Goal: Information Seeking & Learning: Check status

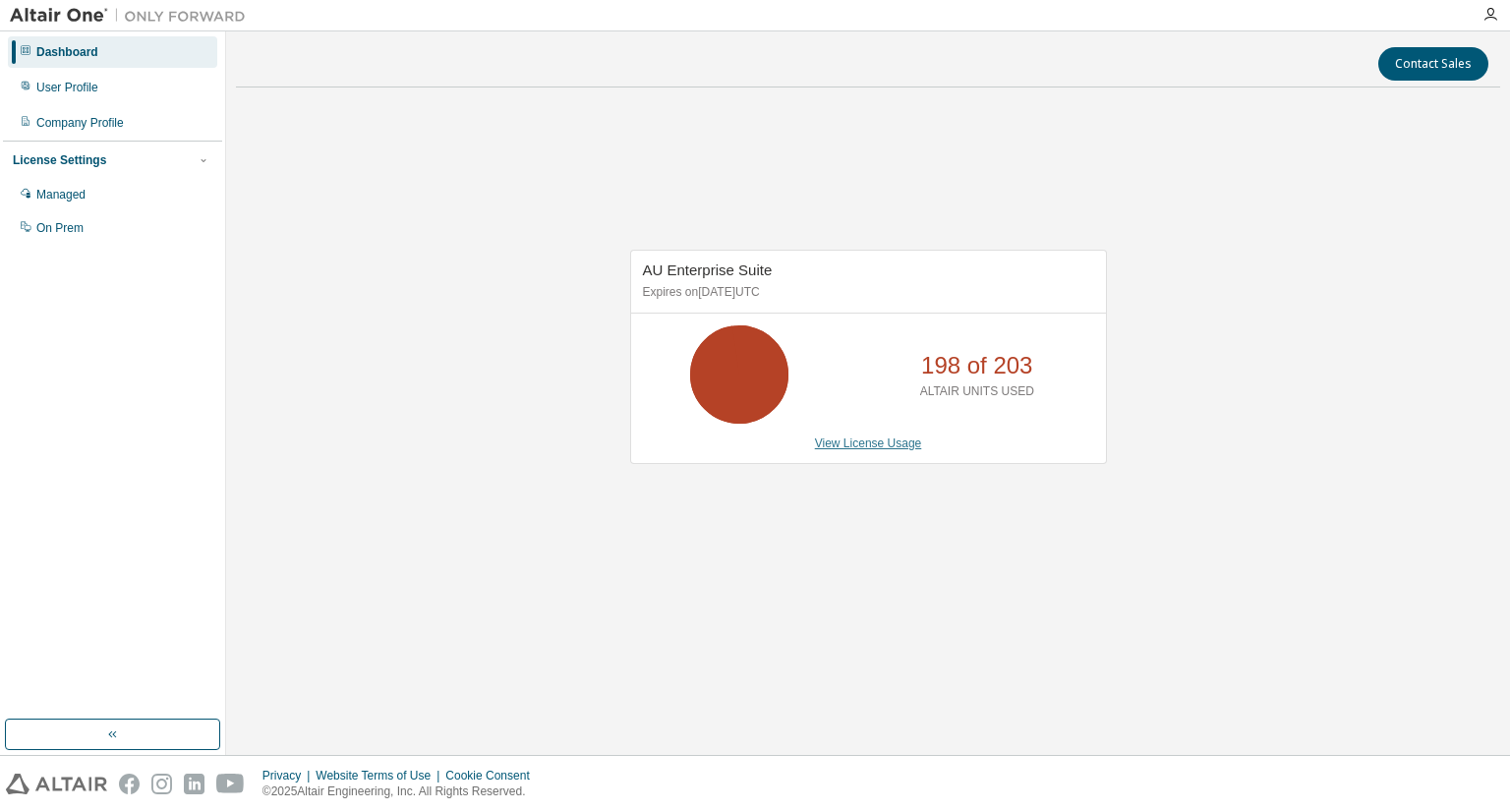
click at [889, 440] on link "View License Usage" at bounding box center [869, 443] width 108 height 14
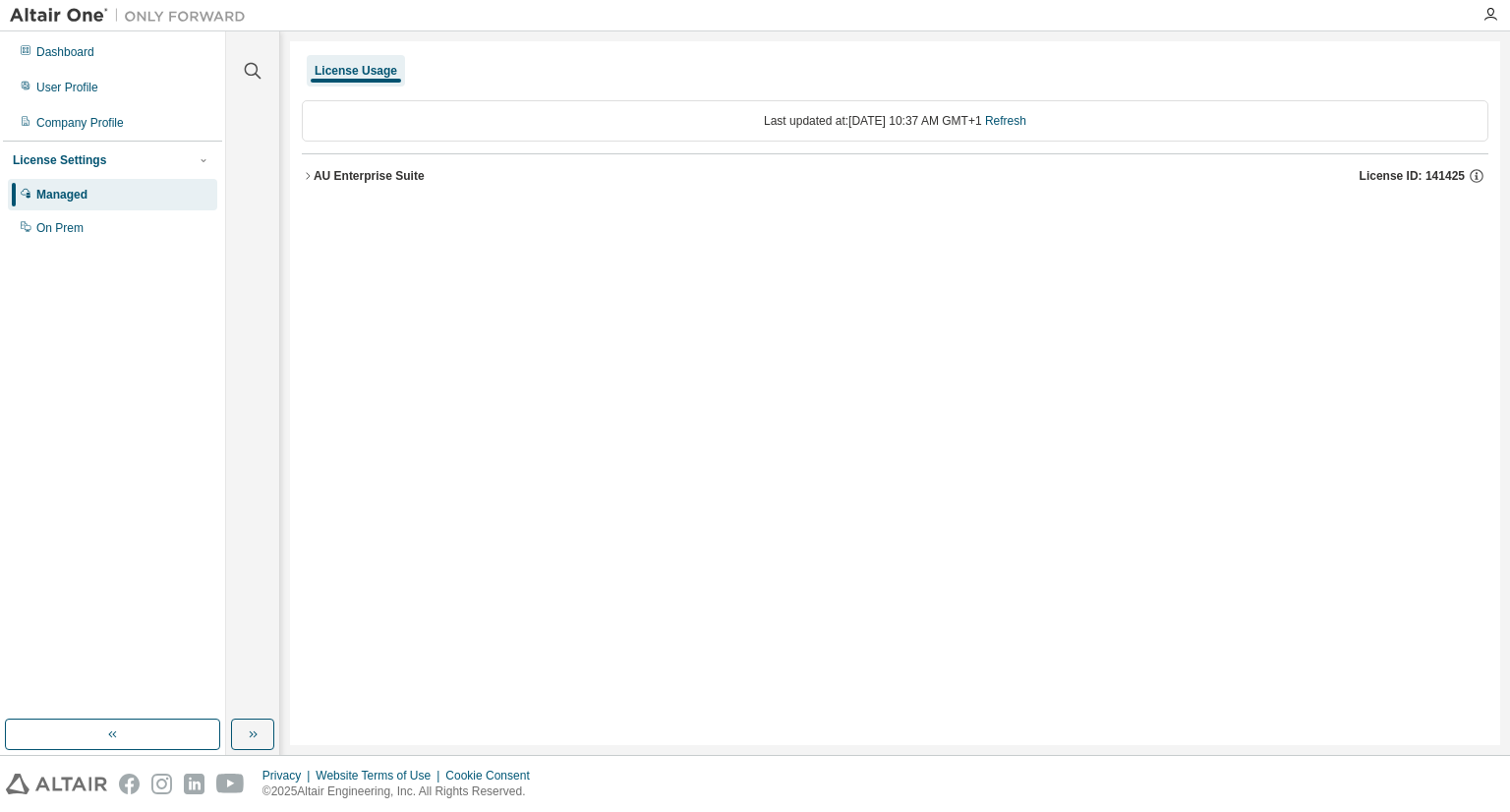
click at [311, 176] on icon "button" at bounding box center [308, 176] width 12 height 12
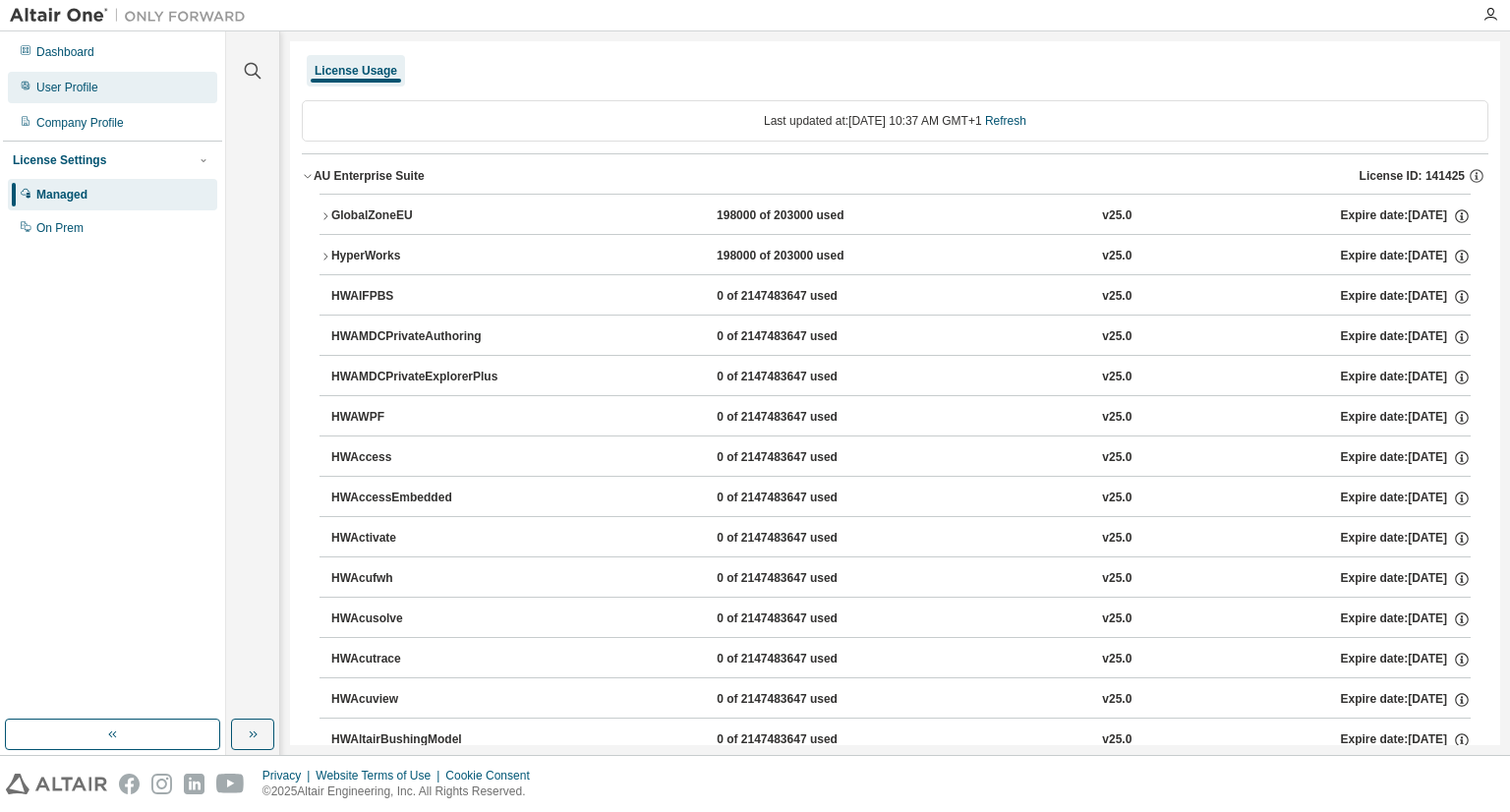
click at [108, 93] on div "User Profile" at bounding box center [112, 88] width 209 height 32
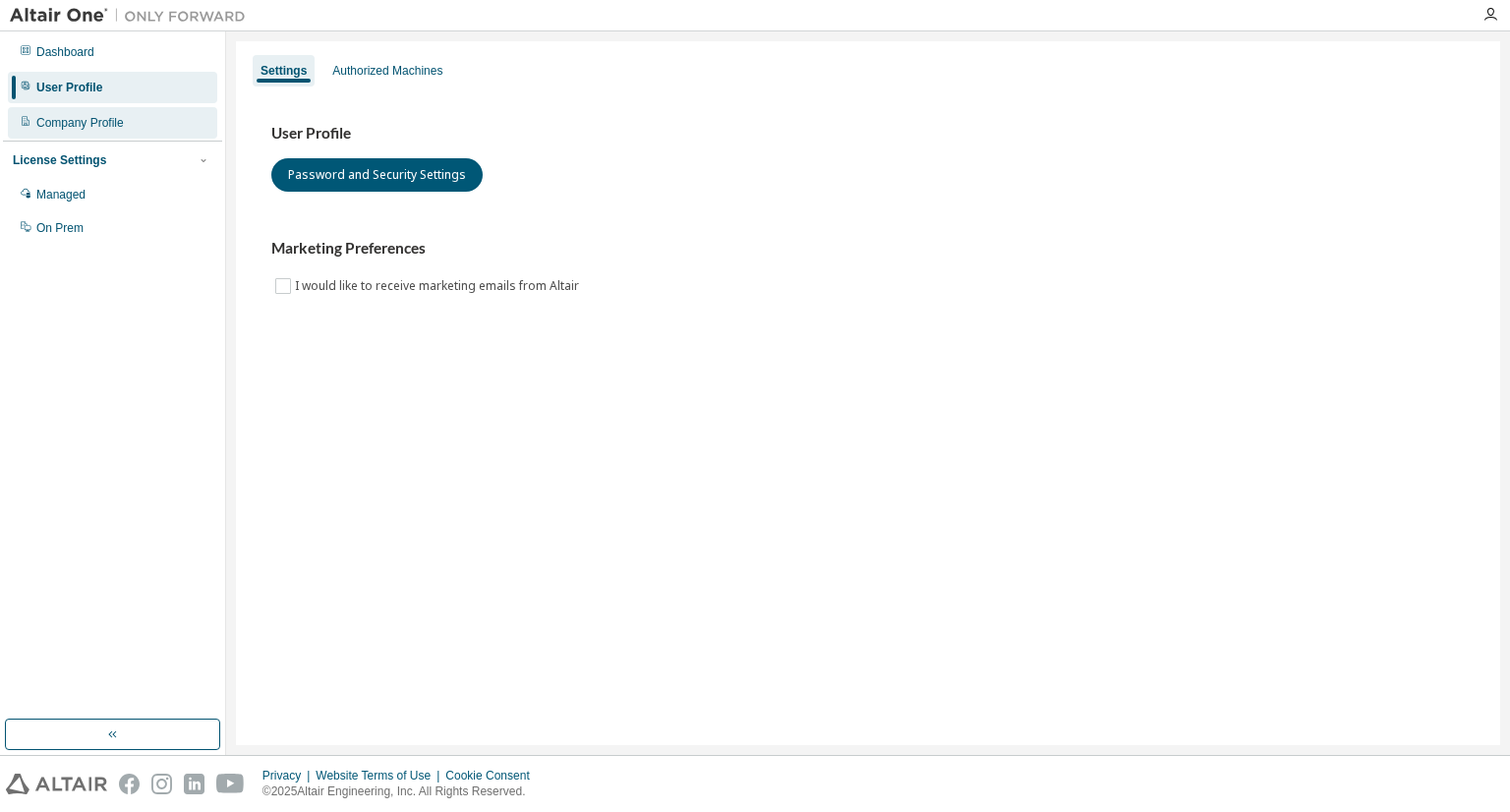
click at [121, 126] on div "Company Profile" at bounding box center [112, 123] width 209 height 32
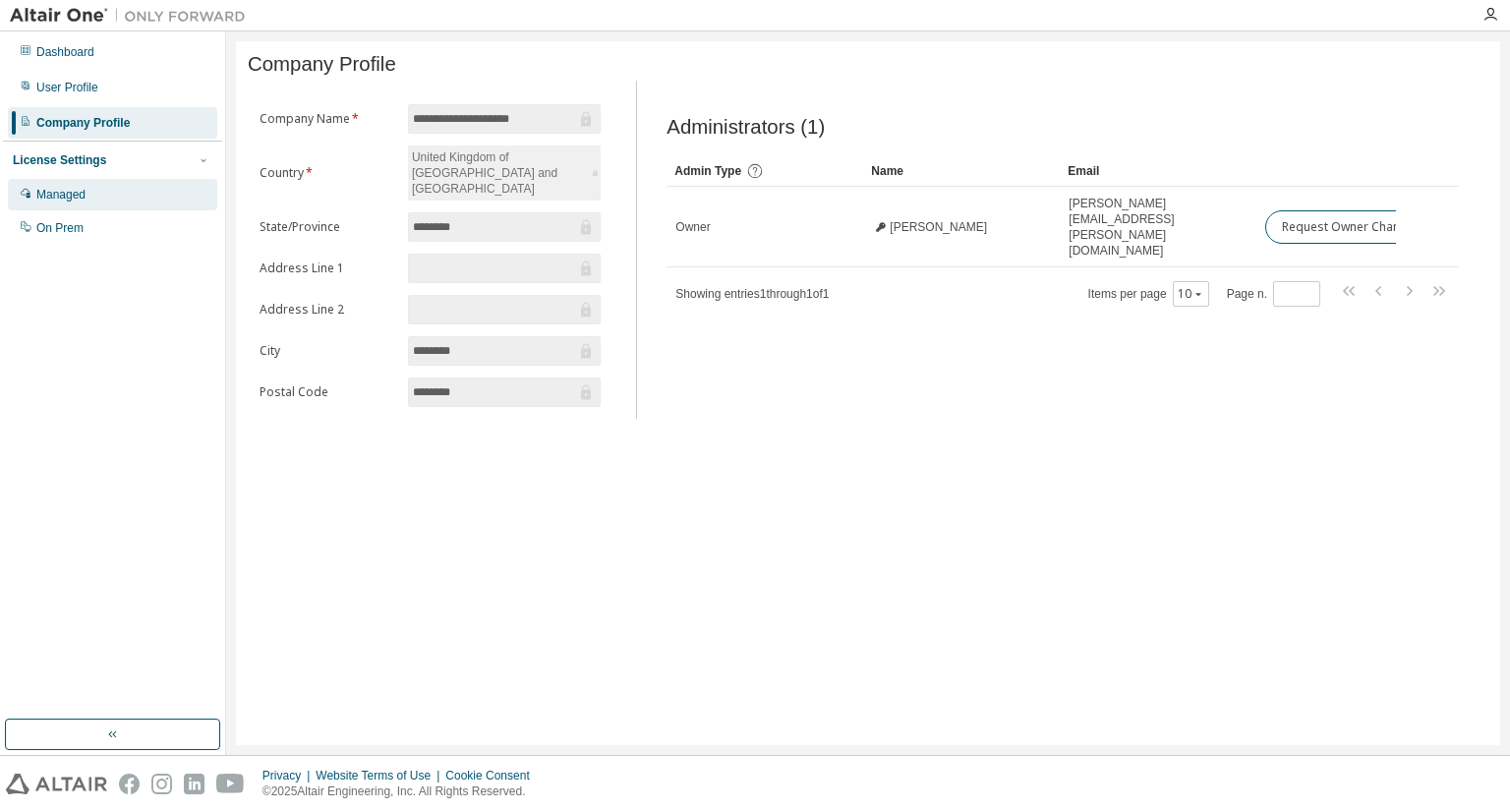
click at [83, 196] on div "Managed" at bounding box center [61, 195] width 49 height 16
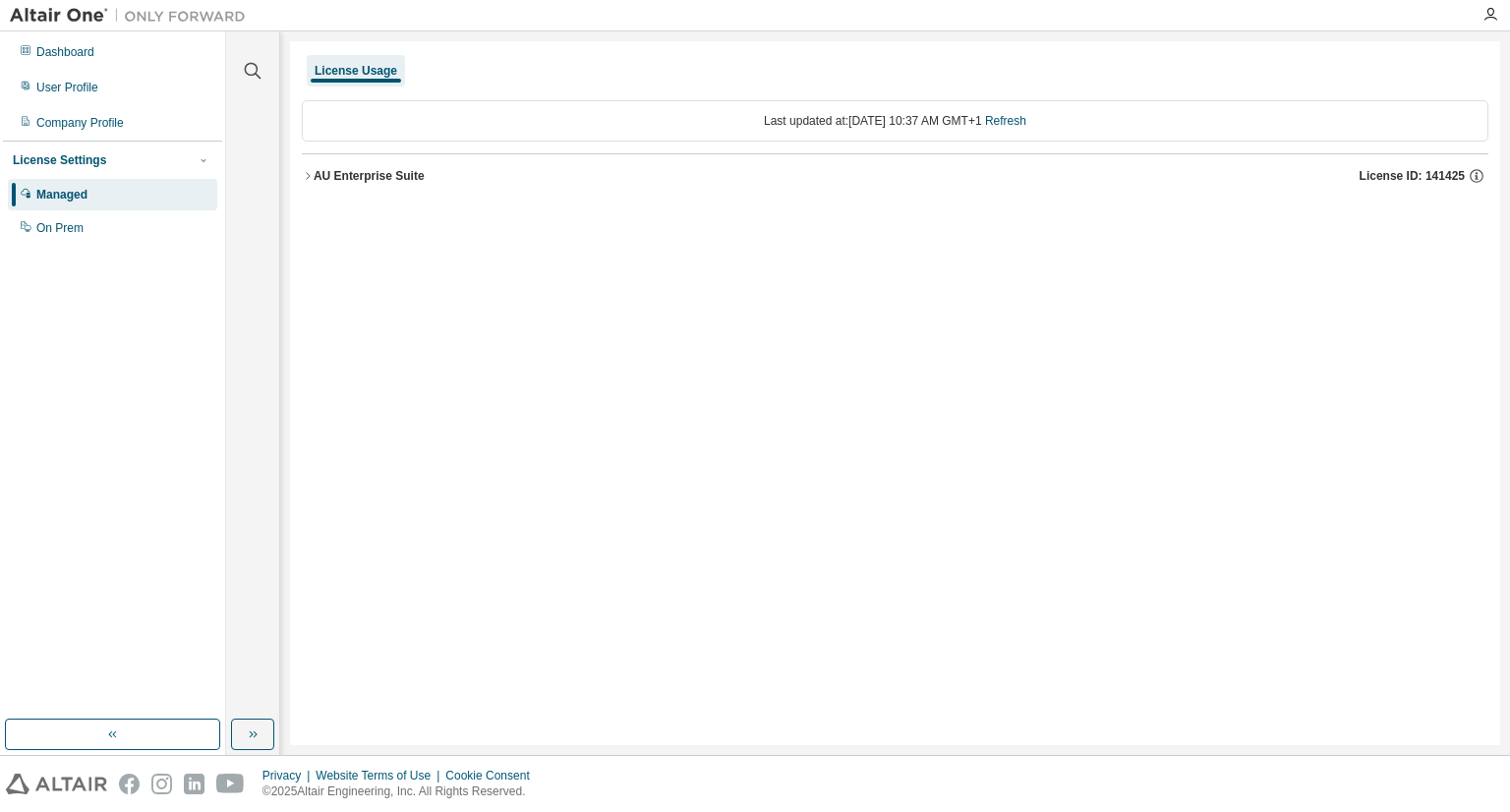
click at [399, 170] on div "AU Enterprise Suite" at bounding box center [369, 176] width 111 height 16
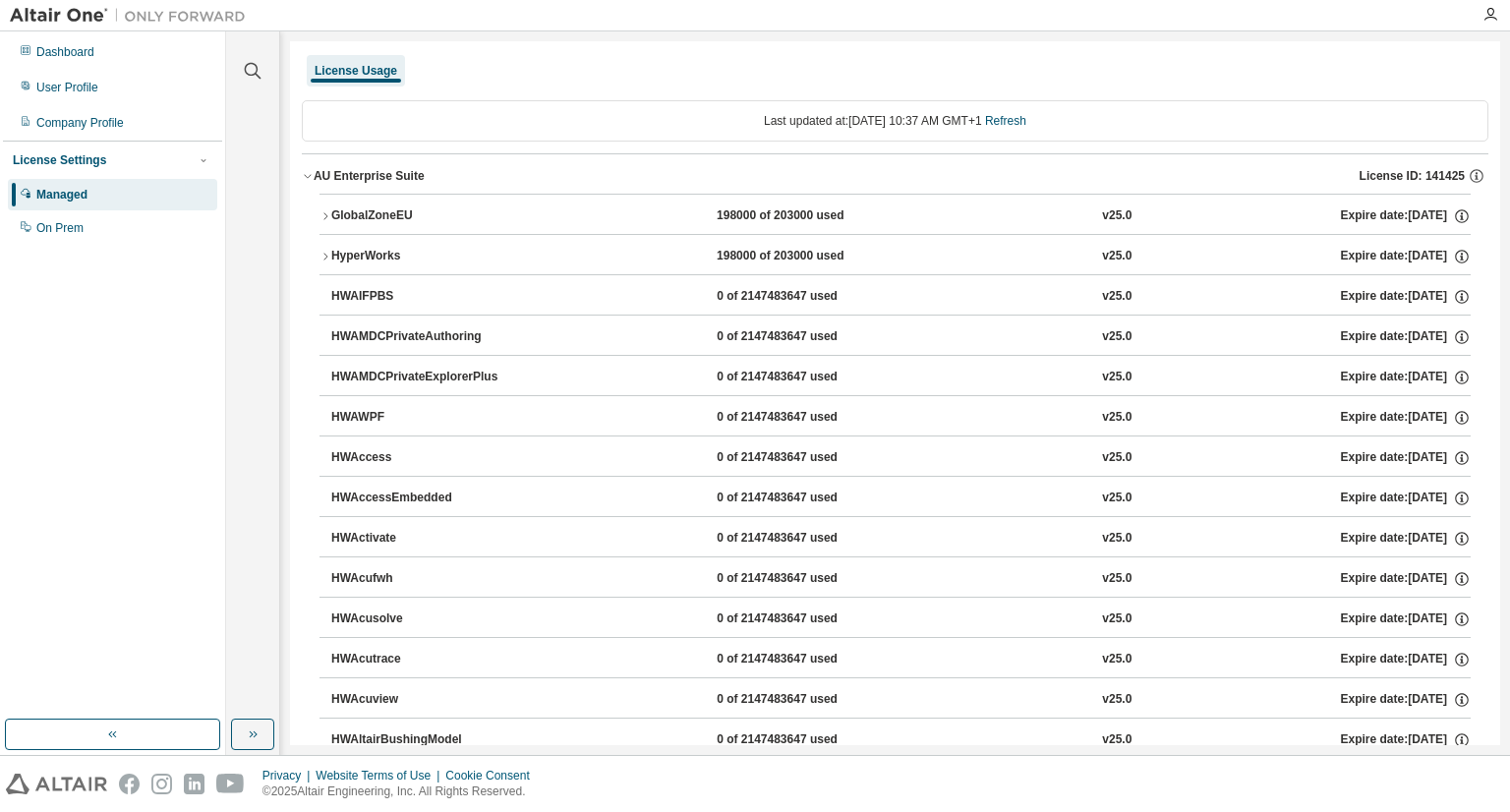
click at [328, 216] on icon "button" at bounding box center [325, 216] width 12 height 12
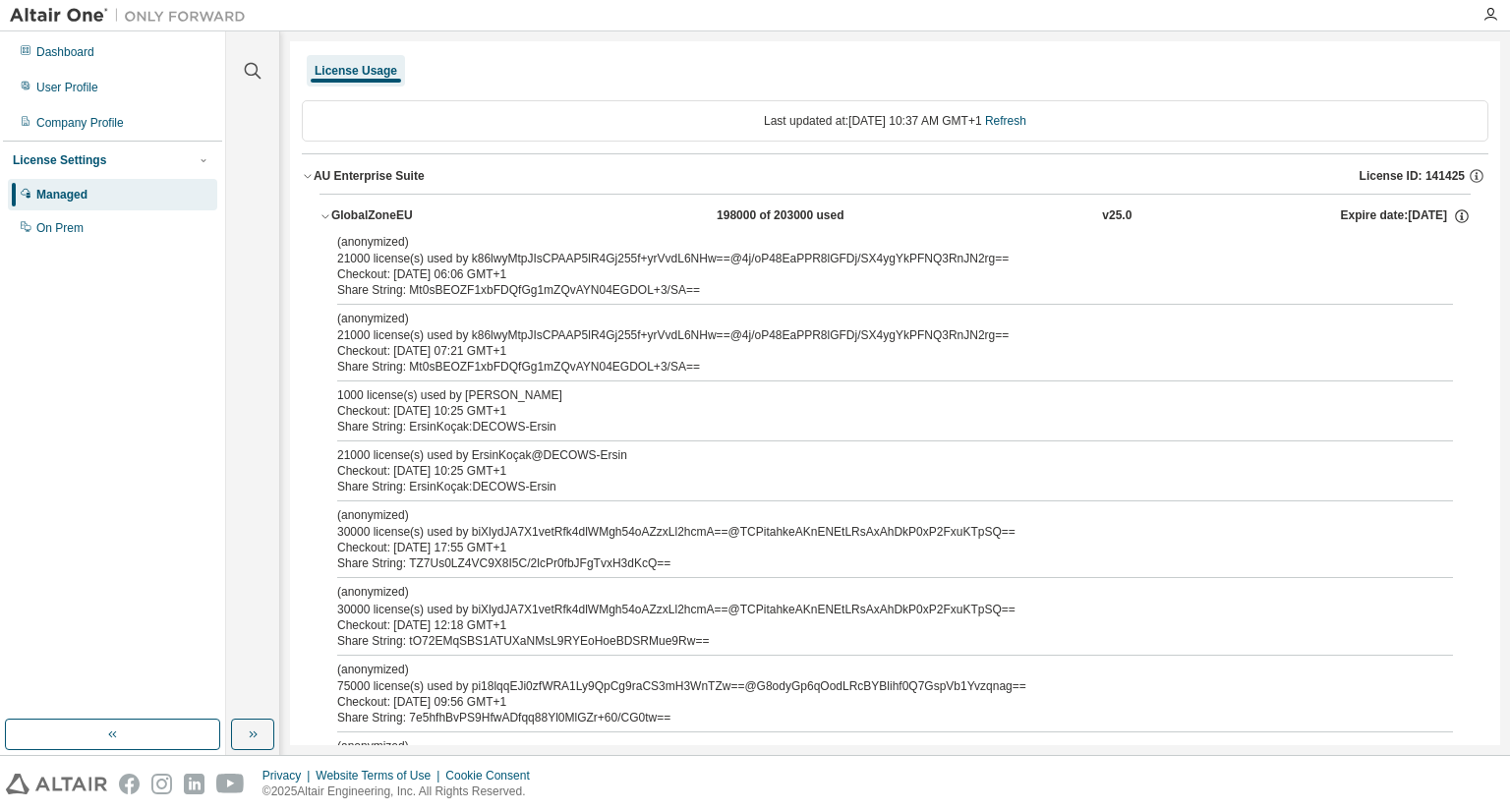
click at [330, 214] on icon "button" at bounding box center [325, 216] width 12 height 12
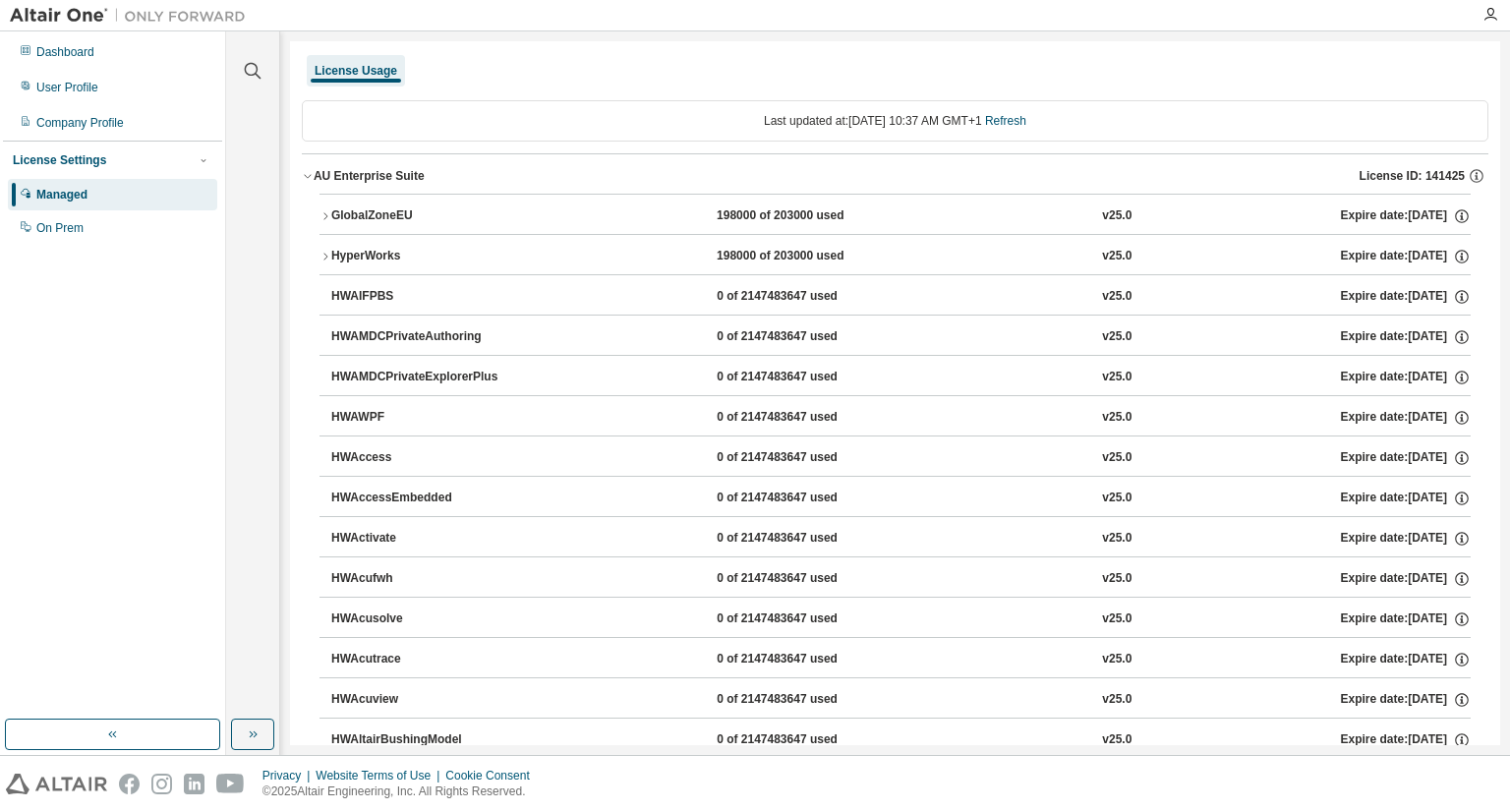
click at [328, 251] on icon "button" at bounding box center [325, 257] width 12 height 12
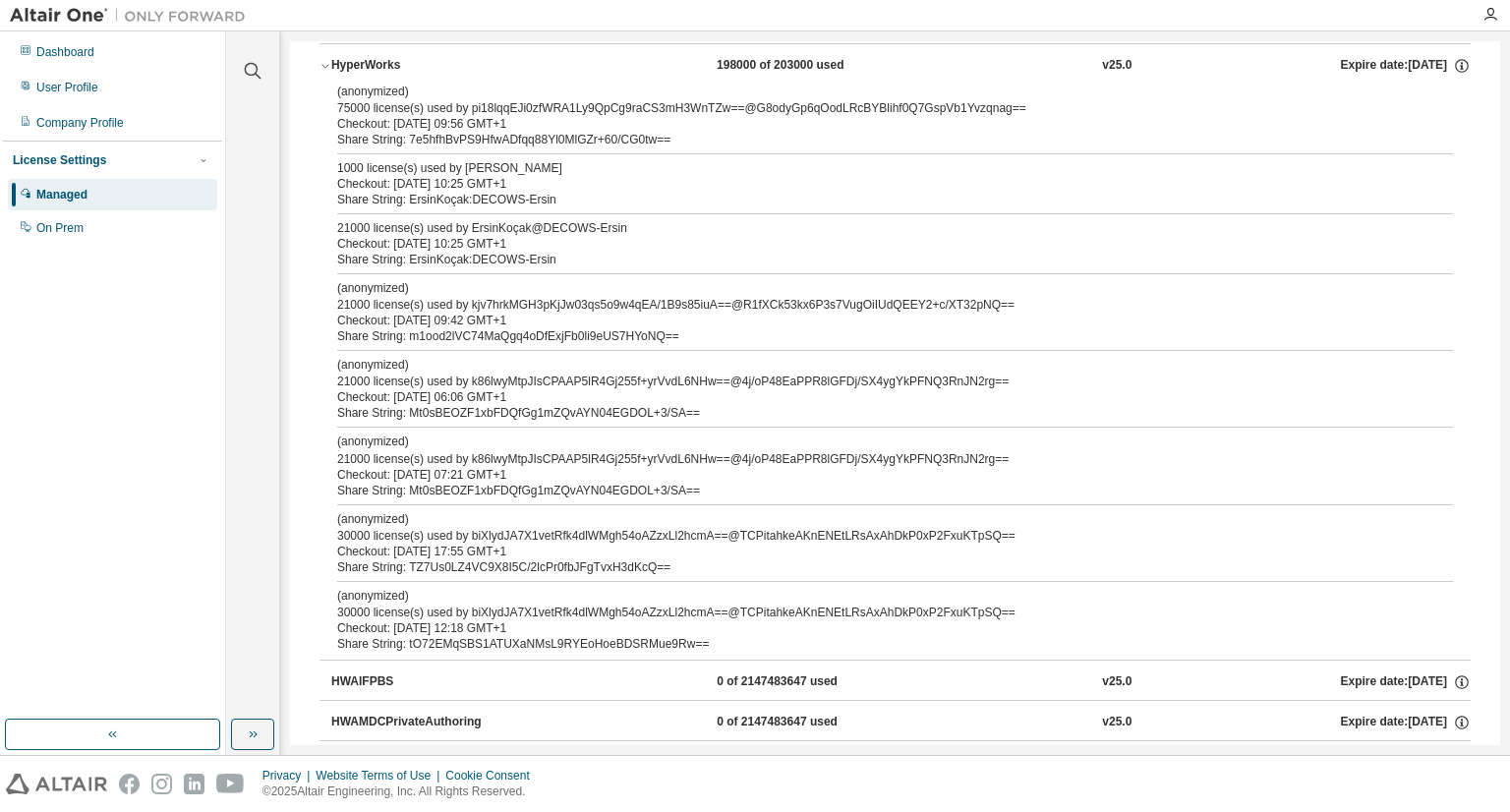
scroll to position [163, 0]
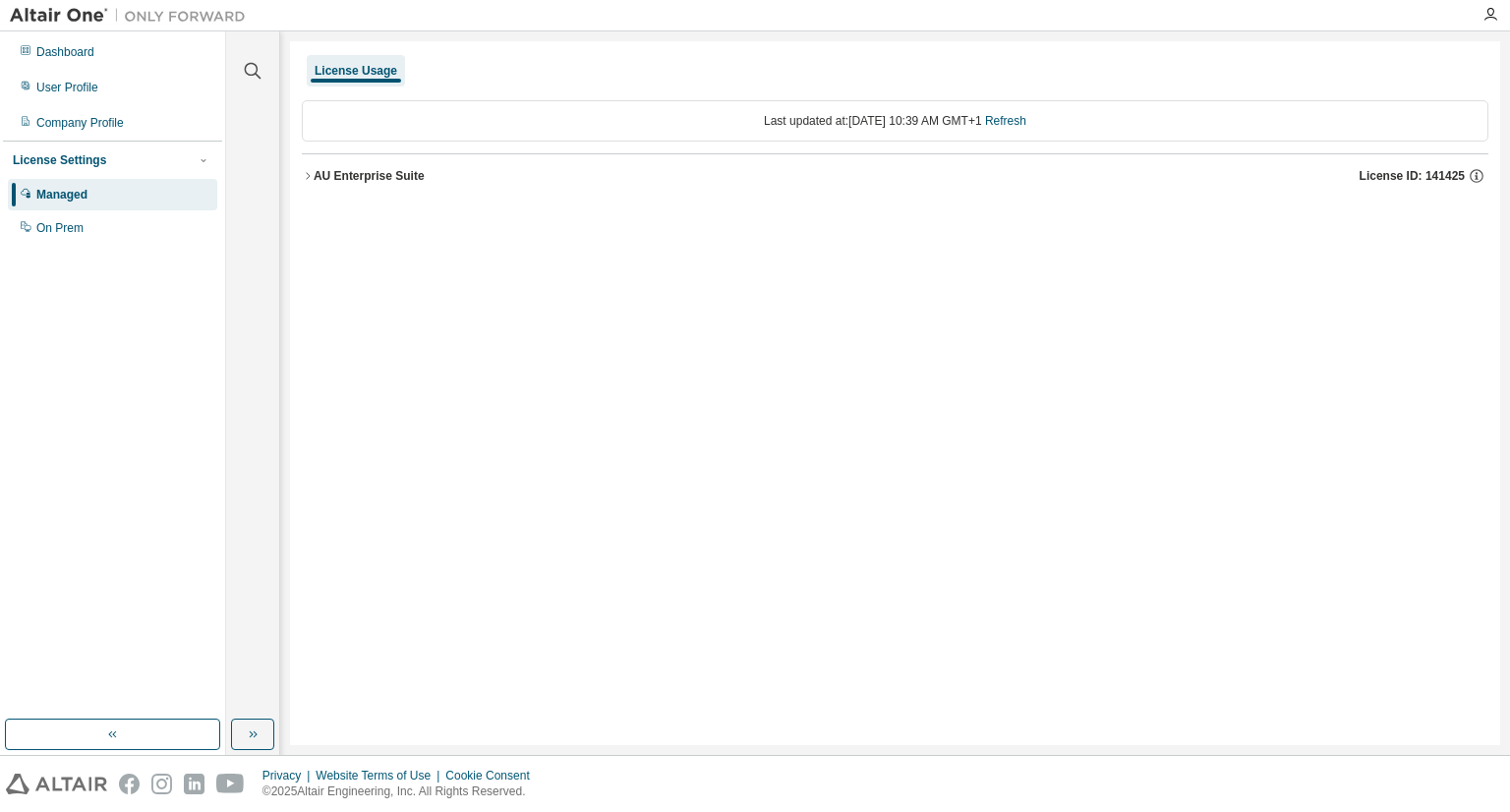
click at [308, 168] on button "AU Enterprise Suite License ID: 141425" at bounding box center [895, 175] width 1186 height 43
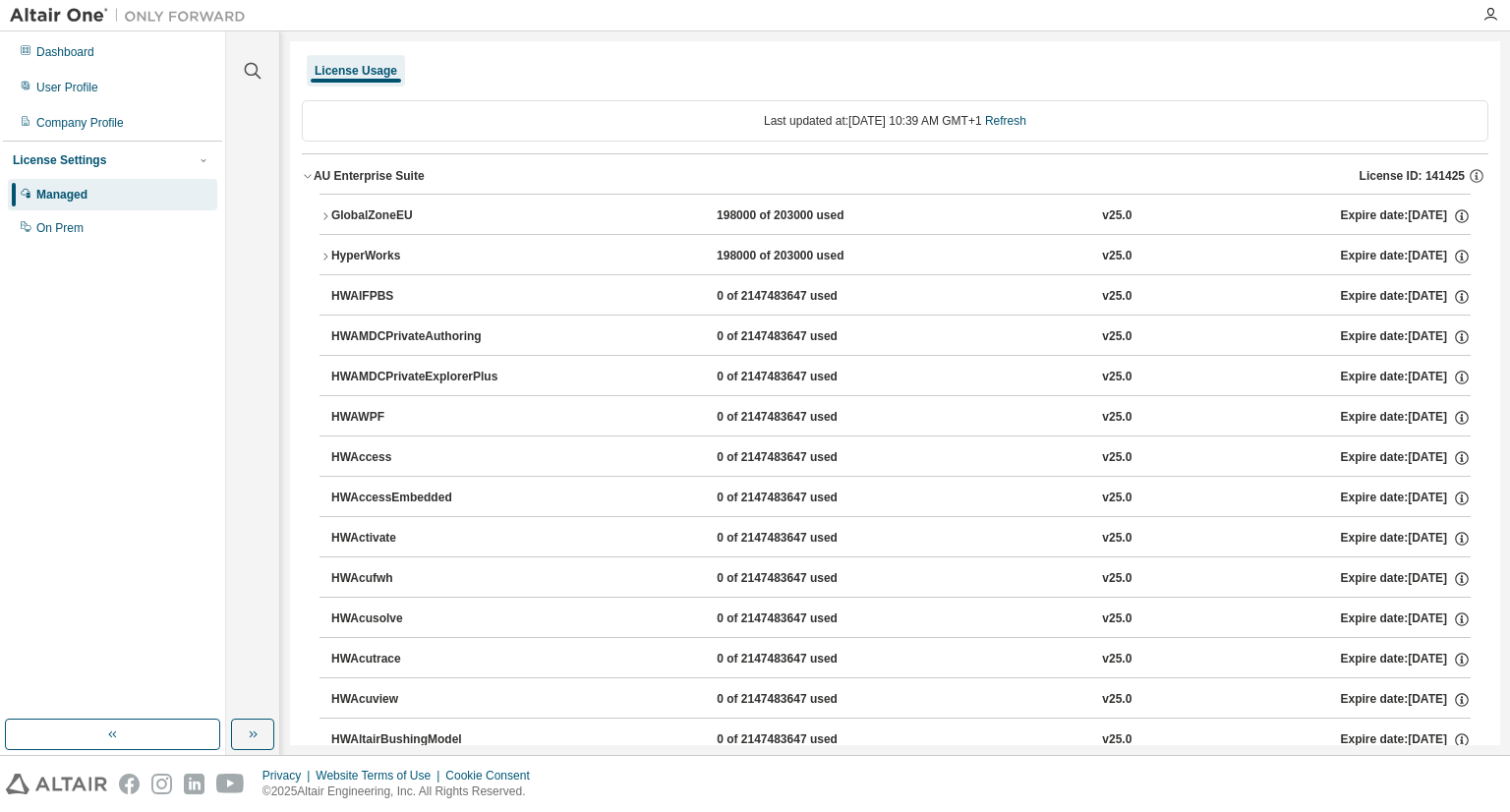
click at [330, 258] on icon "button" at bounding box center [325, 257] width 12 height 12
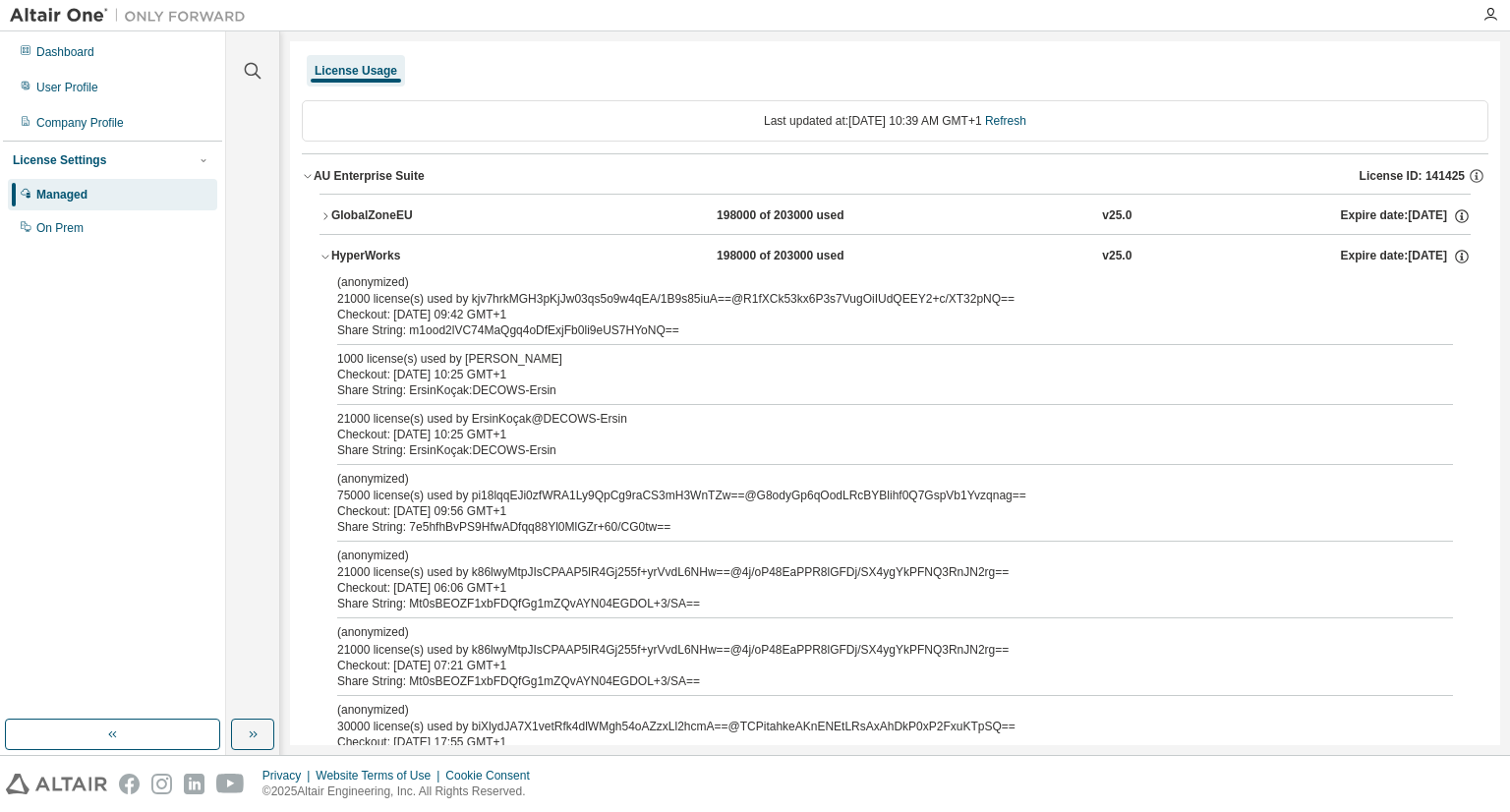
click at [324, 213] on icon "button" at bounding box center [325, 215] width 4 height 7
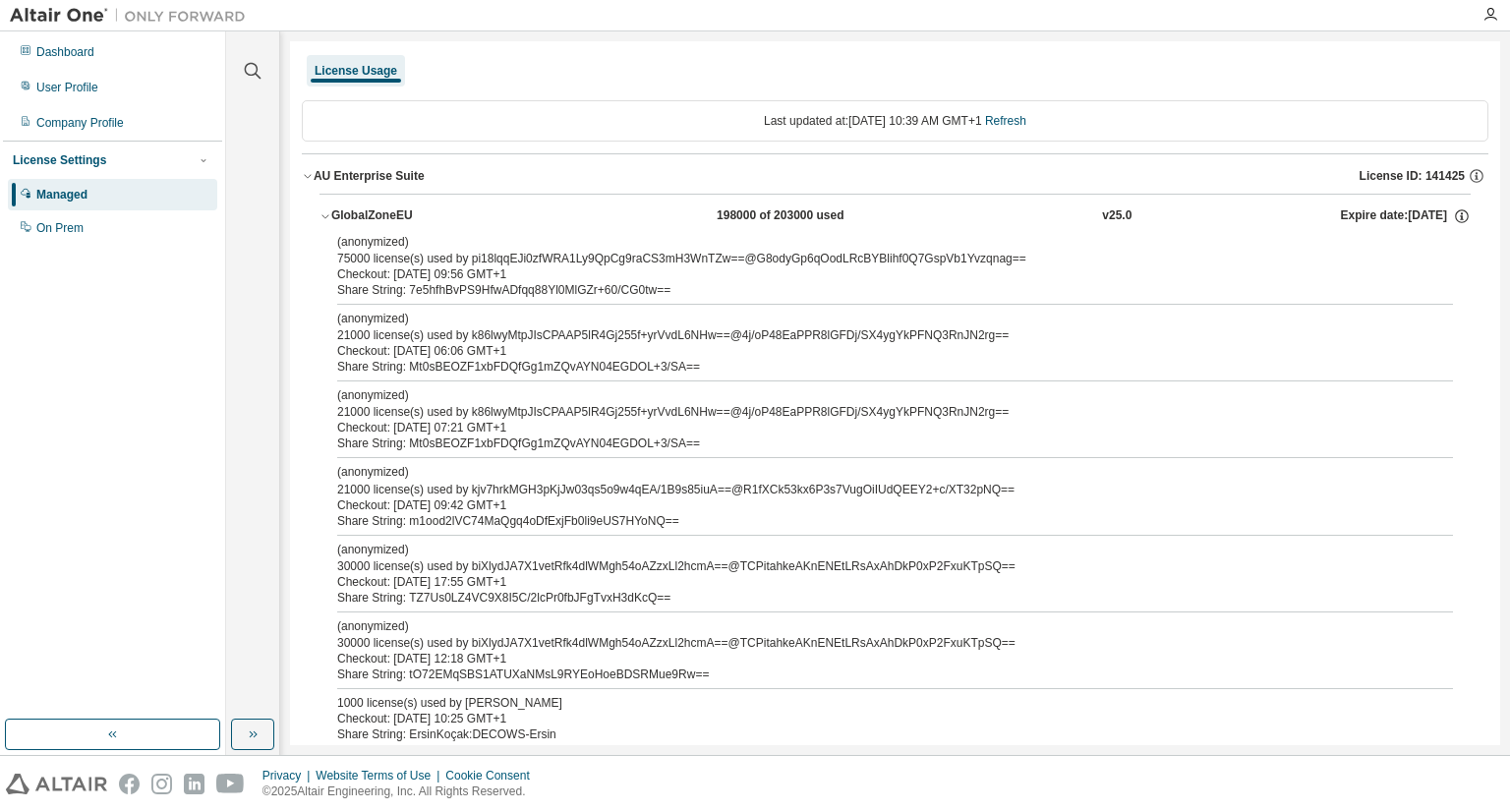
scroll to position [163, 0]
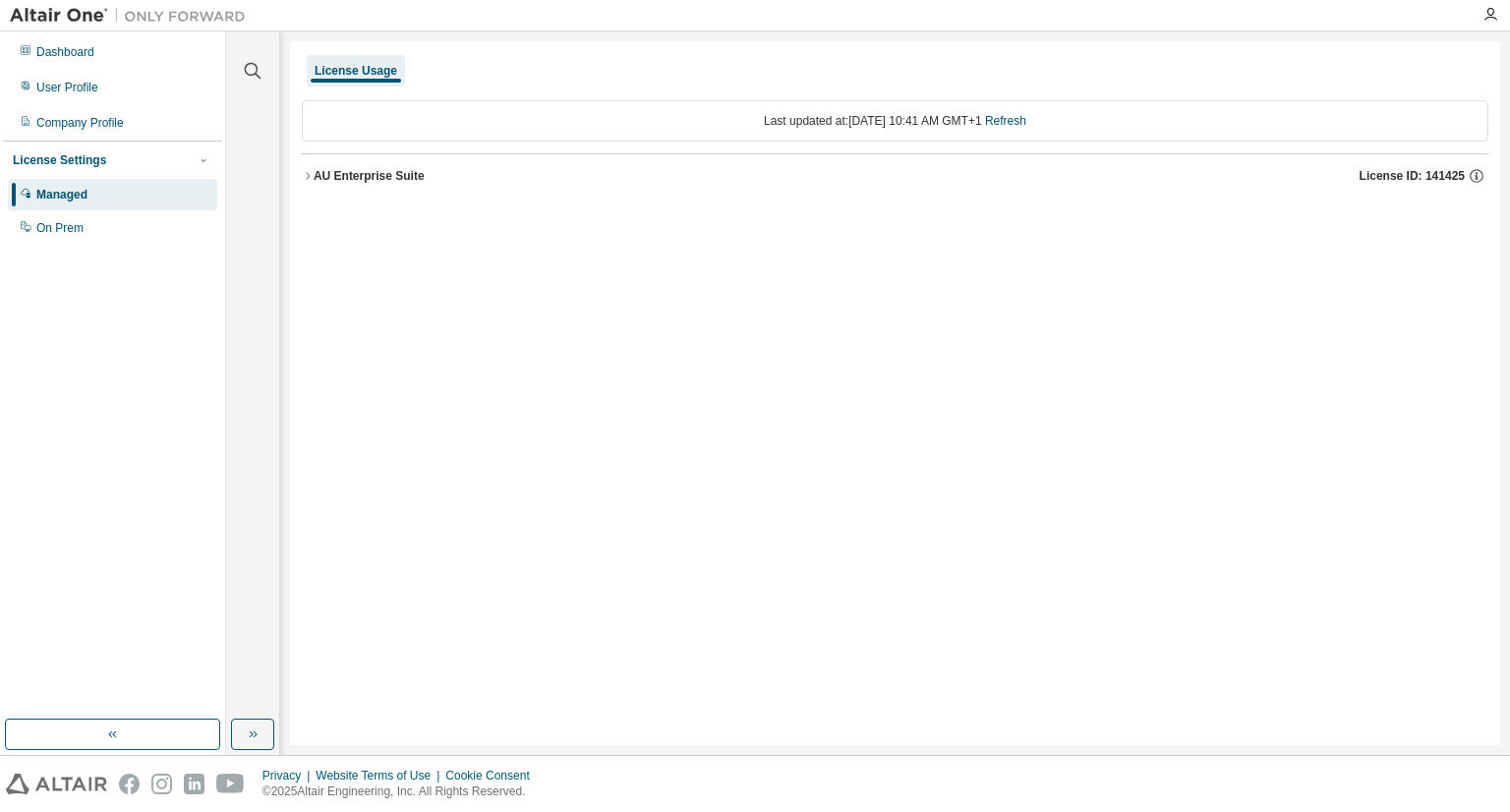
click at [315, 170] on div "AU Enterprise Suite" at bounding box center [369, 176] width 111 height 16
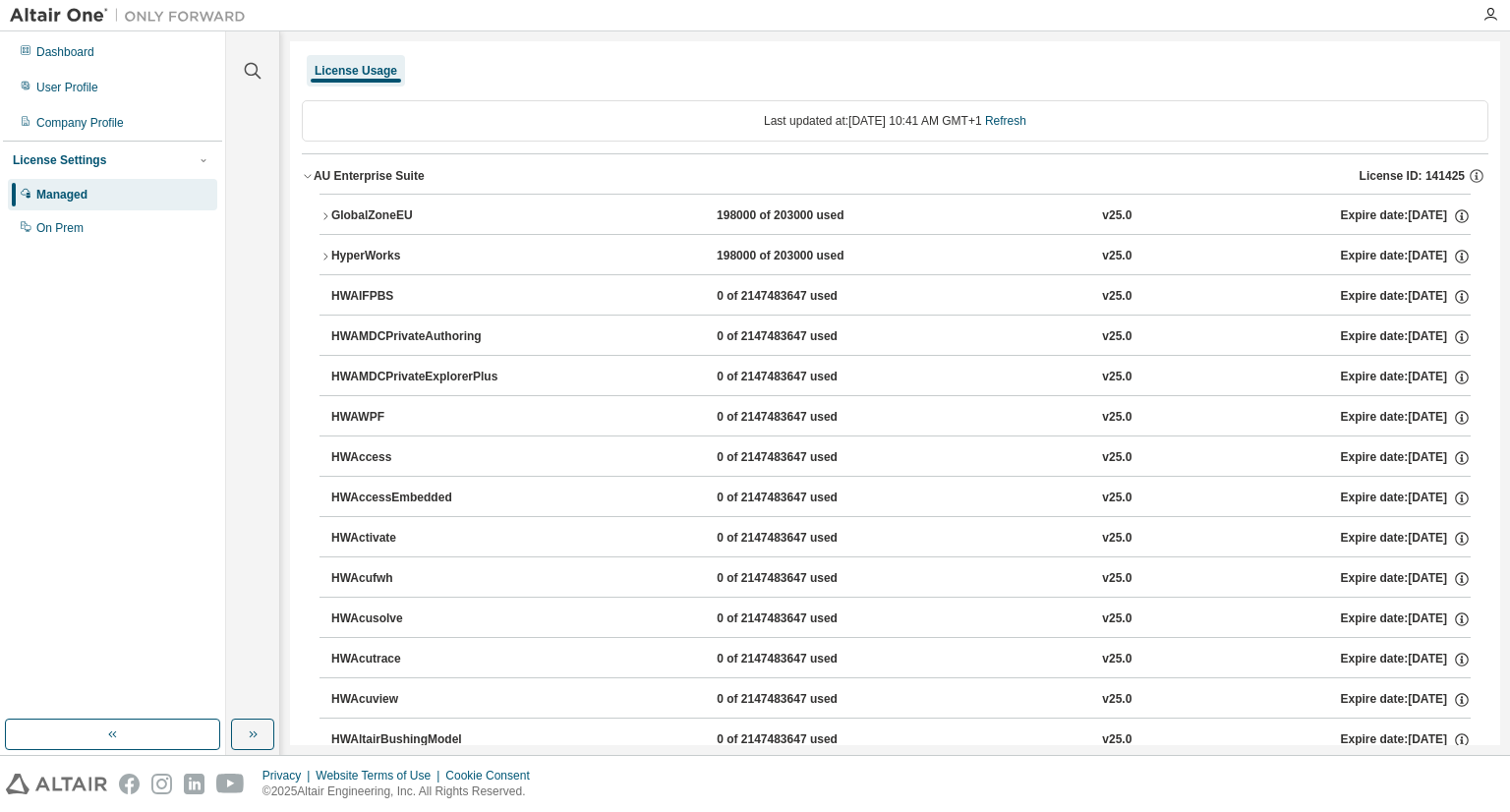
click at [327, 214] on icon "button" at bounding box center [325, 216] width 12 height 12
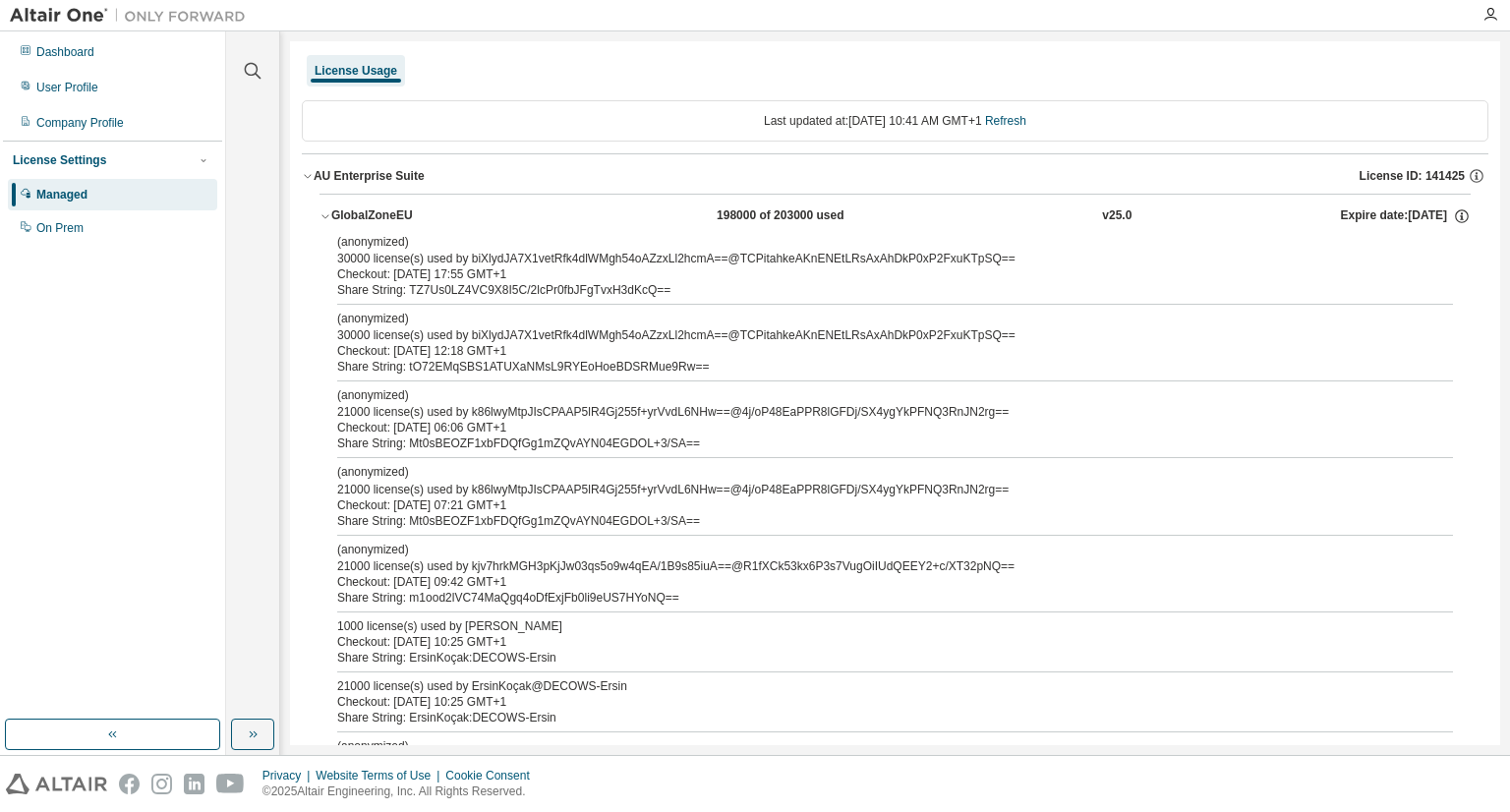
click at [322, 213] on icon "button" at bounding box center [325, 216] width 12 height 12
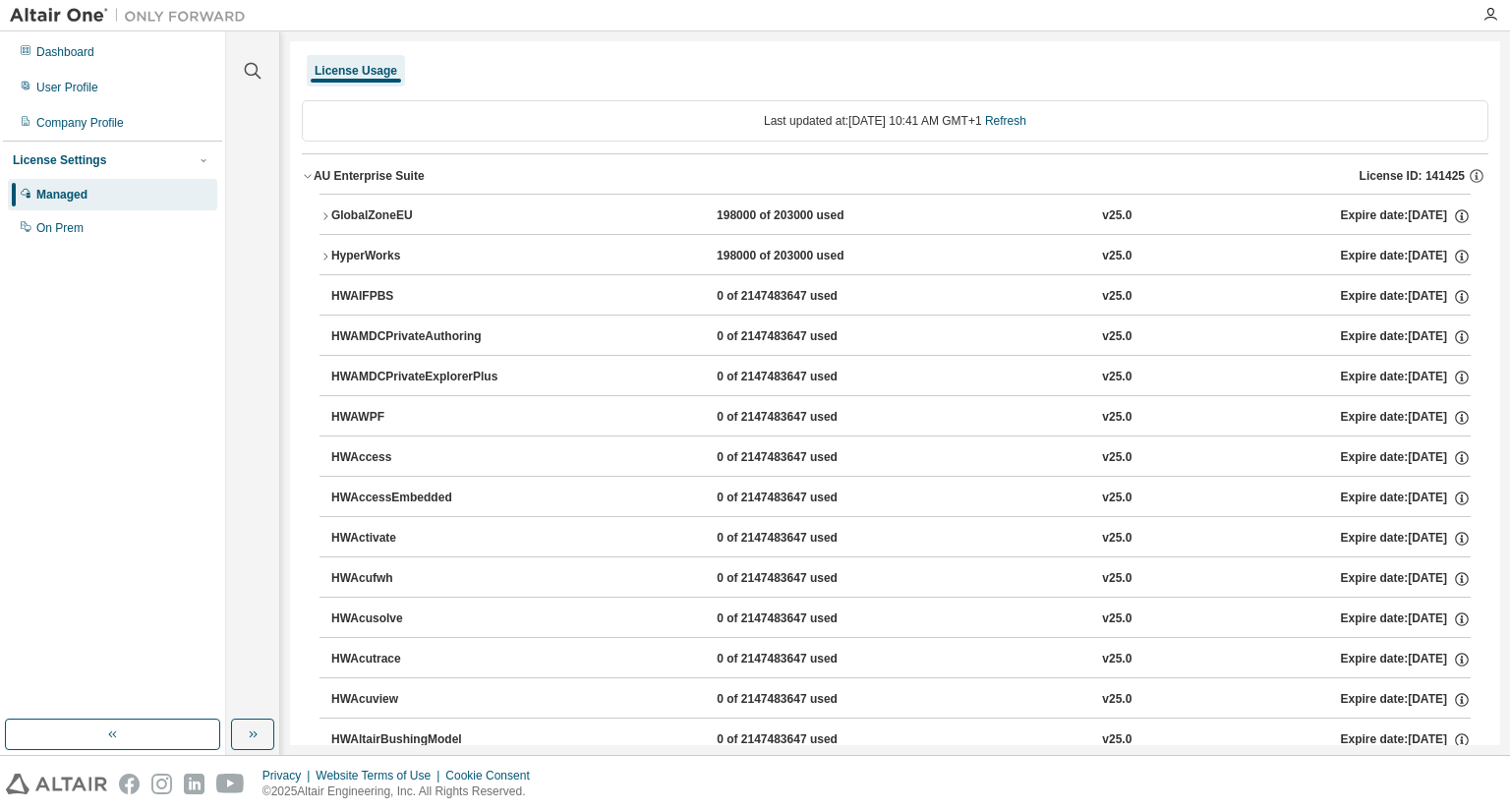
click at [328, 259] on icon "button" at bounding box center [325, 257] width 12 height 12
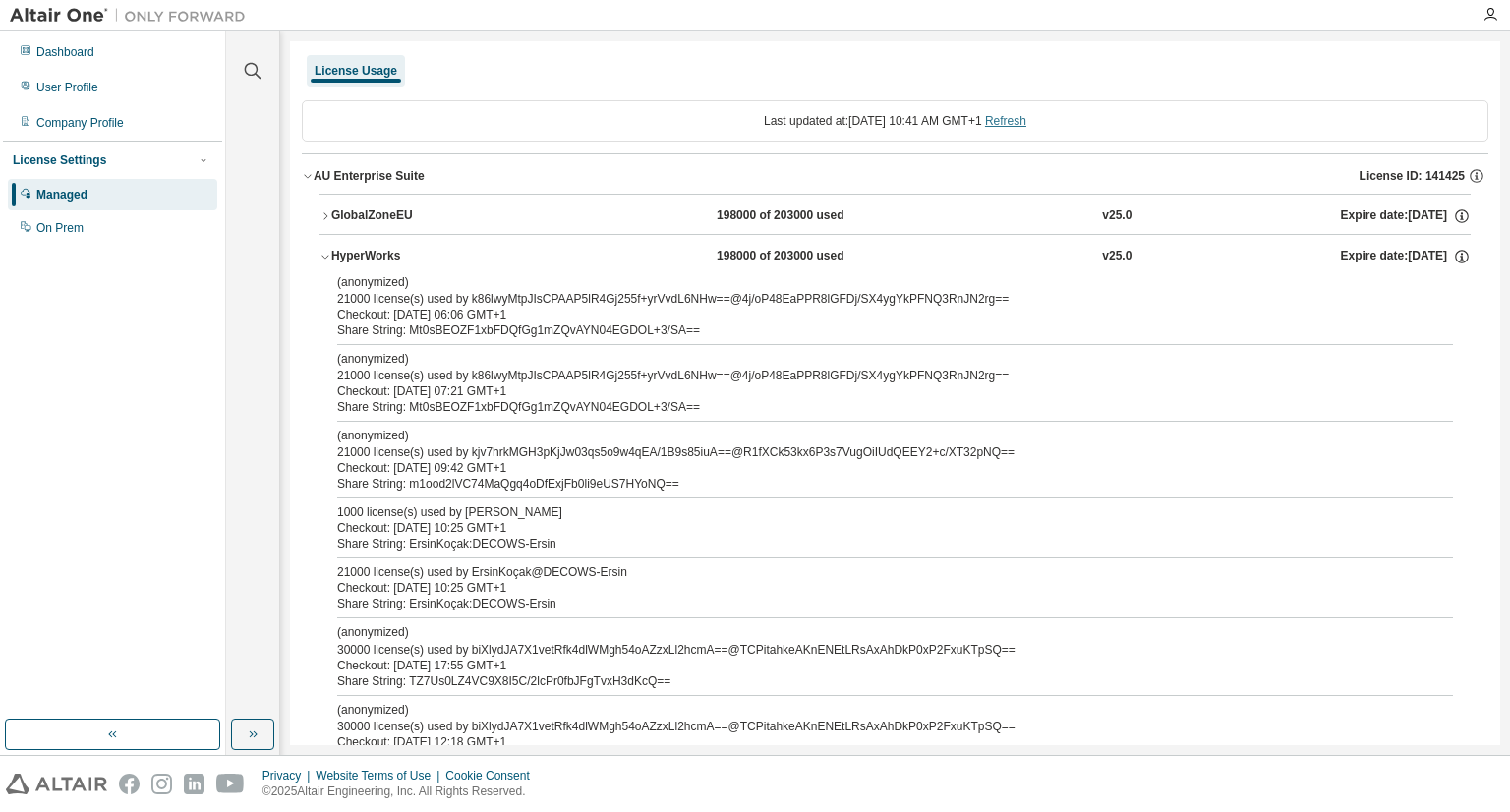
click at [1024, 123] on link "Refresh" at bounding box center [1004, 121] width 41 height 14
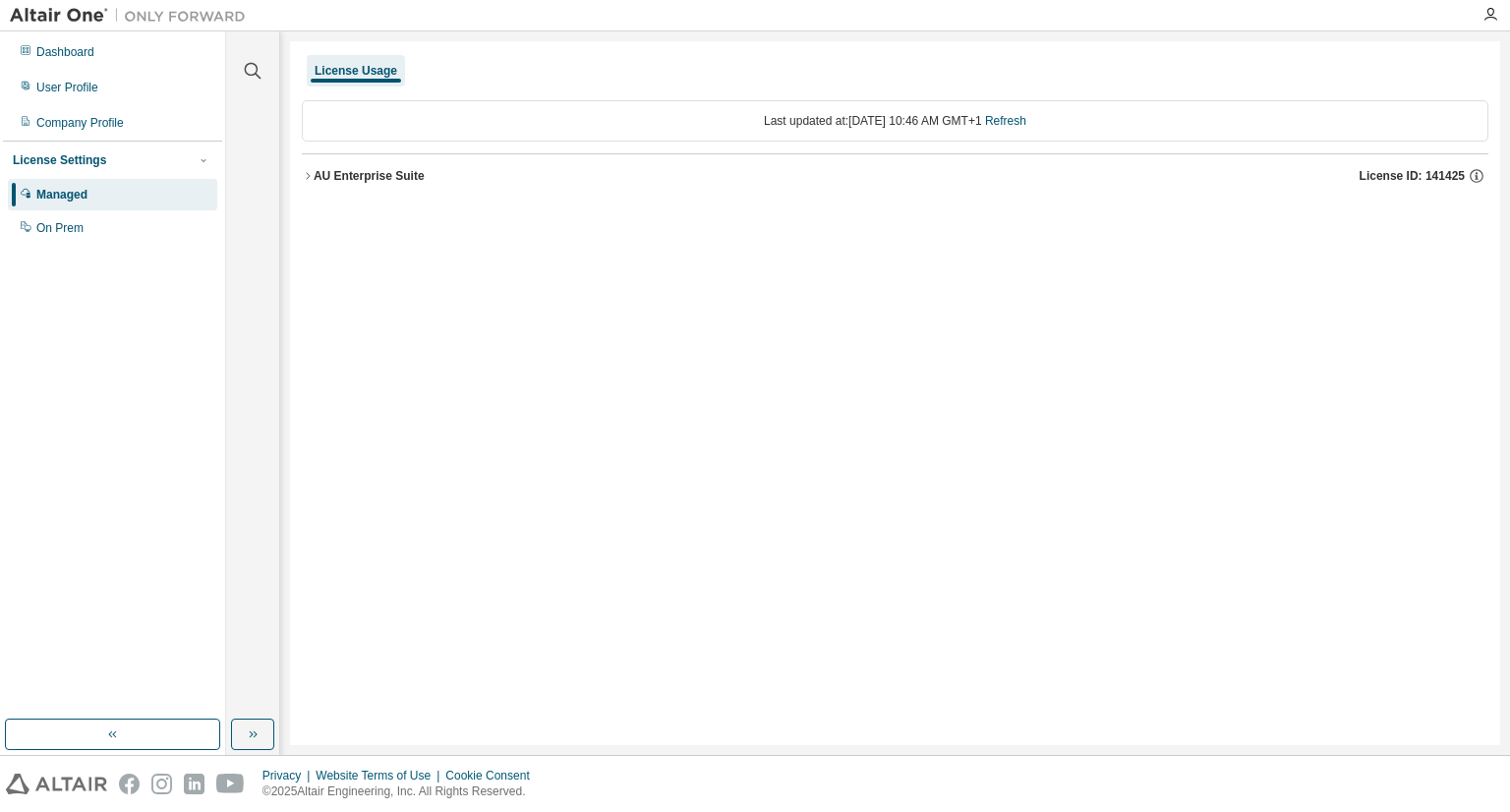
click at [303, 162] on button "AU Enterprise Suite License ID: 141425" at bounding box center [895, 175] width 1186 height 43
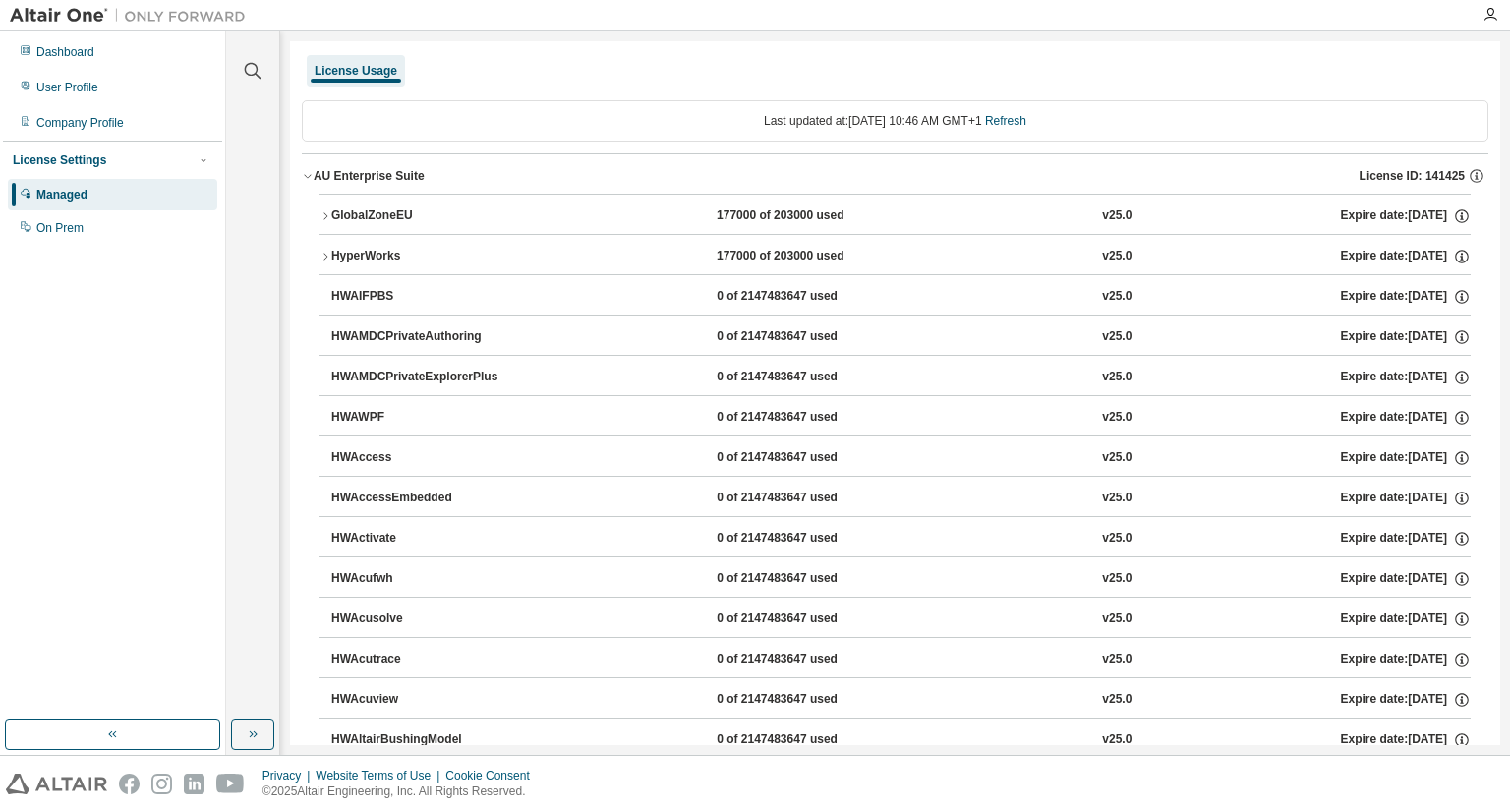
click at [307, 186] on button "AU Enterprise Suite License ID: 141425" at bounding box center [895, 175] width 1186 height 43
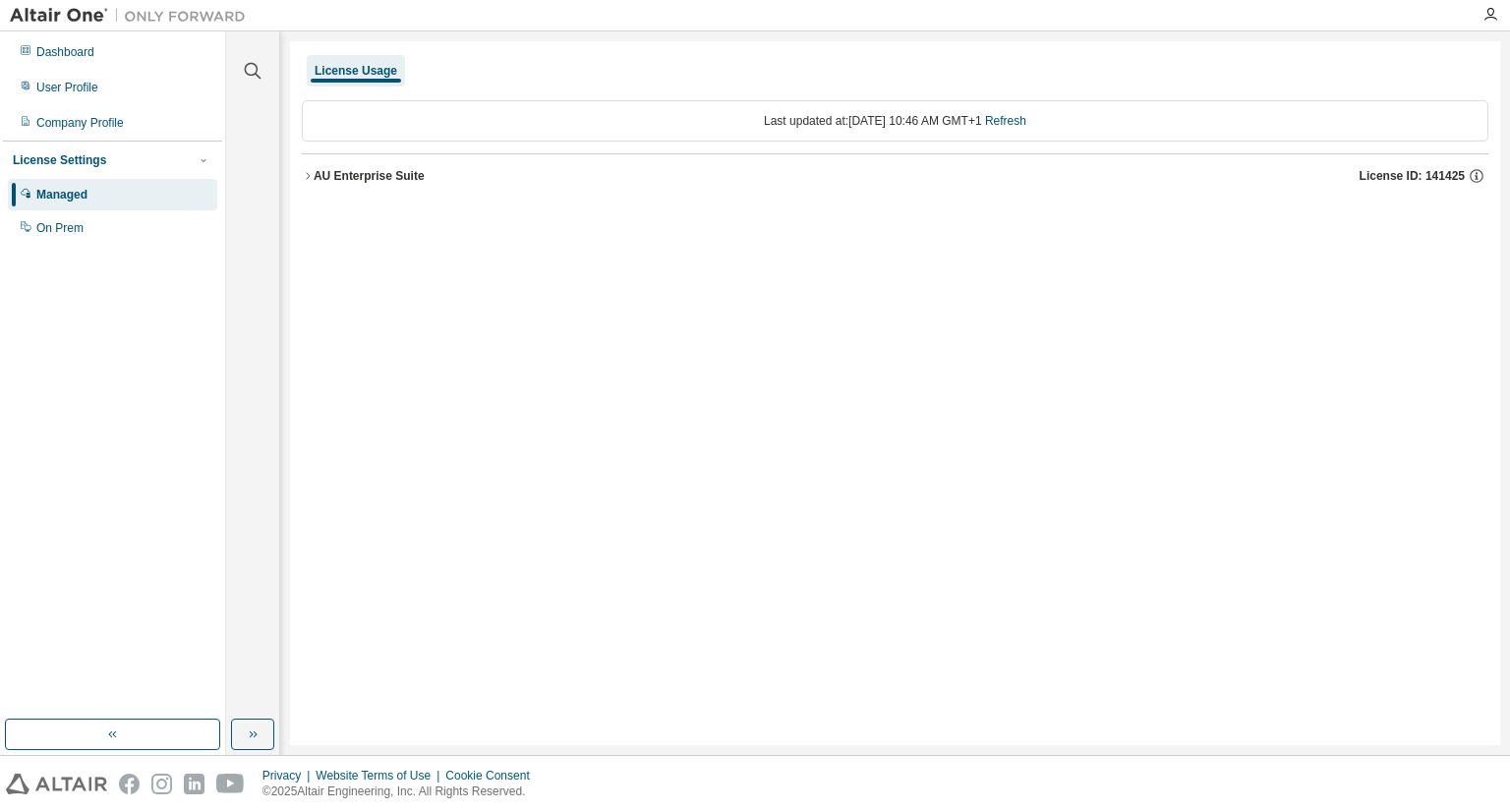
click at [312, 181] on icon "button" at bounding box center [308, 176] width 12 height 12
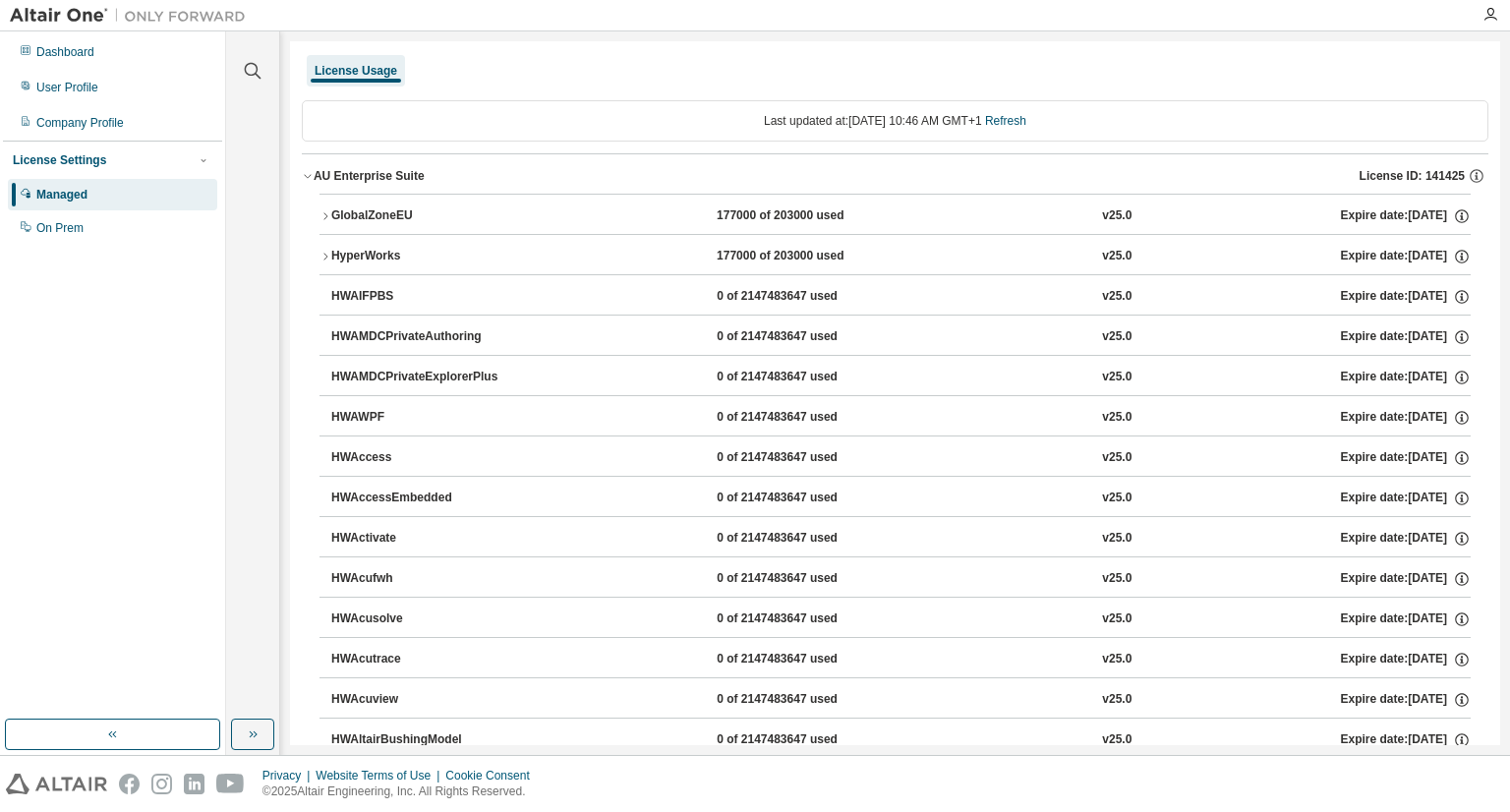
click at [324, 258] on icon "button" at bounding box center [325, 257] width 12 height 12
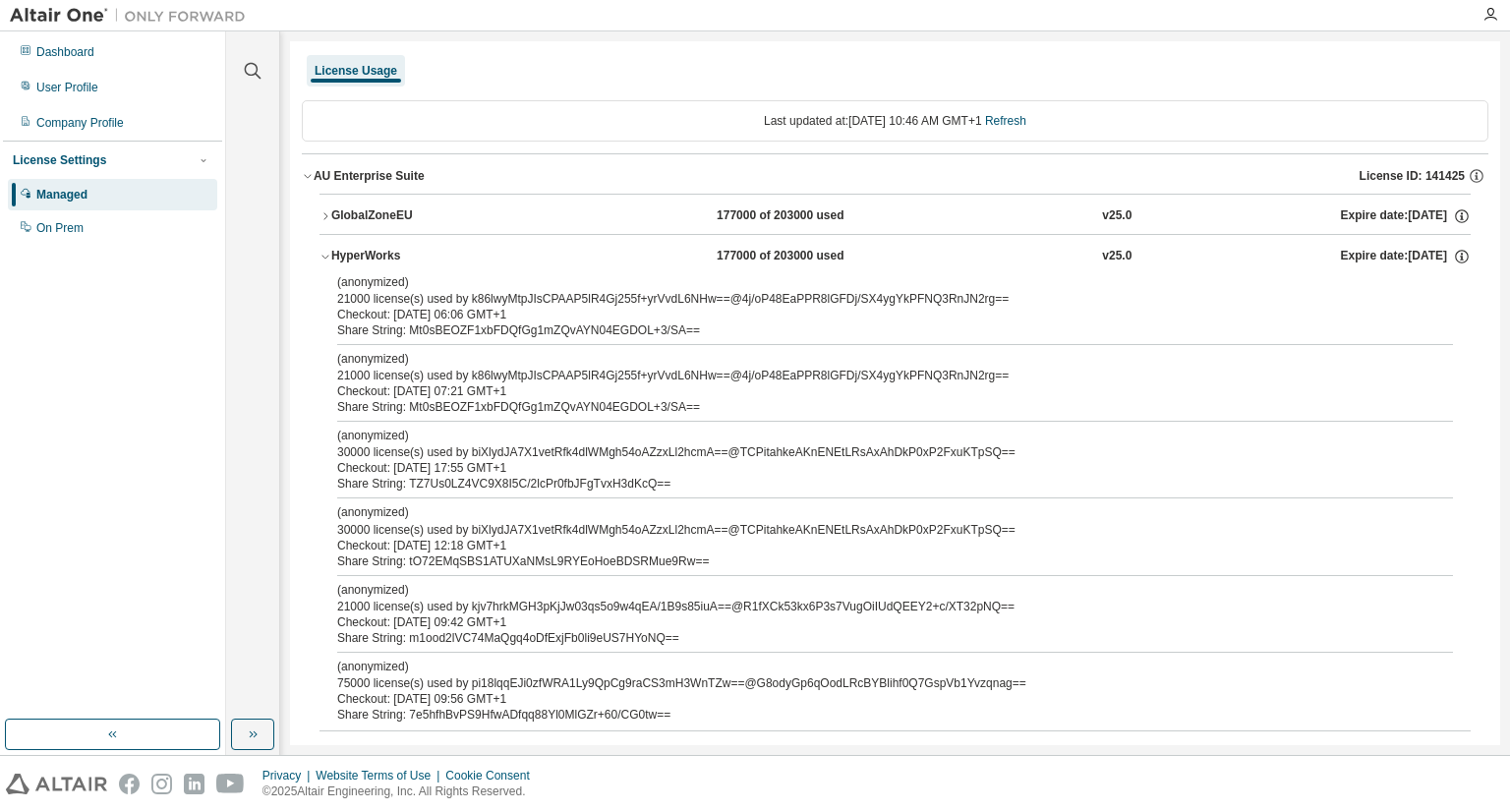
click at [331, 249] on div "HyperWorks" at bounding box center [420, 257] width 177 height 18
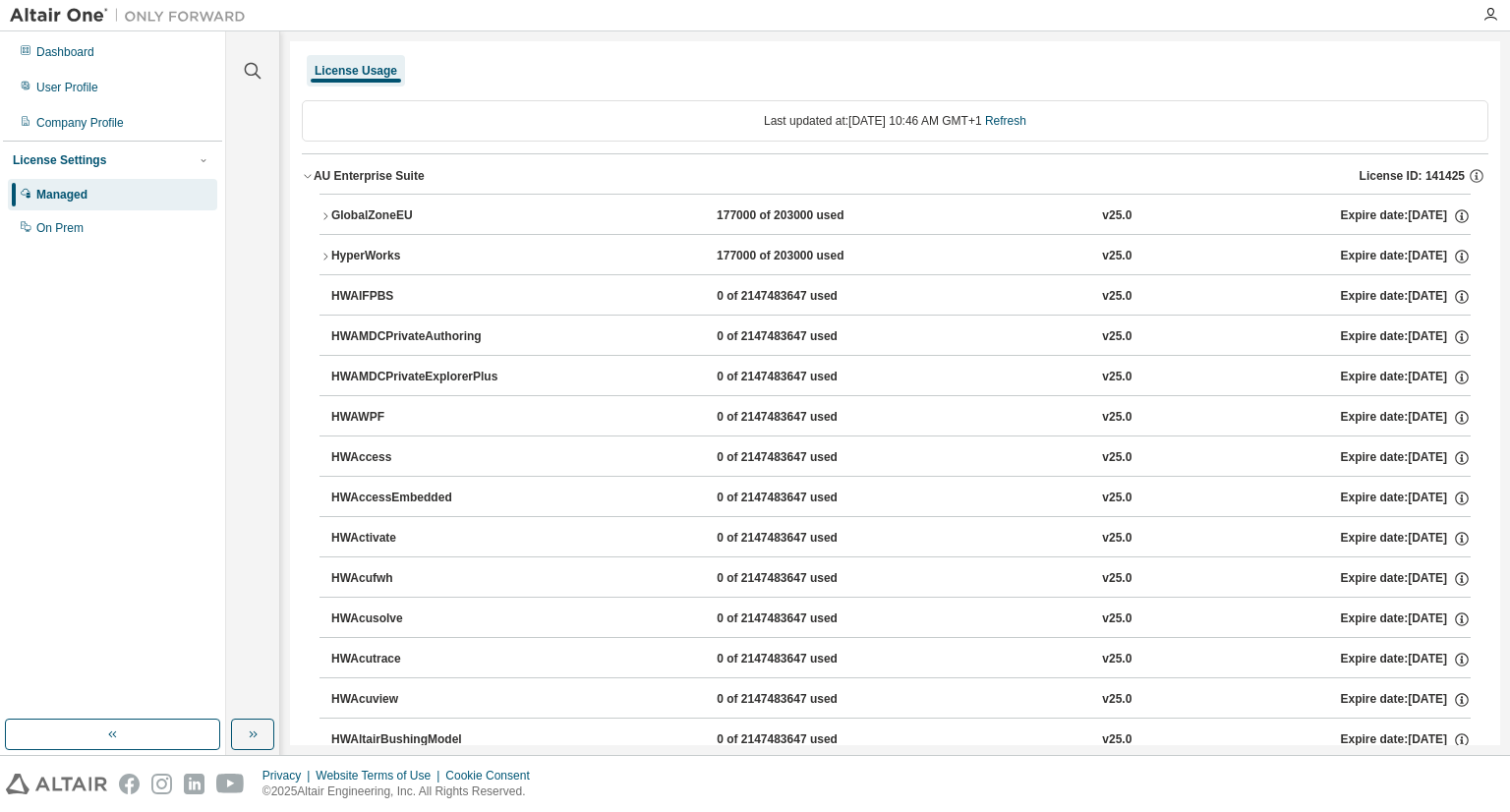
click at [329, 217] on icon "button" at bounding box center [325, 216] width 12 height 12
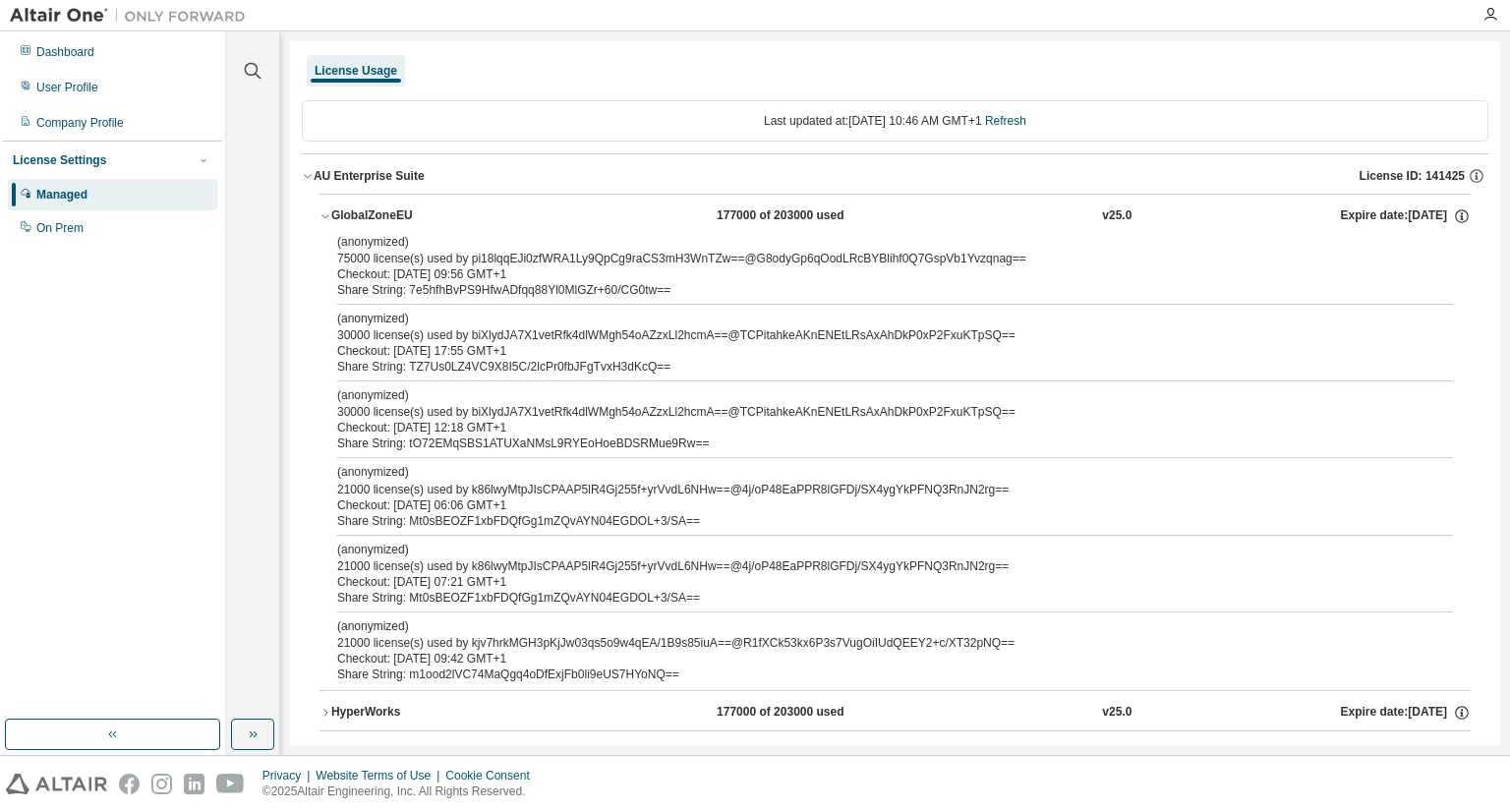
click at [333, 207] on div "GlobalZoneEU" at bounding box center [420, 216] width 177 height 18
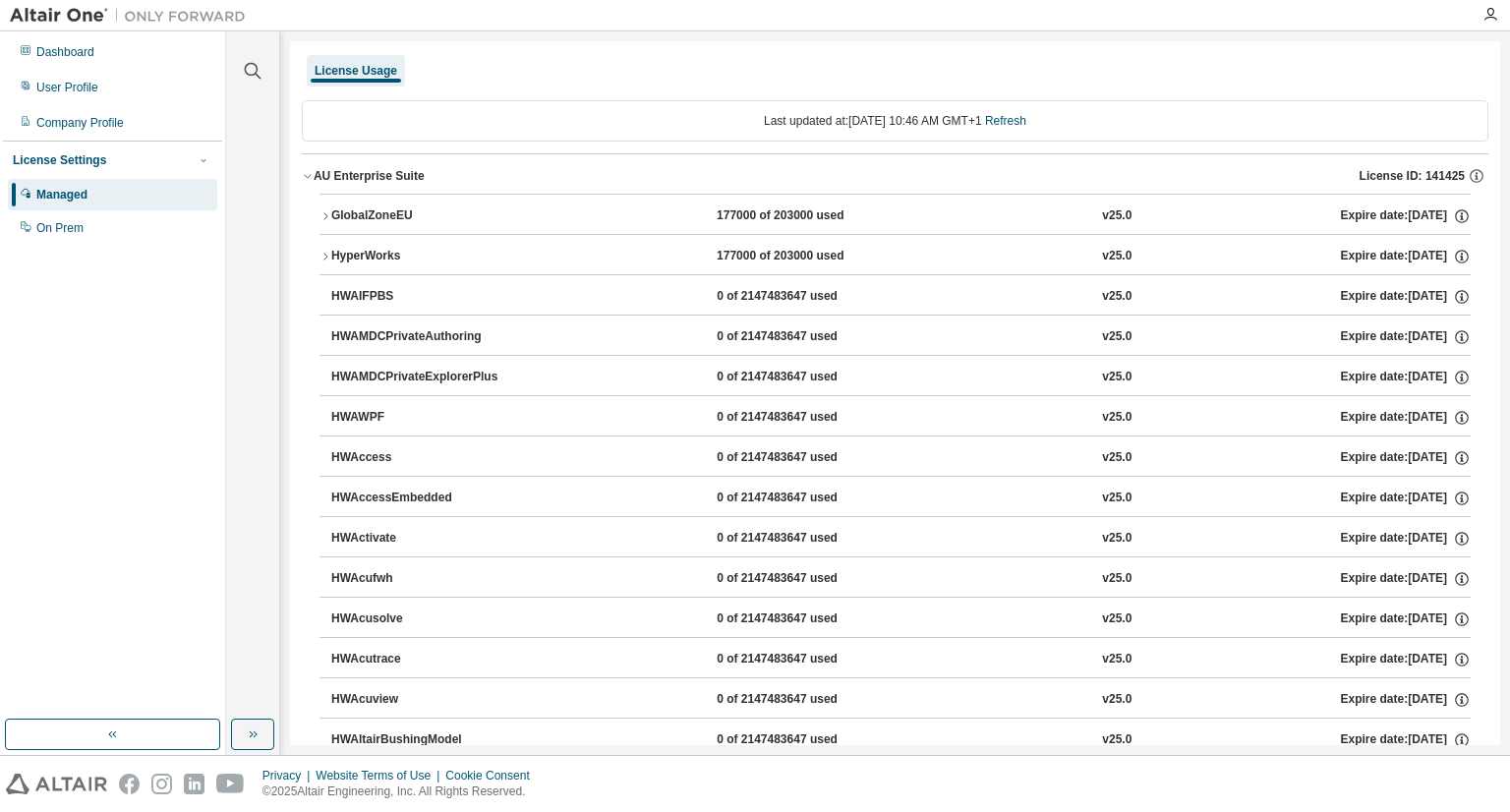
click at [326, 253] on icon "button" at bounding box center [325, 257] width 12 height 12
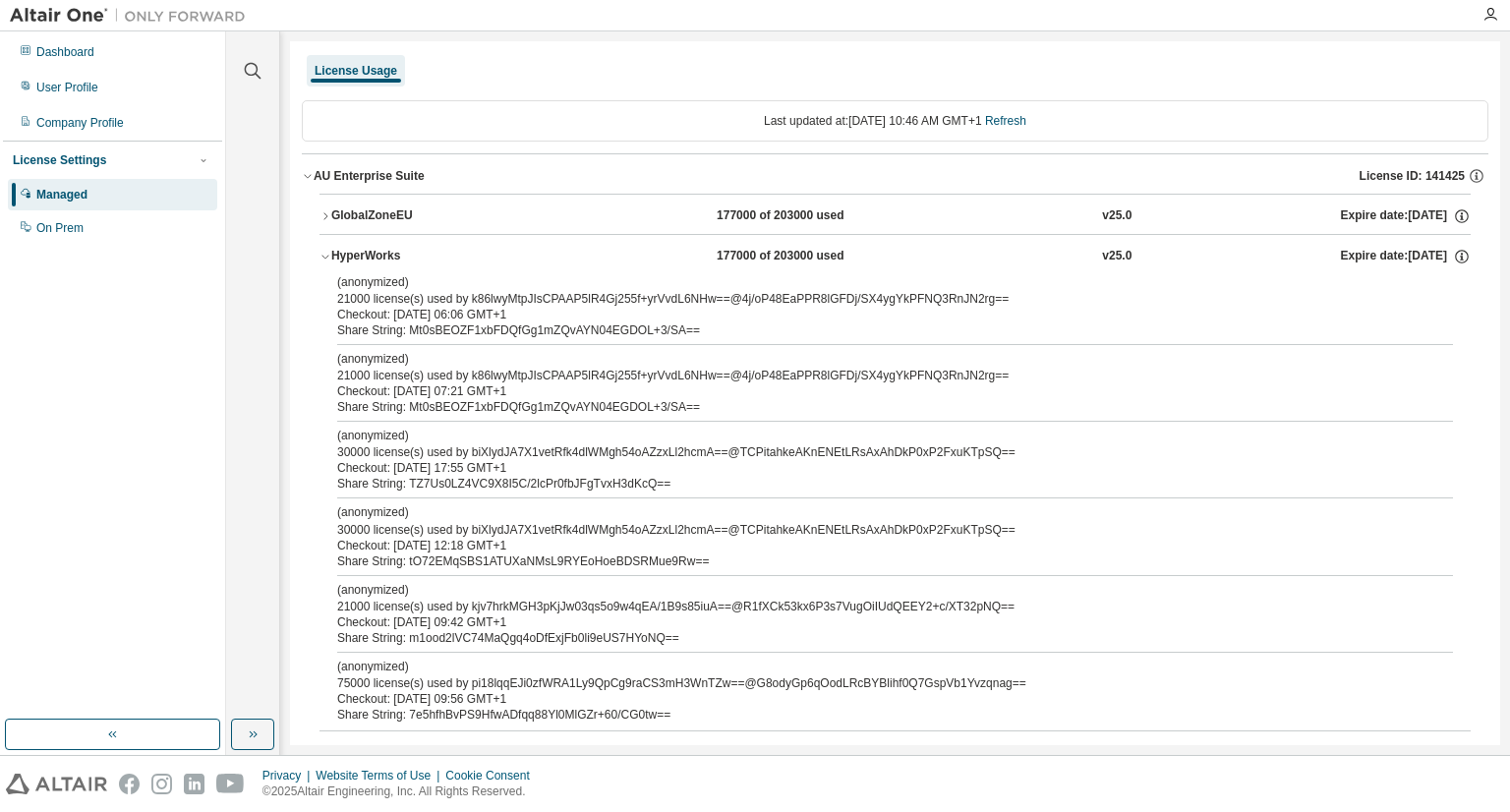
click at [326, 253] on icon "button" at bounding box center [325, 257] width 12 height 12
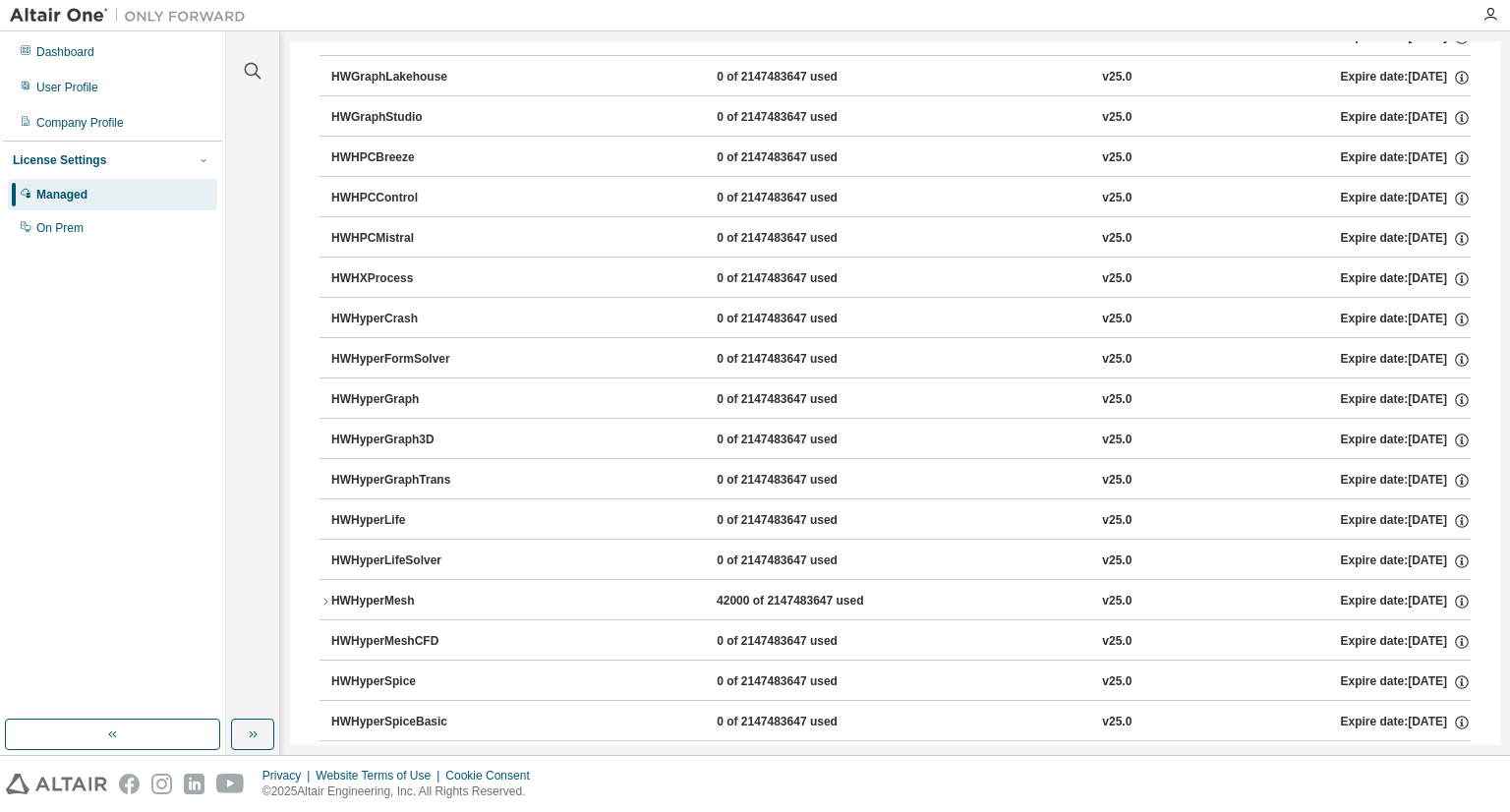
scroll to position [4257, 0]
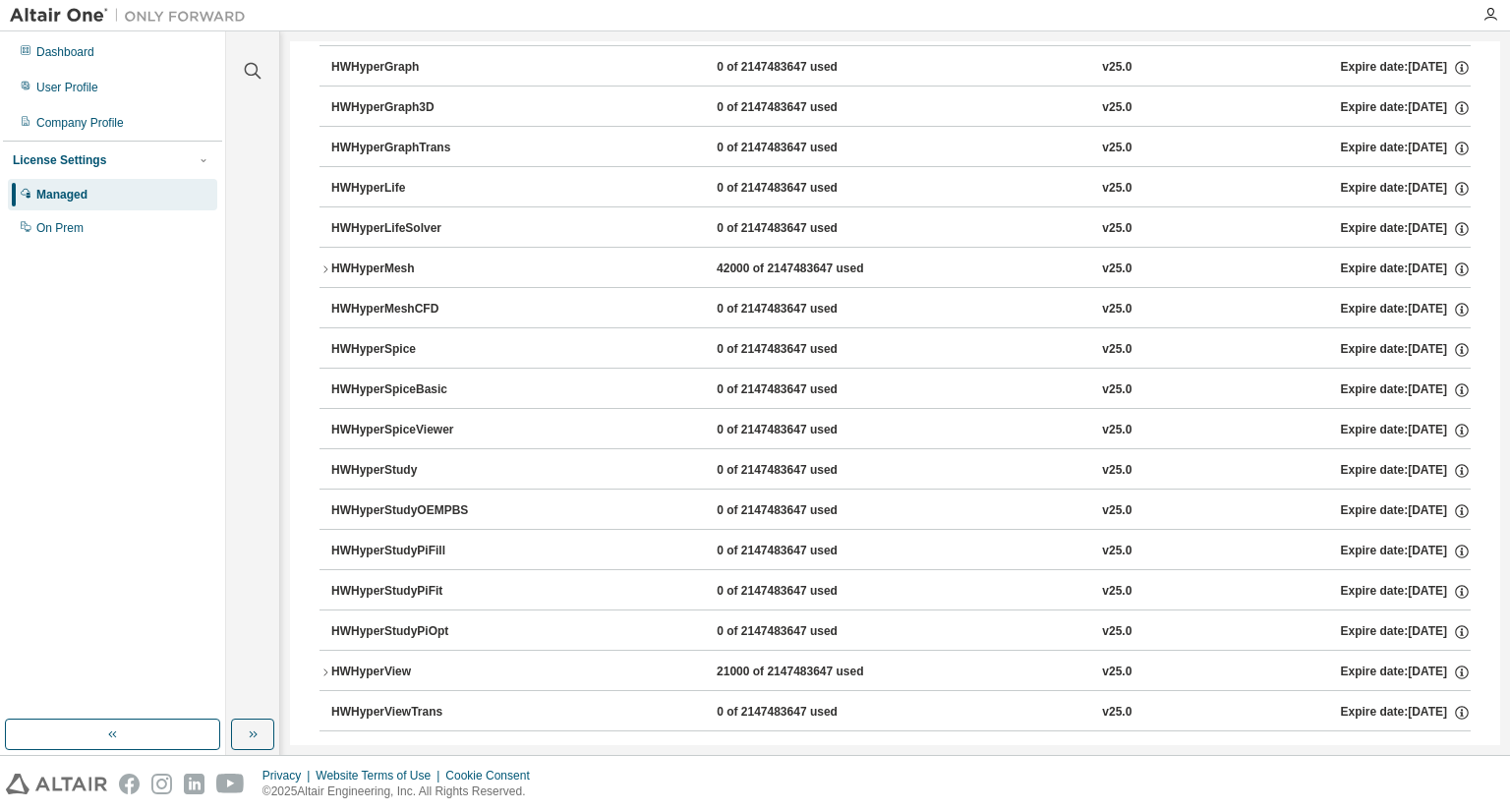
click at [324, 264] on icon "button" at bounding box center [325, 270] width 12 height 12
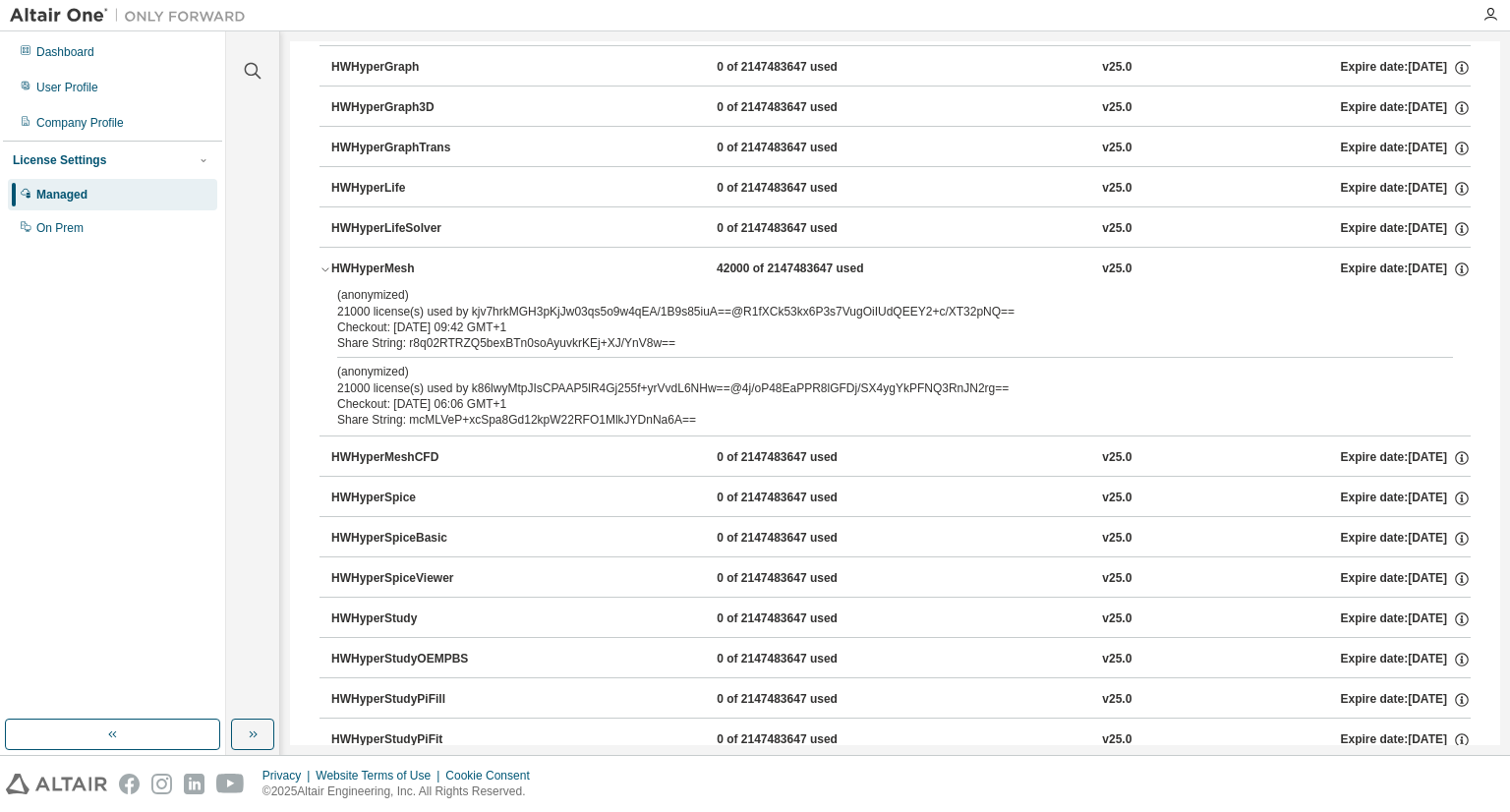
click at [328, 264] on icon "button" at bounding box center [325, 270] width 12 height 12
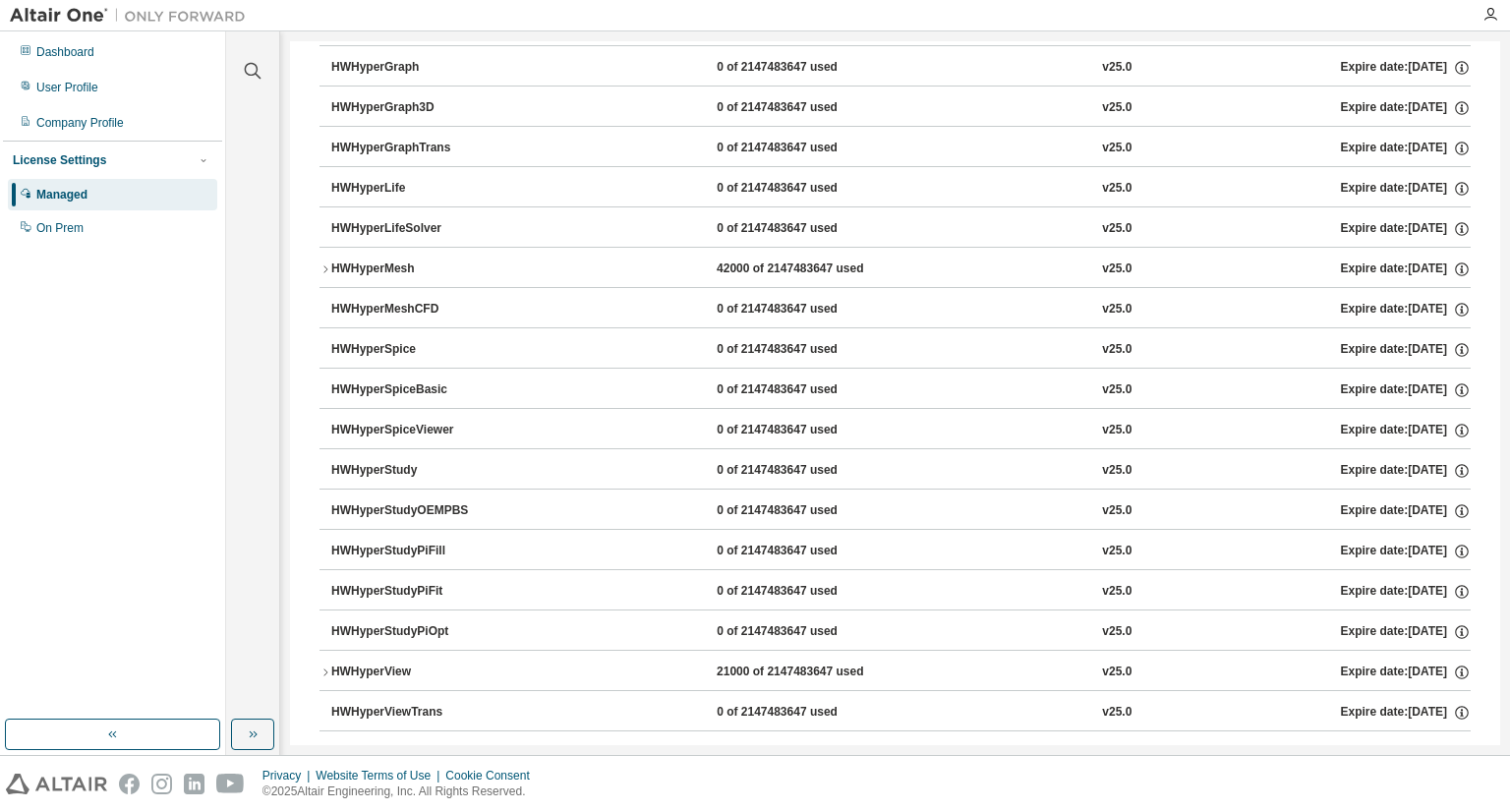
click at [330, 666] on icon "button" at bounding box center [325, 672] width 12 height 12
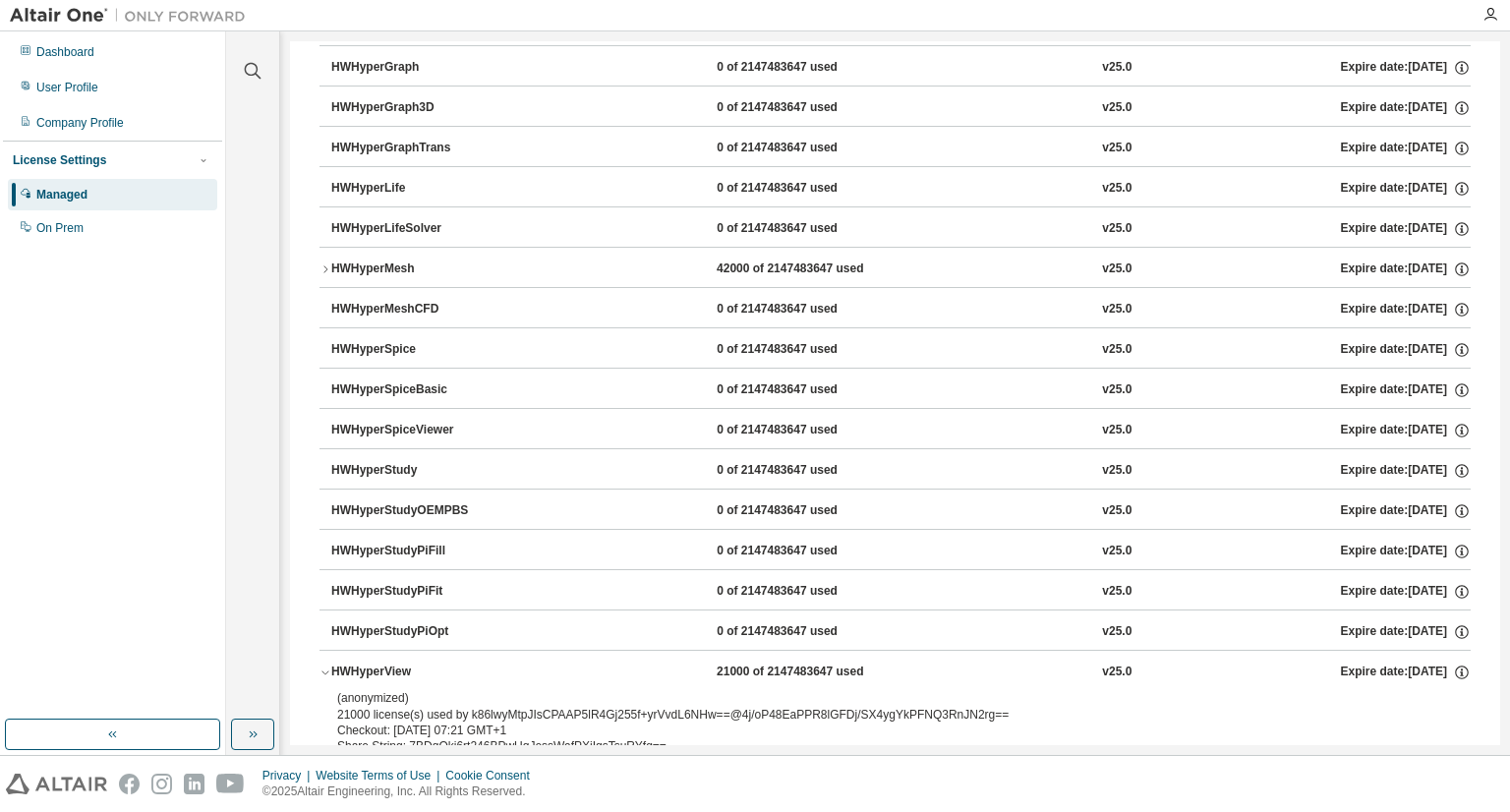
click at [330, 666] on icon "button" at bounding box center [325, 672] width 12 height 12
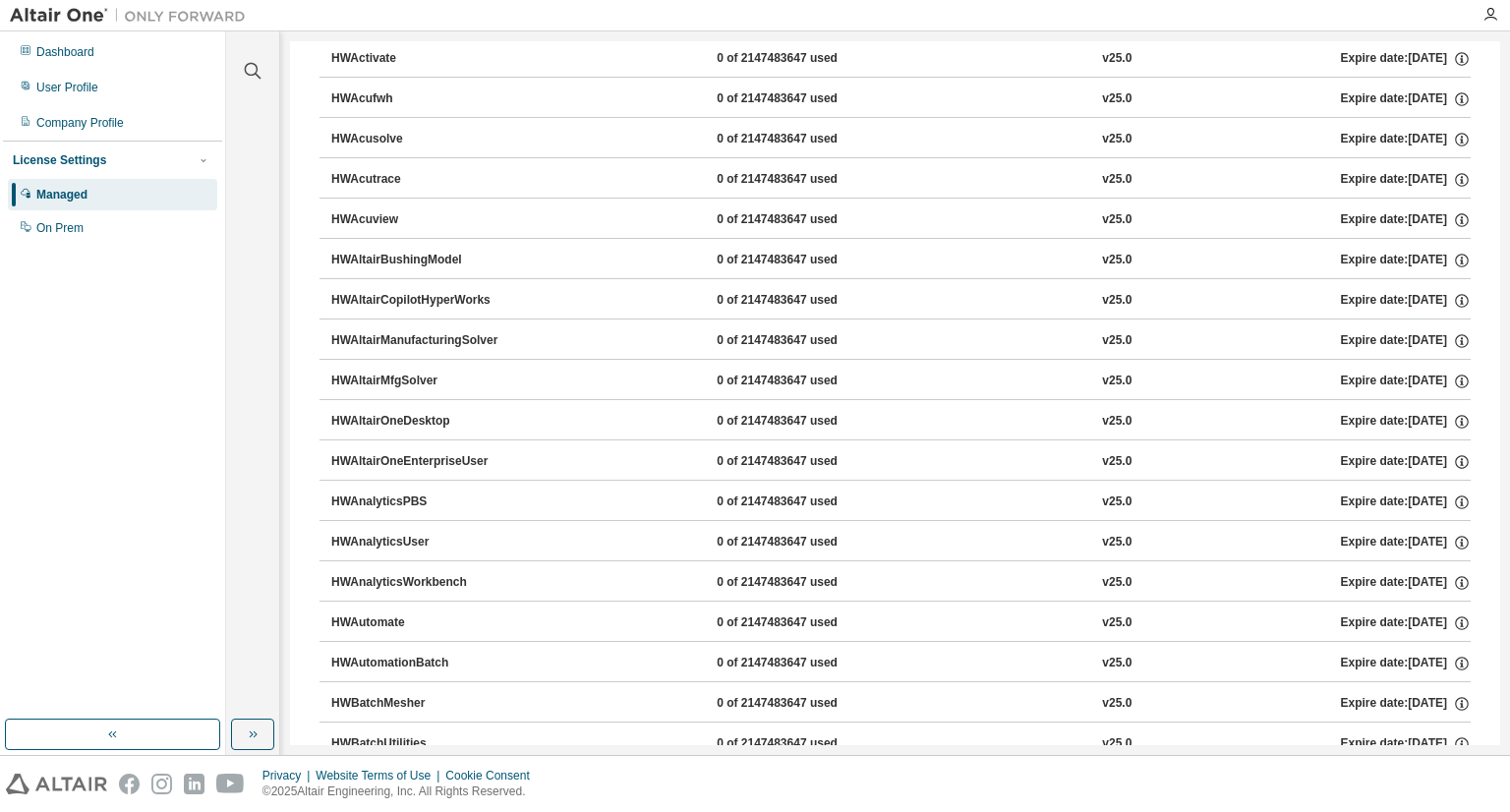
scroll to position [0, 0]
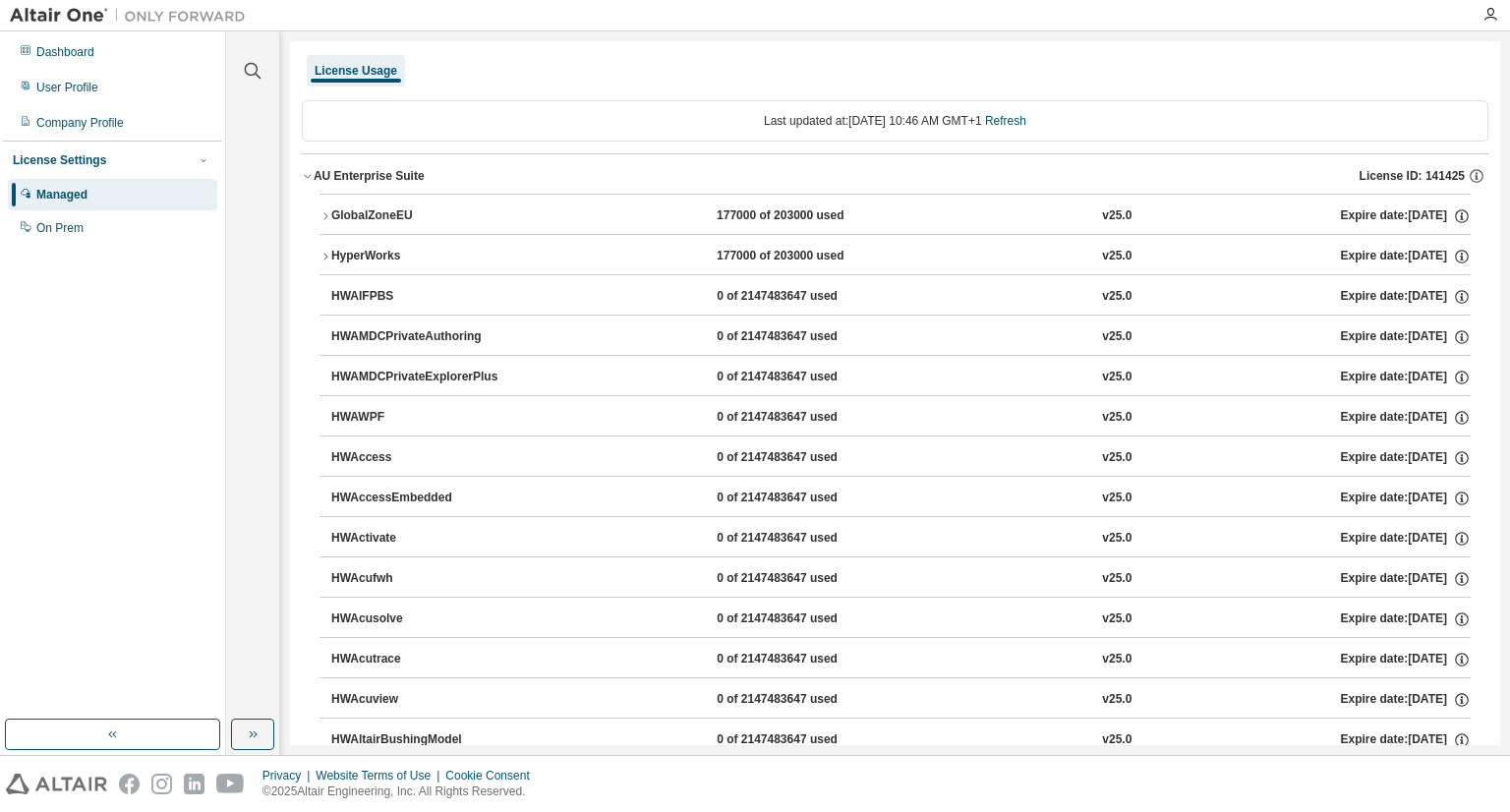
click at [329, 258] on icon "button" at bounding box center [325, 257] width 12 height 12
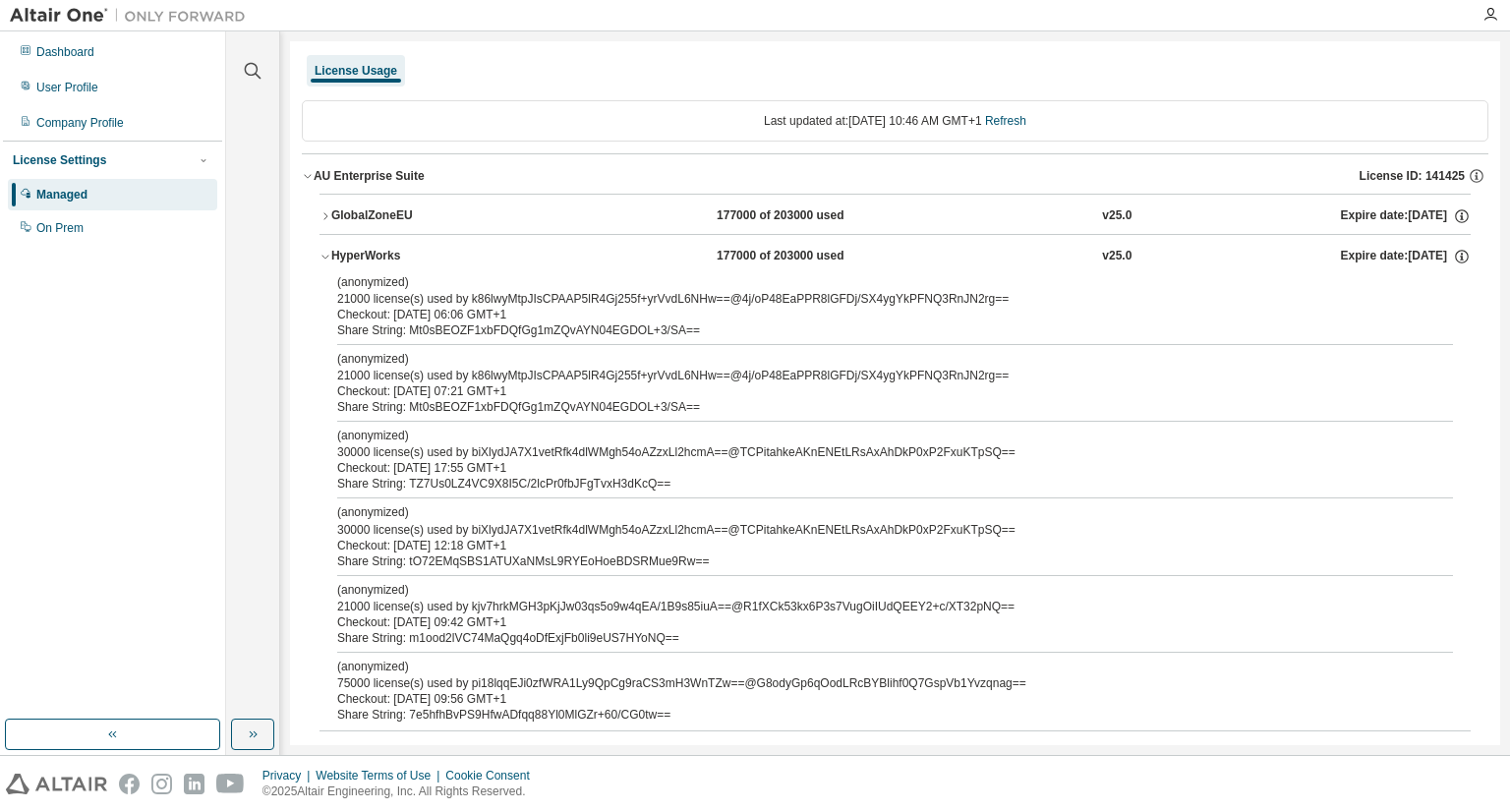
click at [334, 256] on div "HyperWorks" at bounding box center [420, 257] width 177 height 18
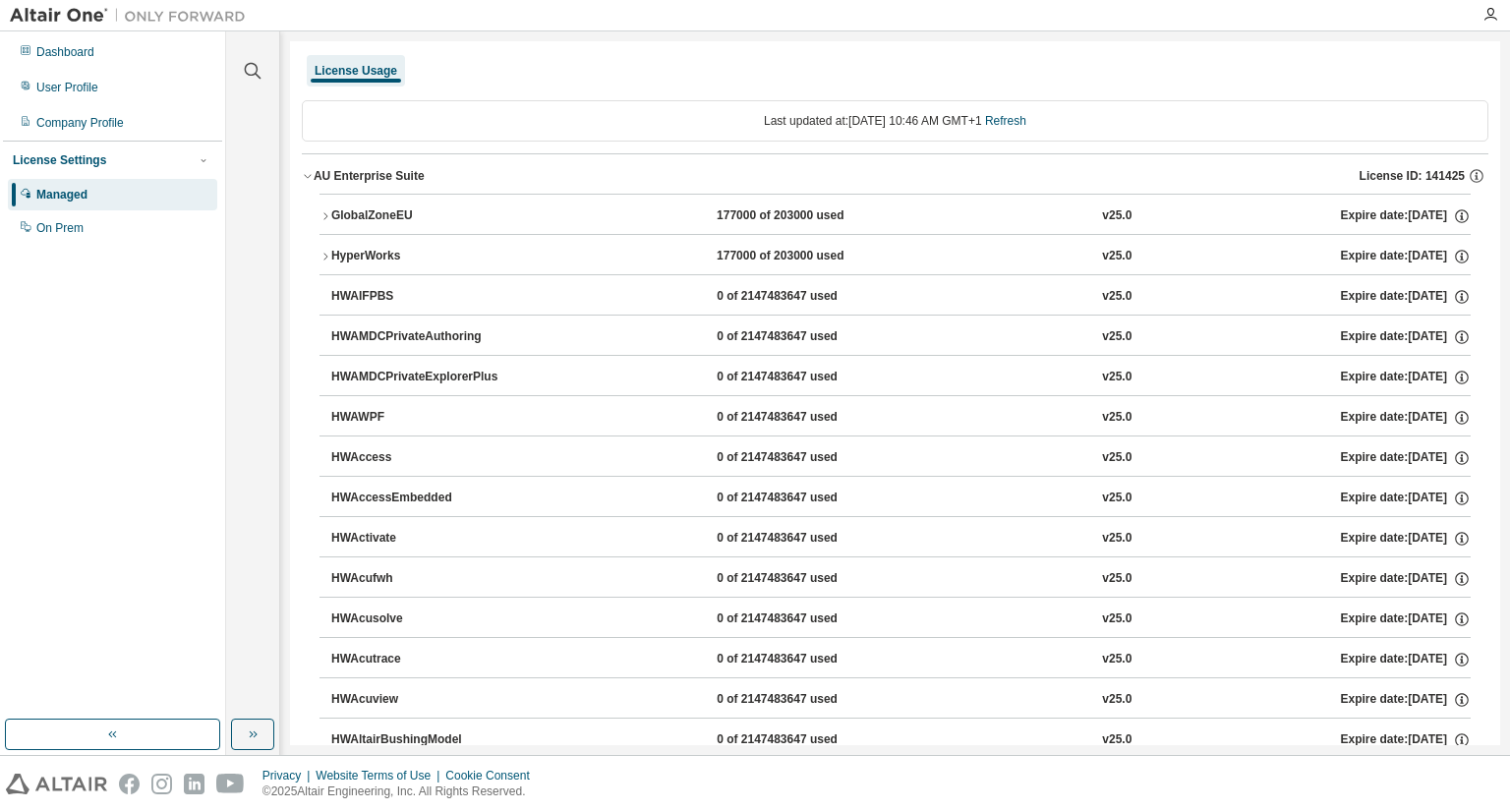
click at [327, 213] on icon "button" at bounding box center [325, 216] width 12 height 12
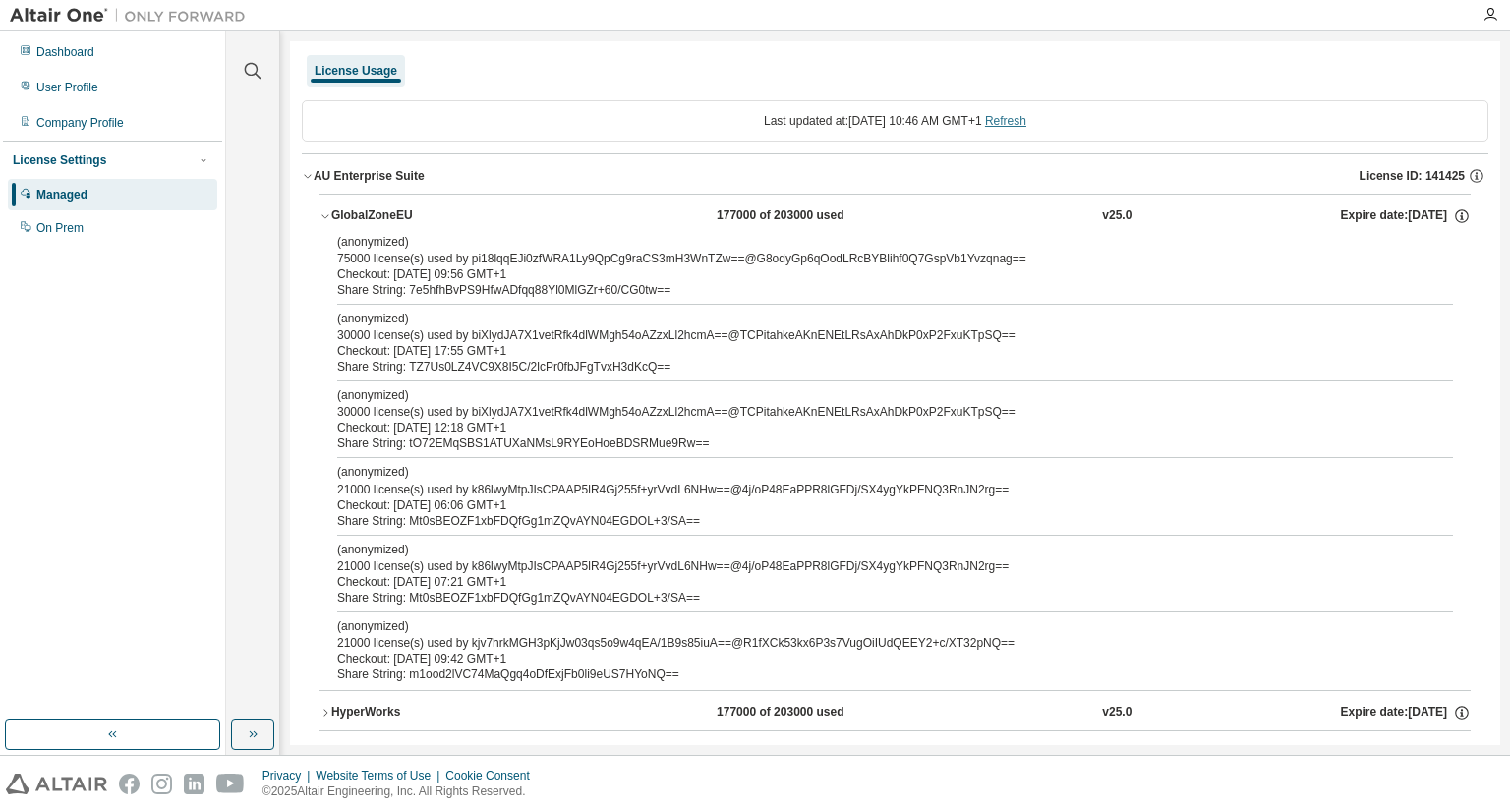
click at [1026, 126] on link "Refresh" at bounding box center [1004, 121] width 41 height 14
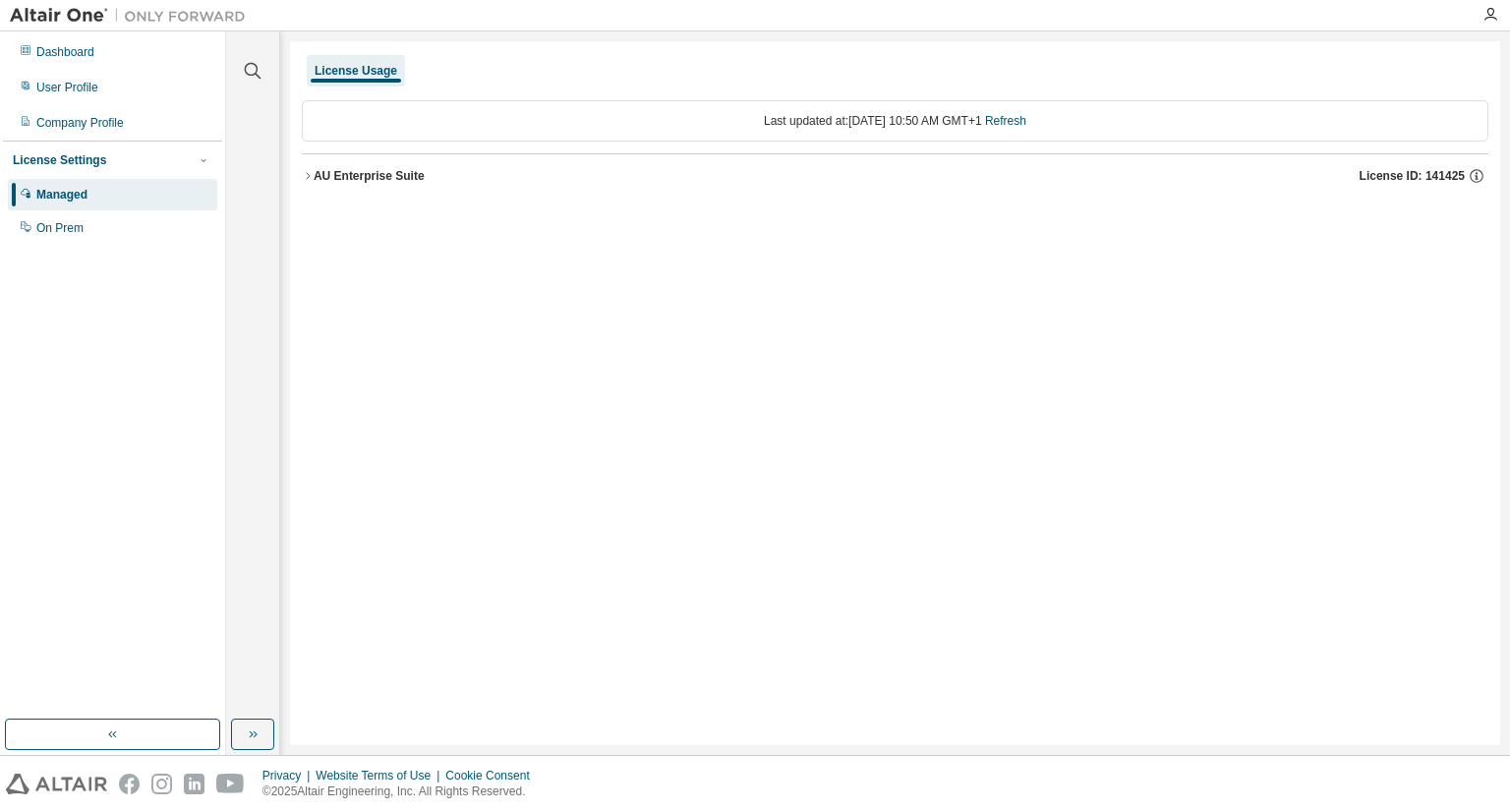
click at [308, 170] on icon "button" at bounding box center [308, 176] width 12 height 12
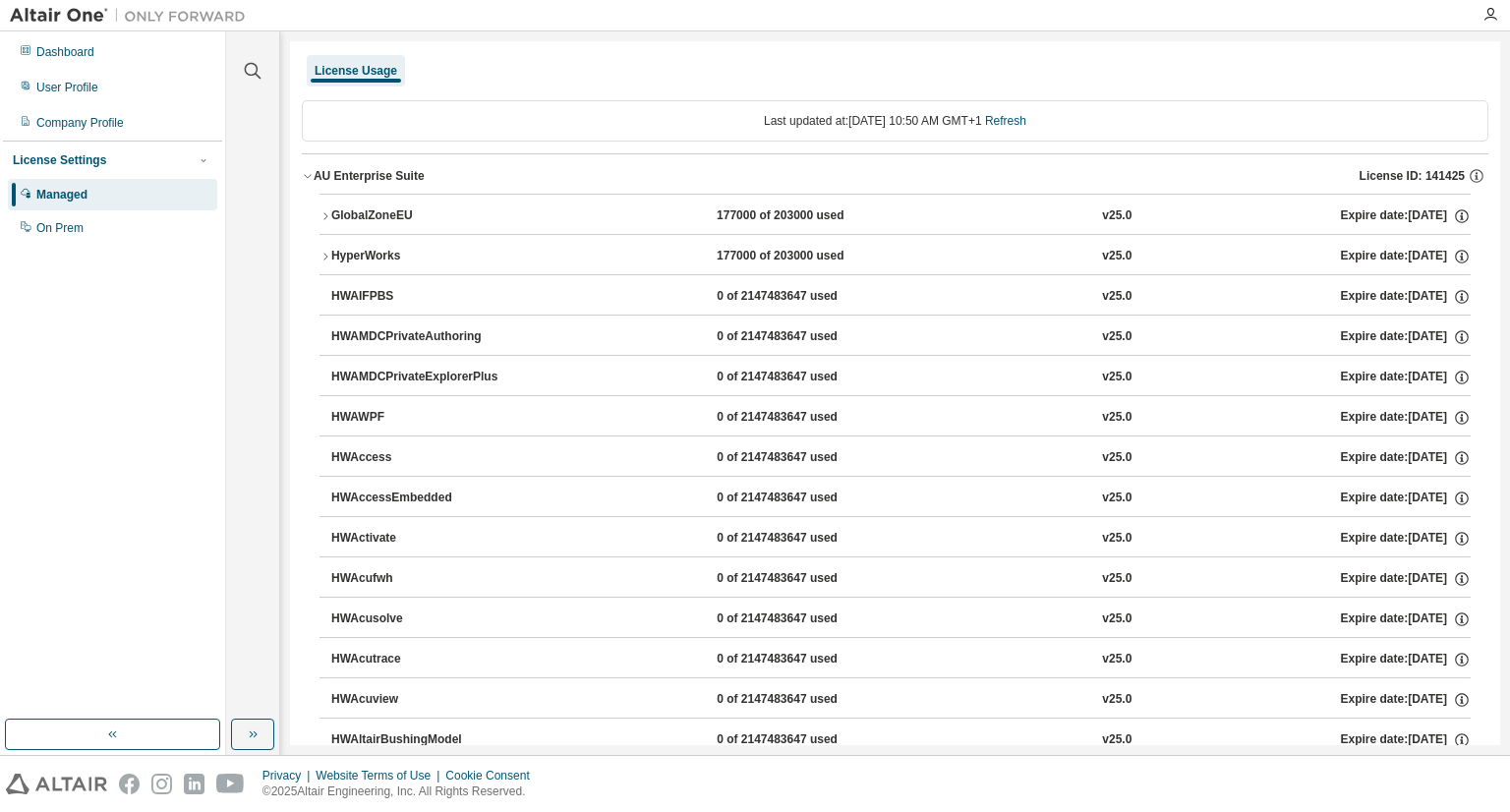
click at [326, 249] on button "HyperWorks 177000 of 203000 used v25.0 Expire date: 2026-04-01" at bounding box center [895, 256] width 1151 height 43
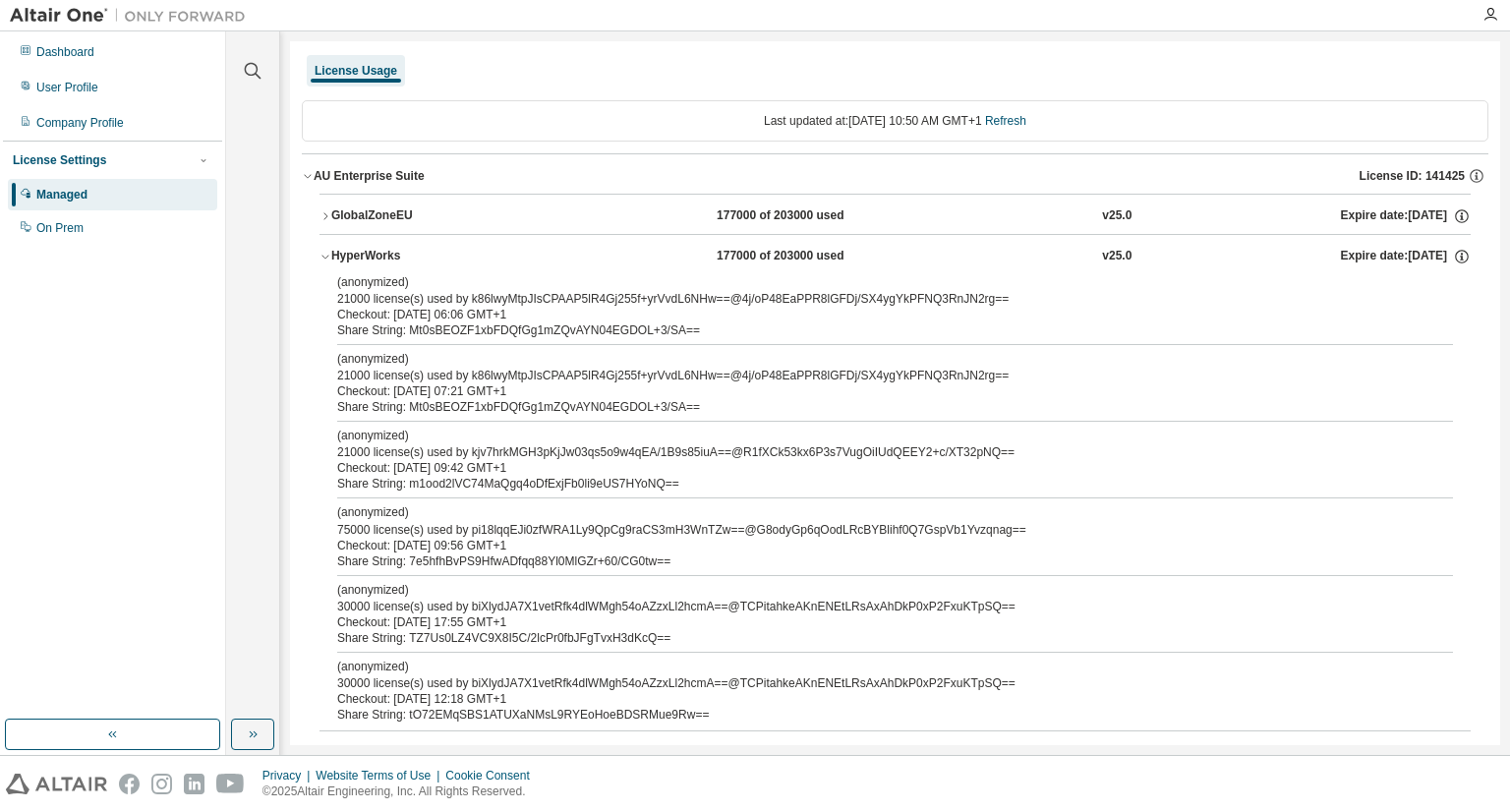
scroll to position [163, 0]
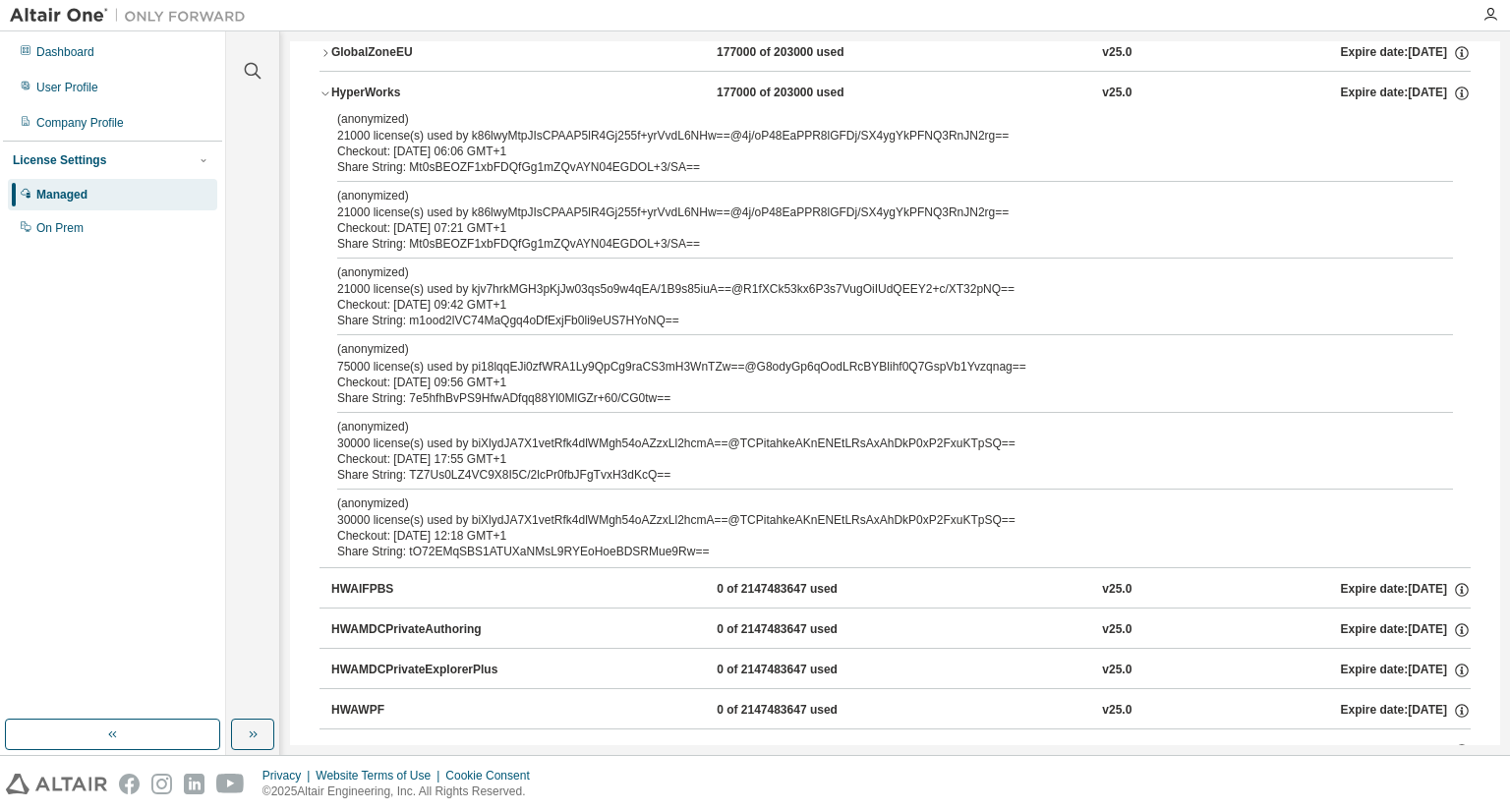
click at [330, 50] on icon "button" at bounding box center [325, 53] width 12 height 12
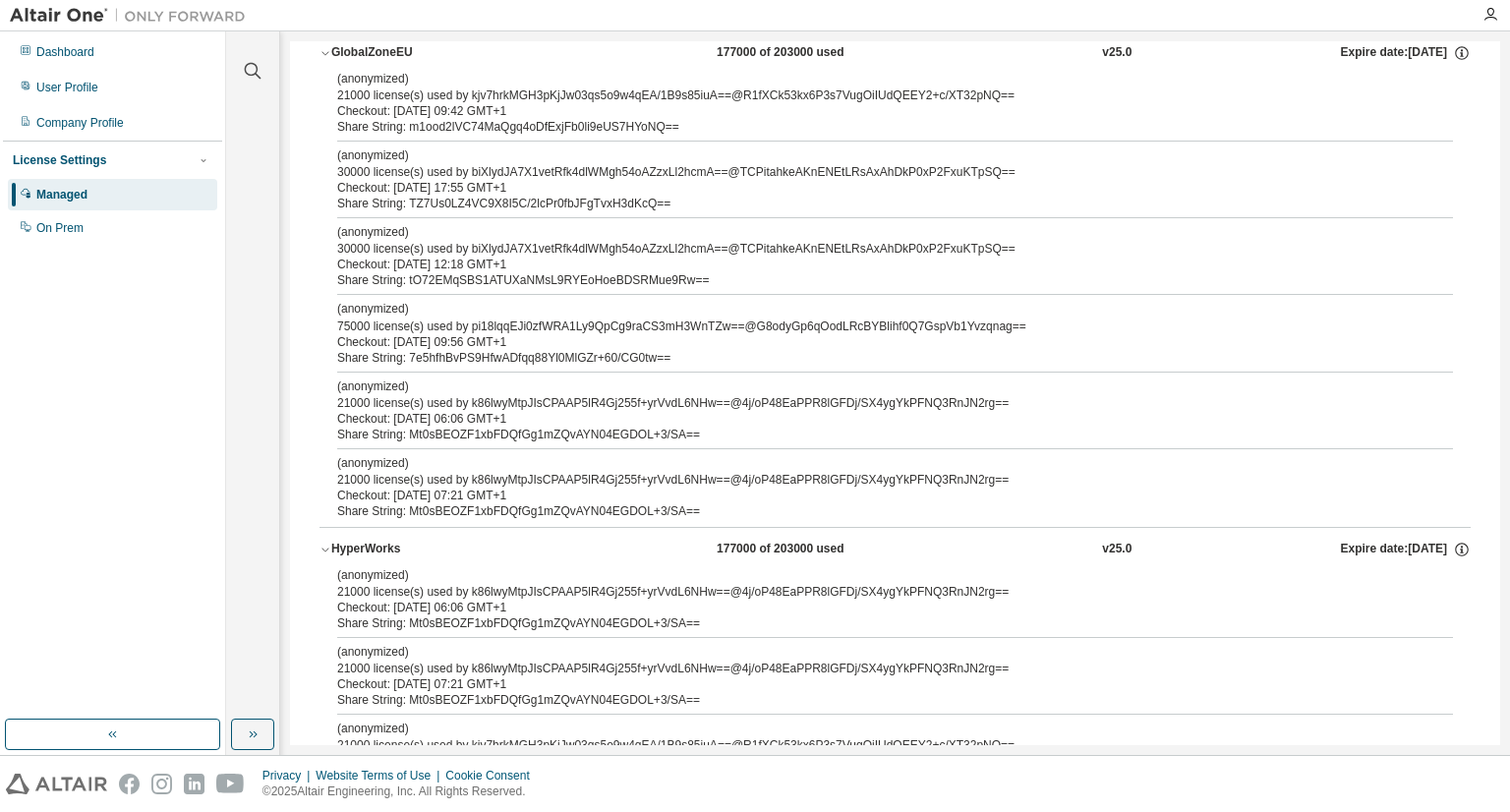
click at [326, 60] on button "GlobalZoneEU 177000 of 203000 used v25.0 Expire date: 2026-04-01" at bounding box center [895, 53] width 1151 height 43
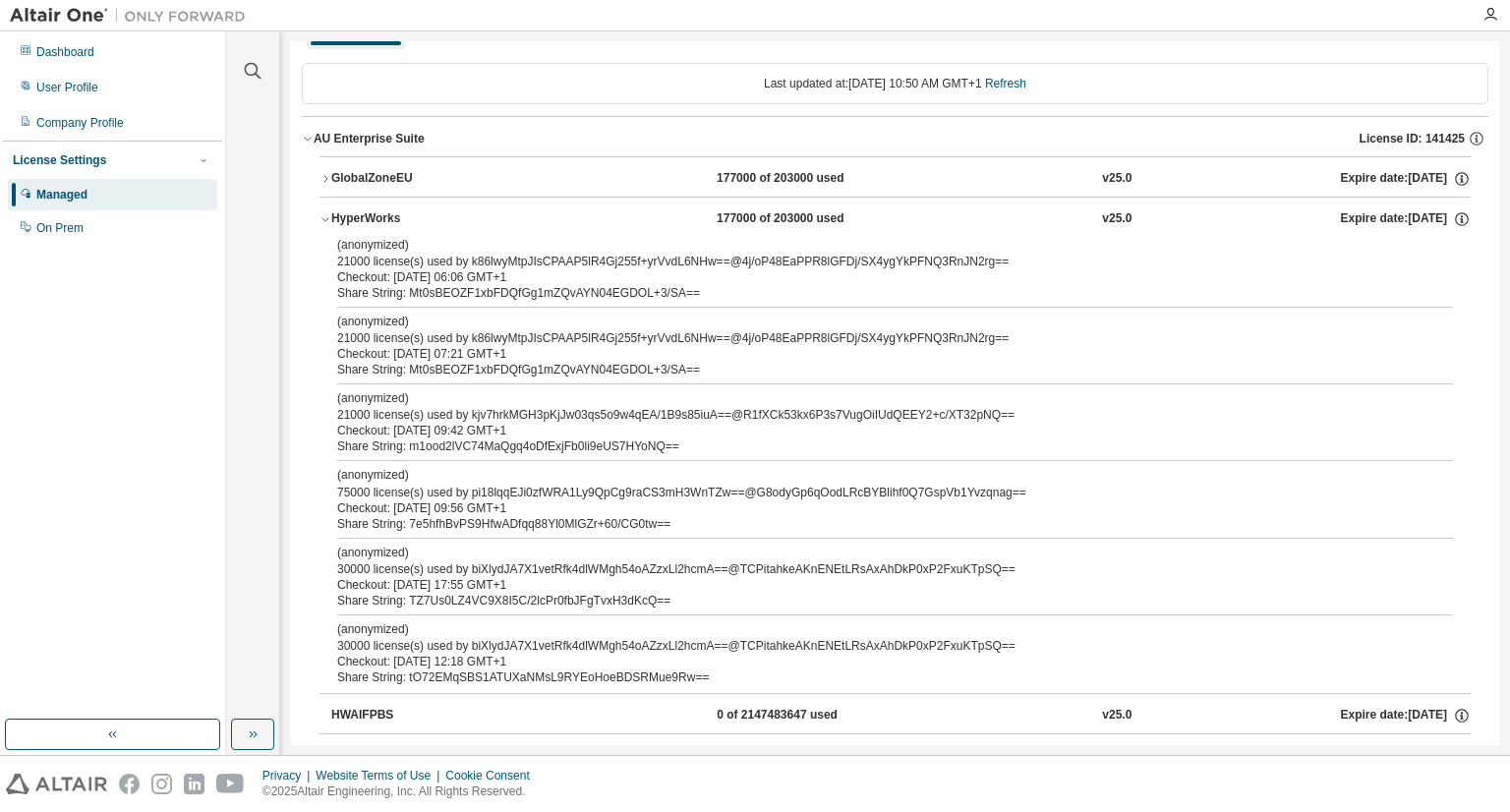
scroll to position [0, 0]
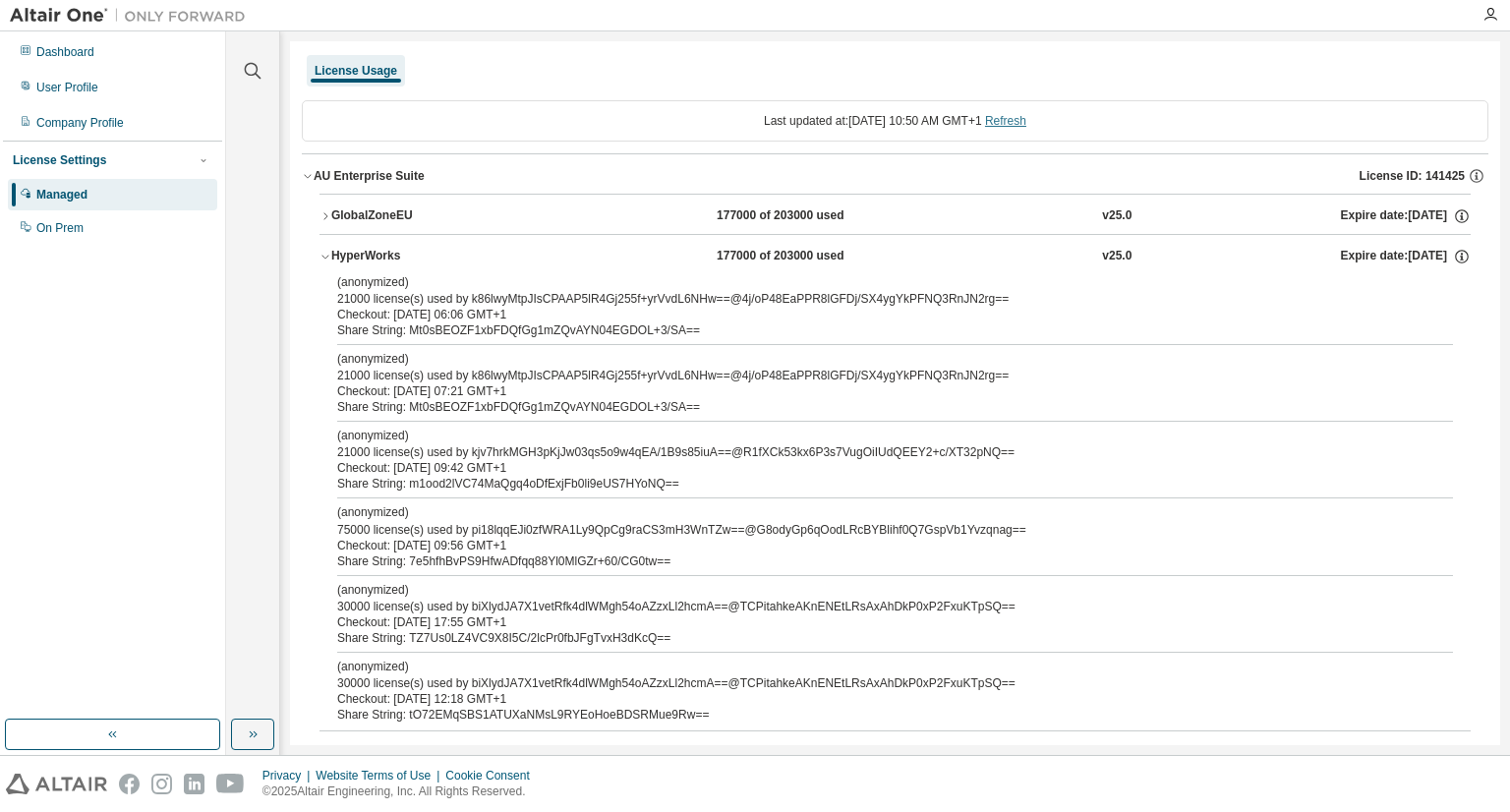
click at [1026, 117] on link "Refresh" at bounding box center [1004, 121] width 41 height 14
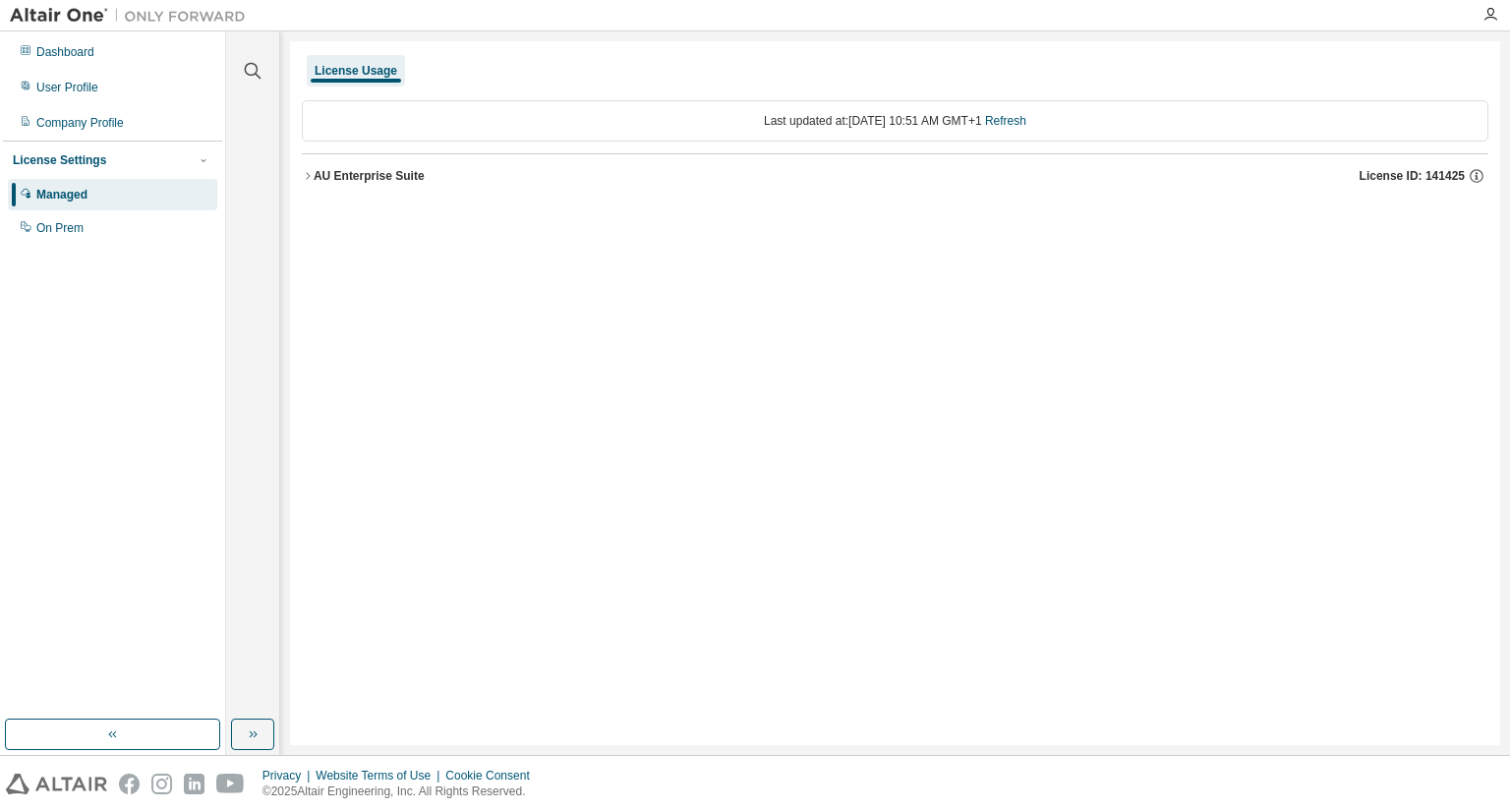
click at [306, 174] on icon "button" at bounding box center [308, 176] width 12 height 12
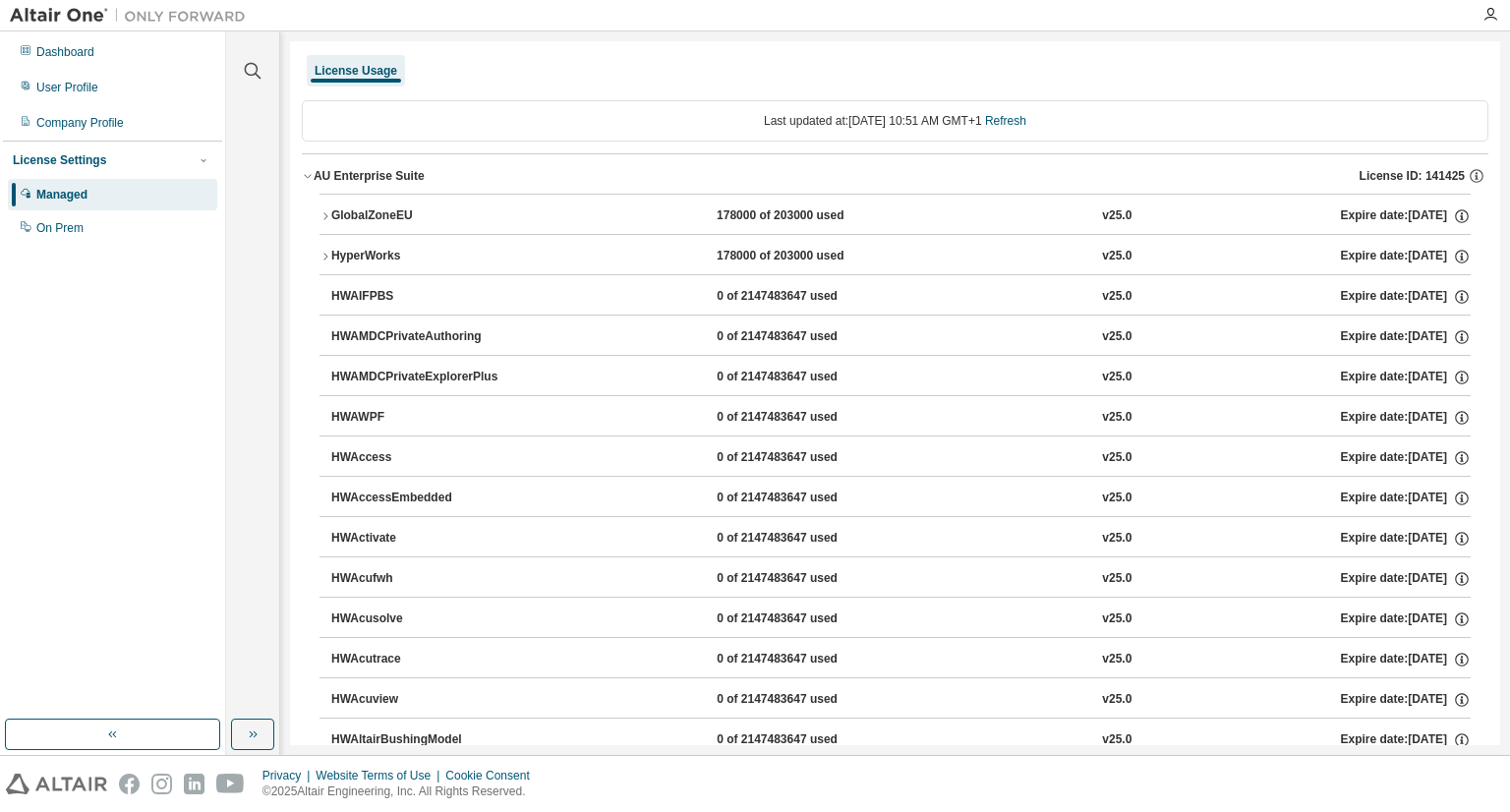
click at [333, 252] on div "HyperWorks" at bounding box center [420, 257] width 177 height 18
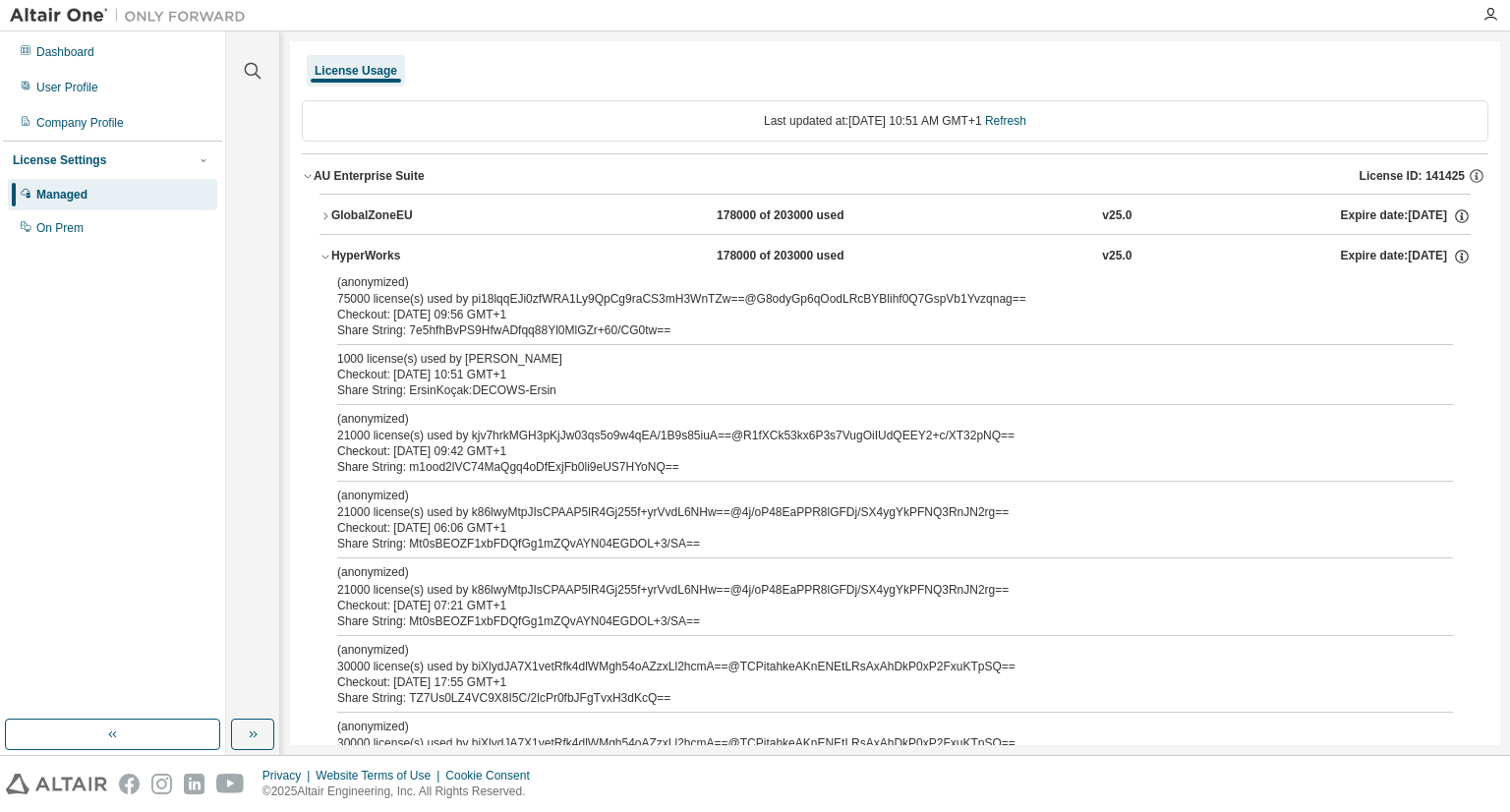
drag, startPoint x: 1040, startPoint y: 123, endPoint x: 1023, endPoint y: 145, distance: 27.8
click at [1026, 123] on link "Refresh" at bounding box center [1004, 121] width 41 height 14
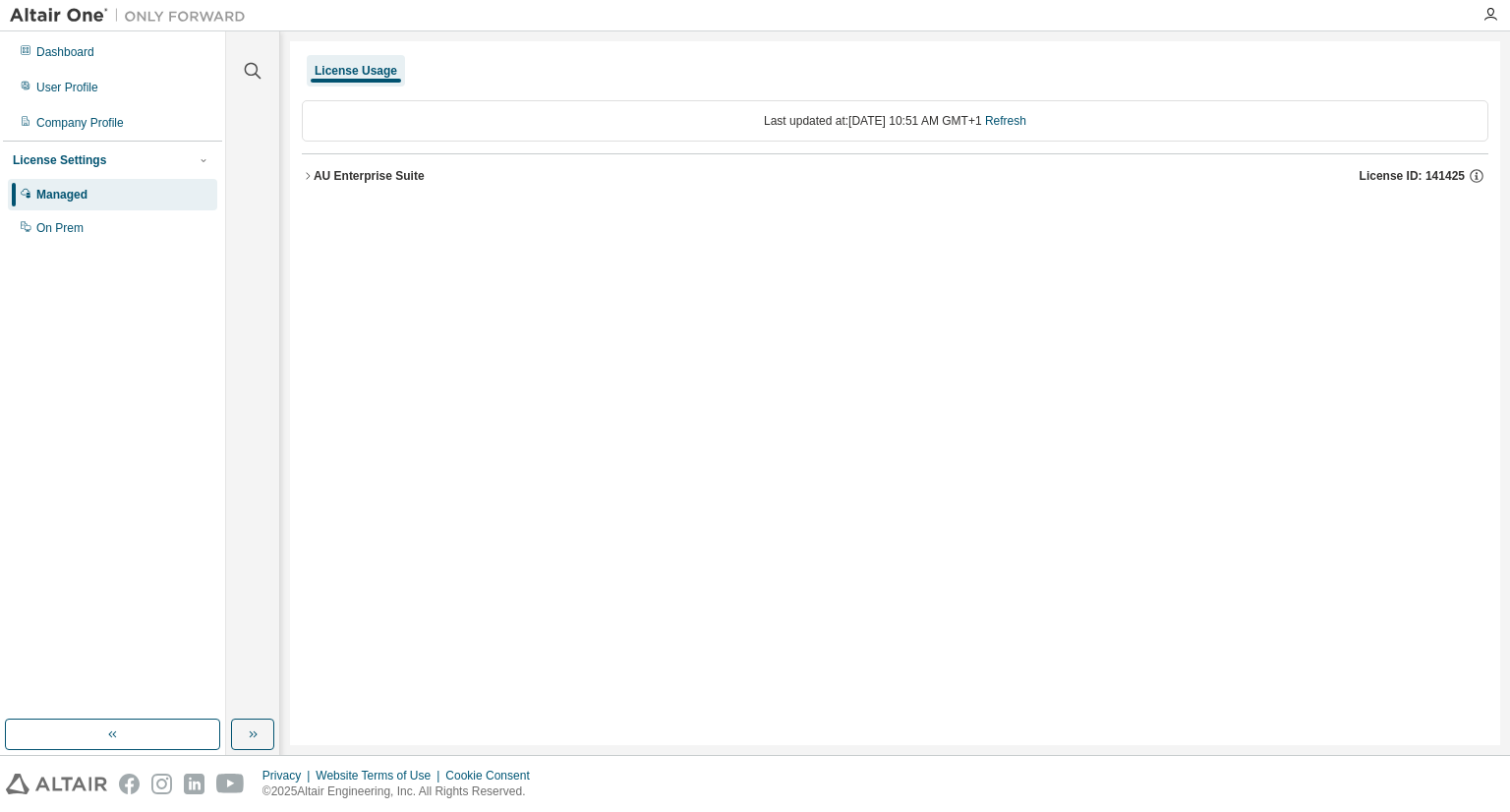
click at [311, 177] on icon "button" at bounding box center [308, 176] width 12 height 12
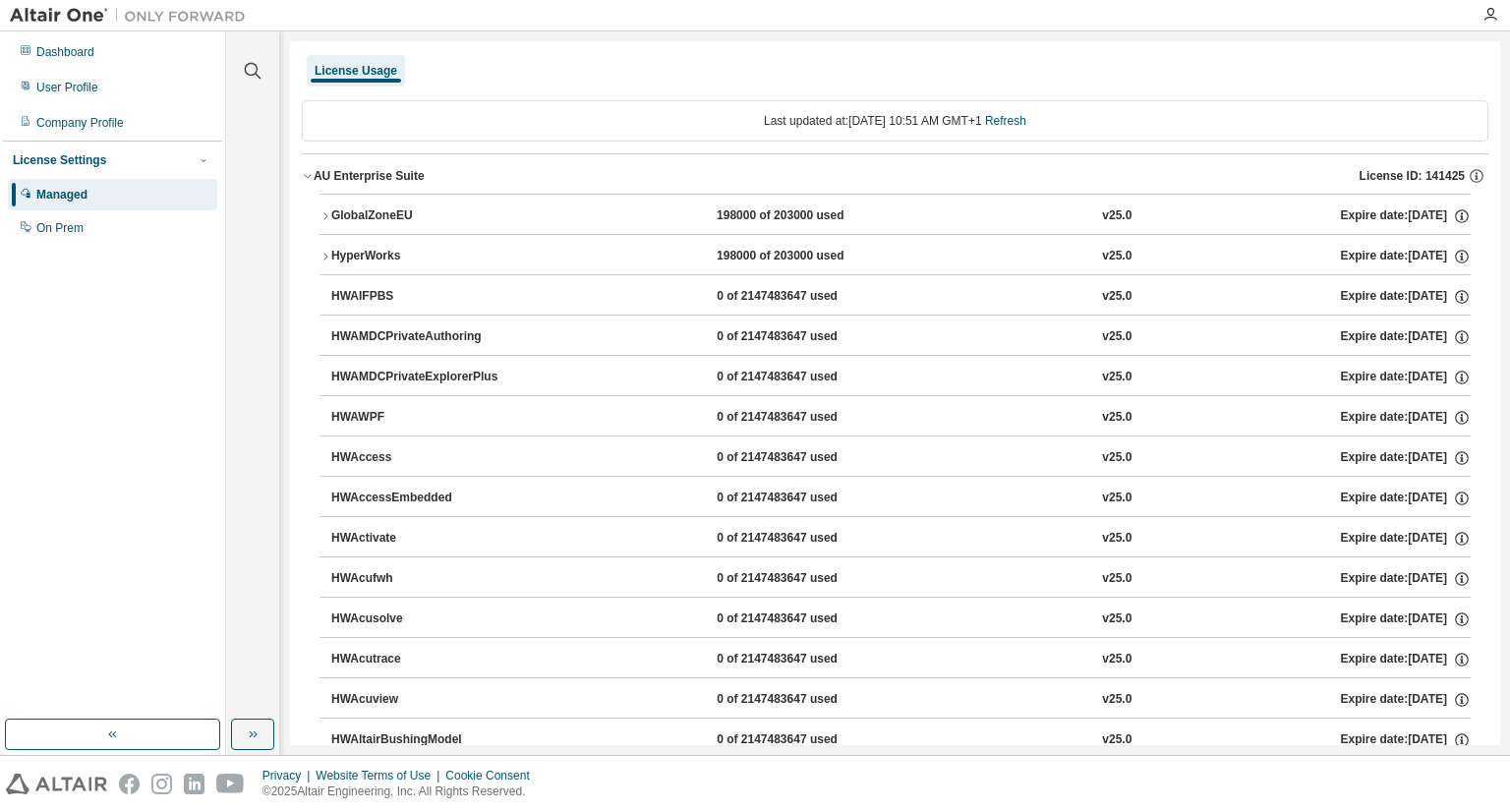
click at [327, 249] on button "HyperWorks 198000 of 203000 used v25.0 Expire date: 2026-04-01" at bounding box center [895, 256] width 1151 height 43
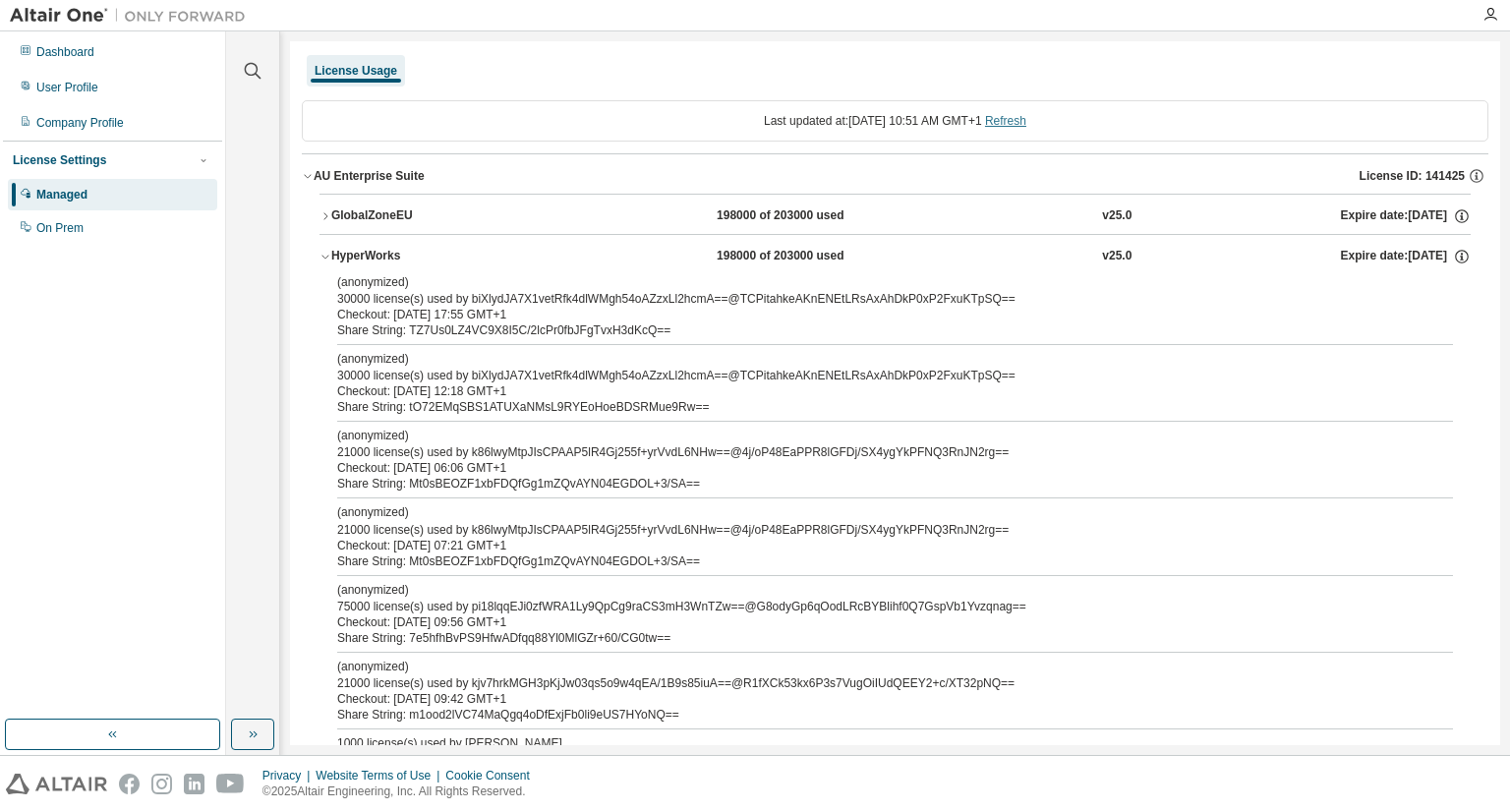
click at [1019, 126] on link "Refresh" at bounding box center [1004, 121] width 41 height 14
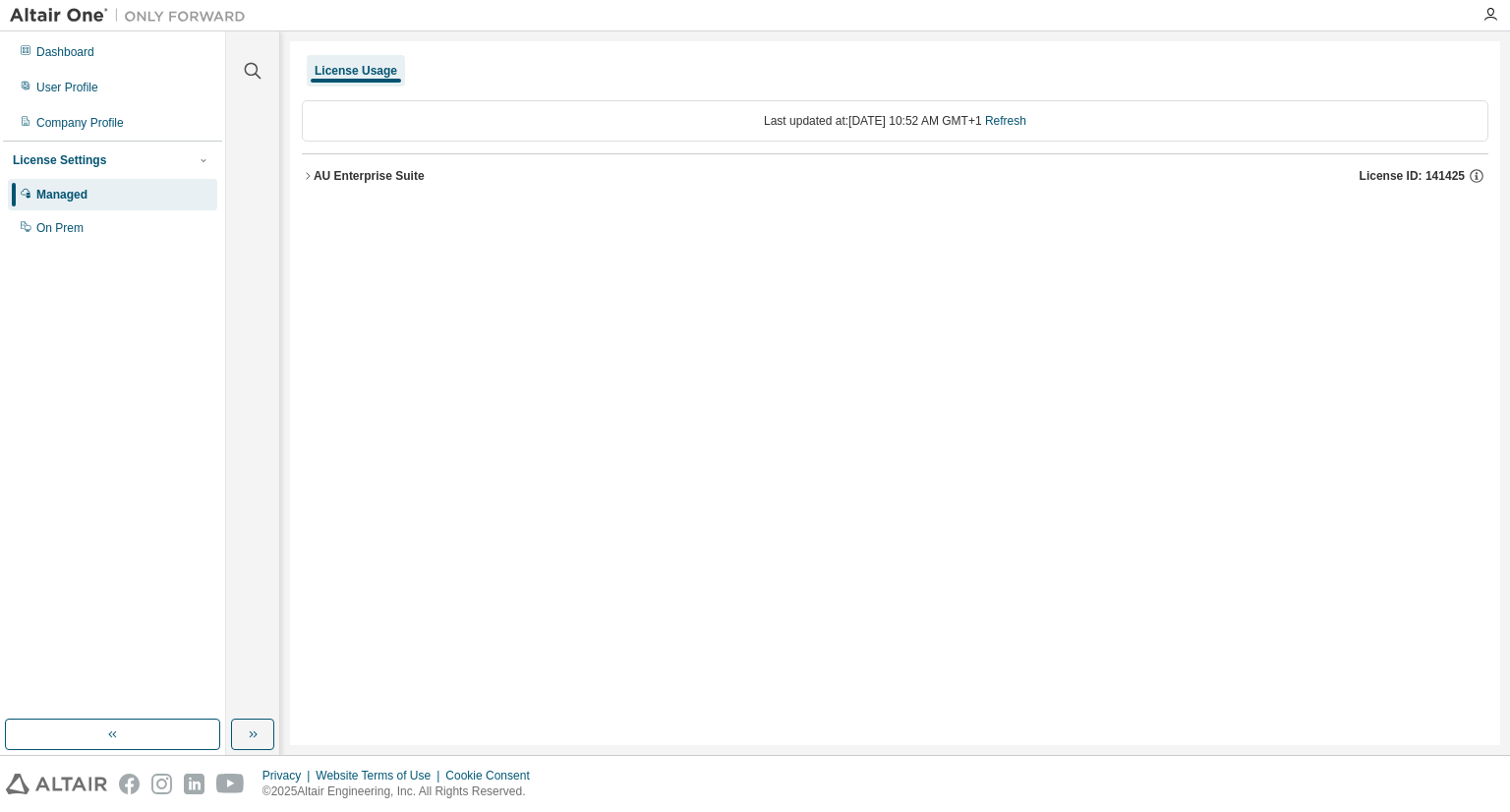
click at [314, 174] on div "AU Enterprise Suite" at bounding box center [369, 176] width 111 height 16
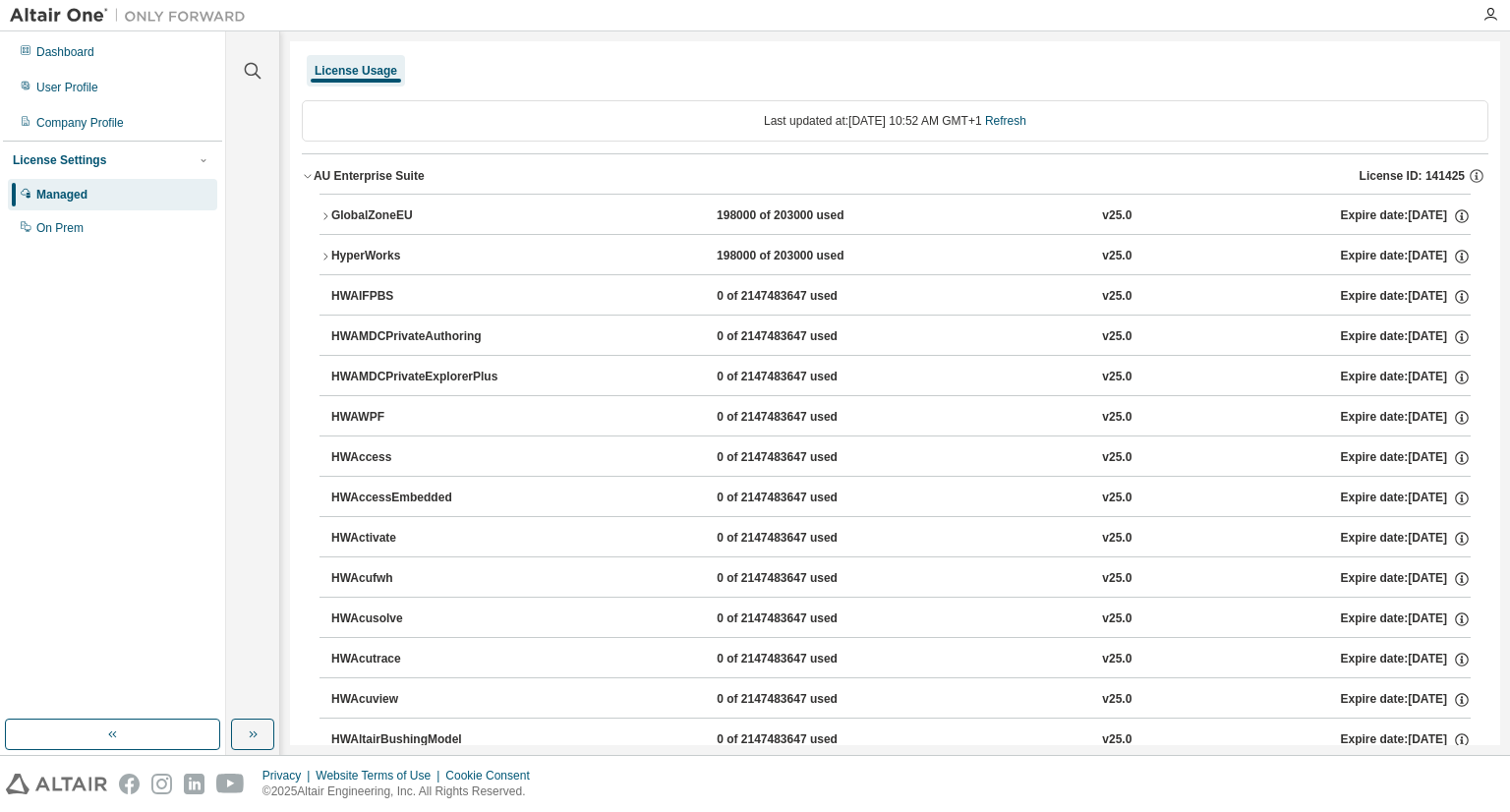
click at [337, 250] on div "HyperWorks" at bounding box center [420, 257] width 177 height 18
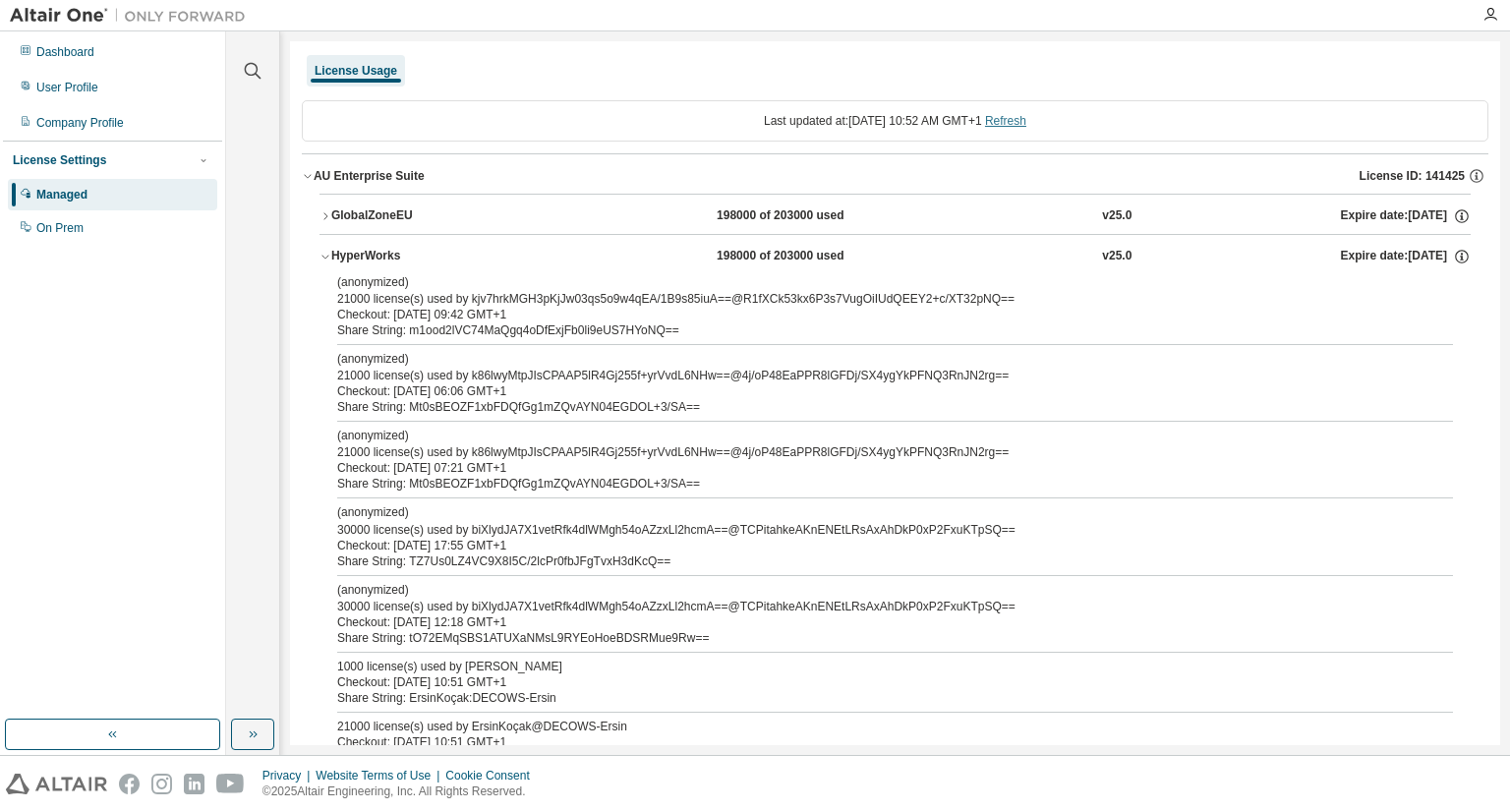
click at [1026, 127] on link "Refresh" at bounding box center [1004, 121] width 41 height 14
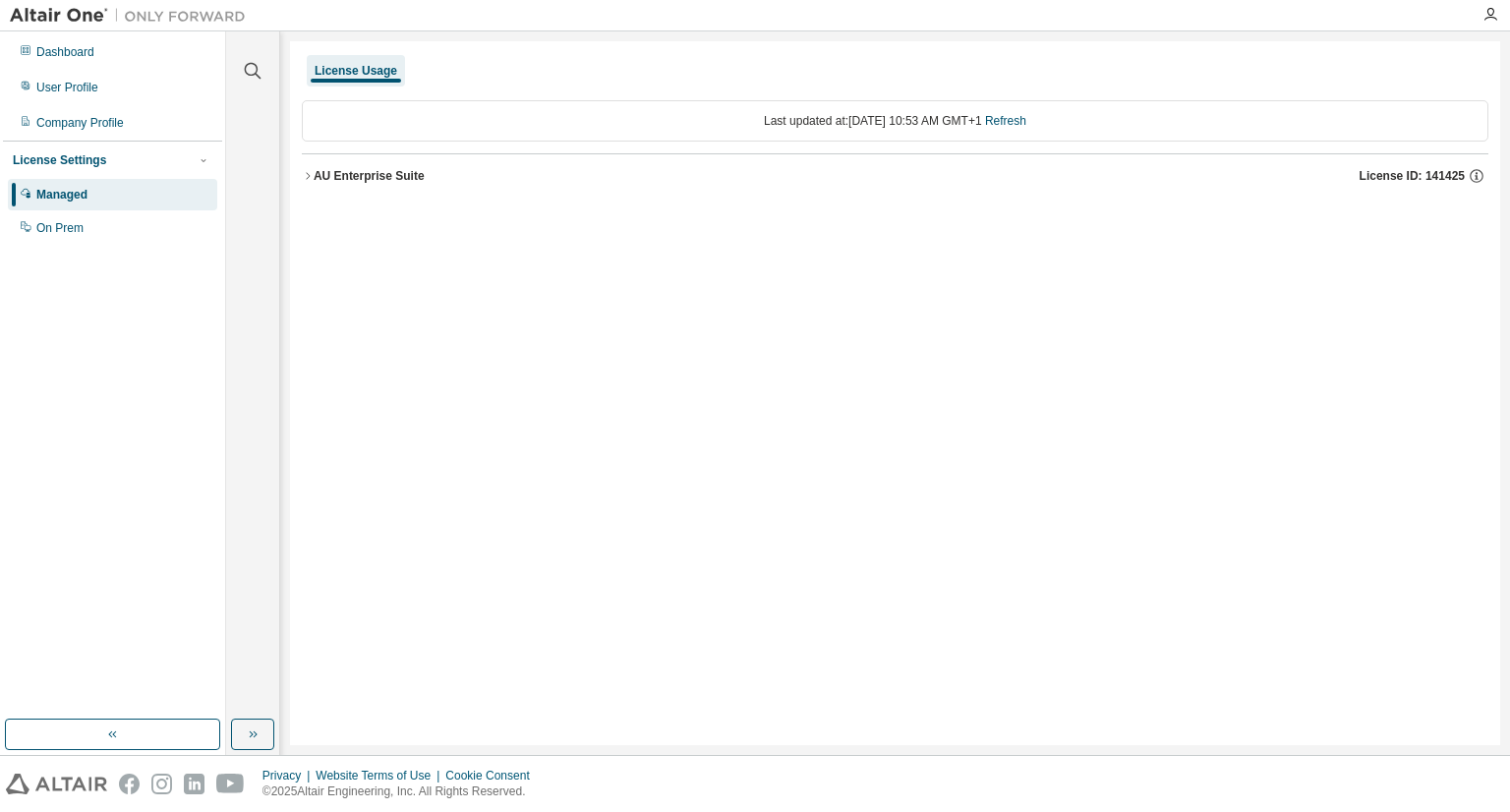
click at [314, 168] on div "AU Enterprise Suite" at bounding box center [369, 176] width 111 height 16
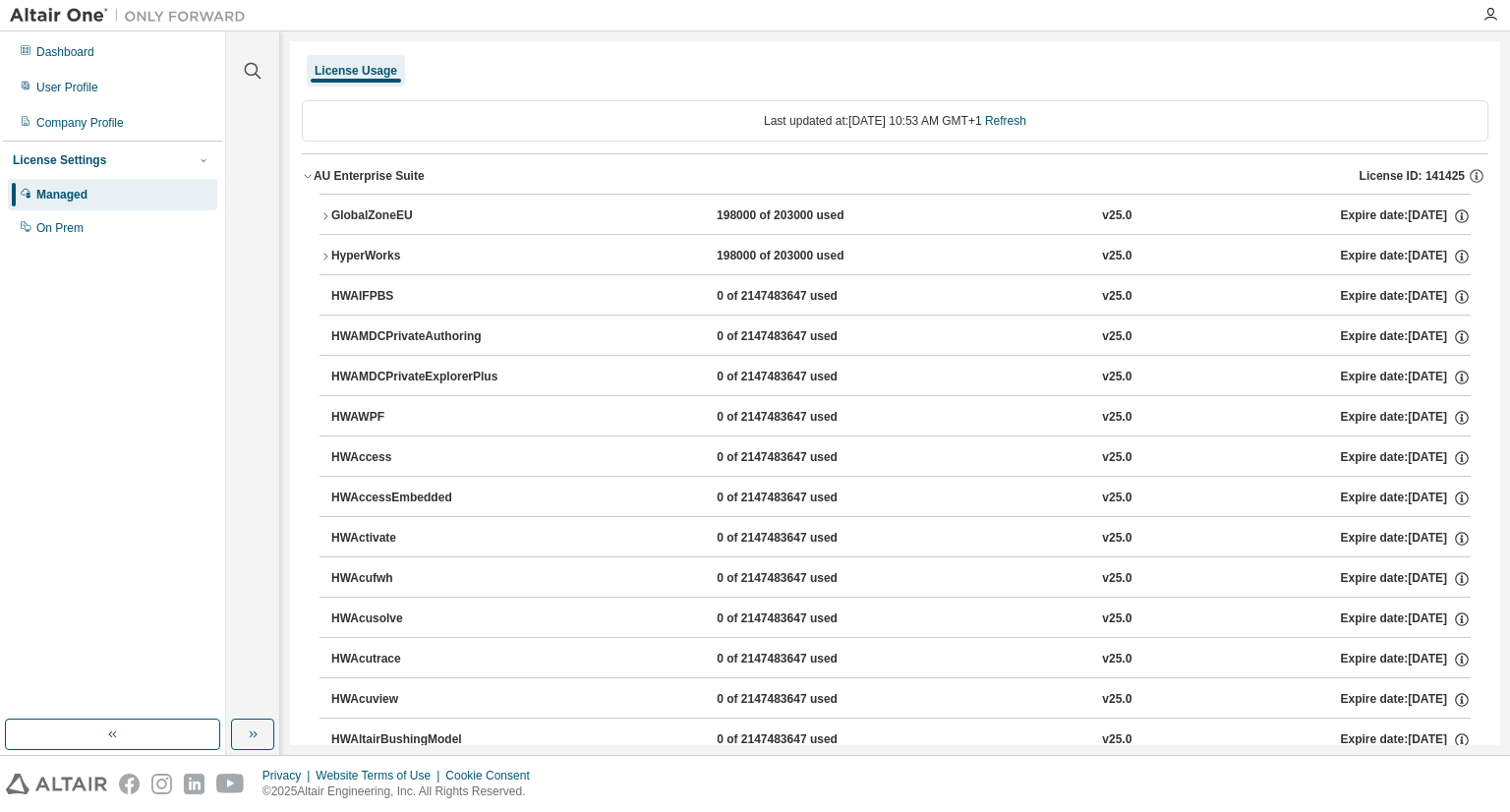
click at [324, 251] on icon "button" at bounding box center [325, 257] width 12 height 12
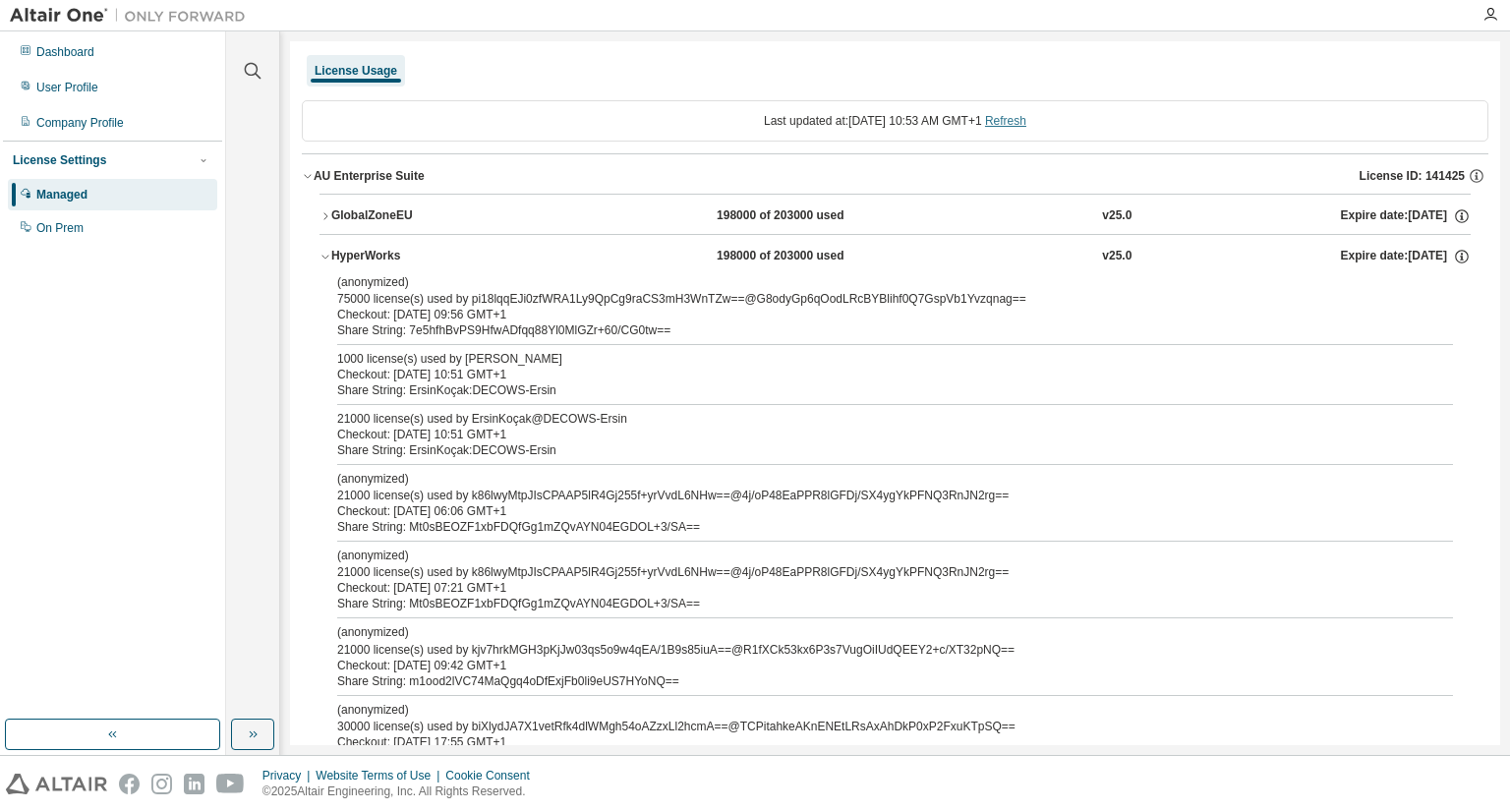
click at [1026, 116] on link "Refresh" at bounding box center [1004, 121] width 41 height 14
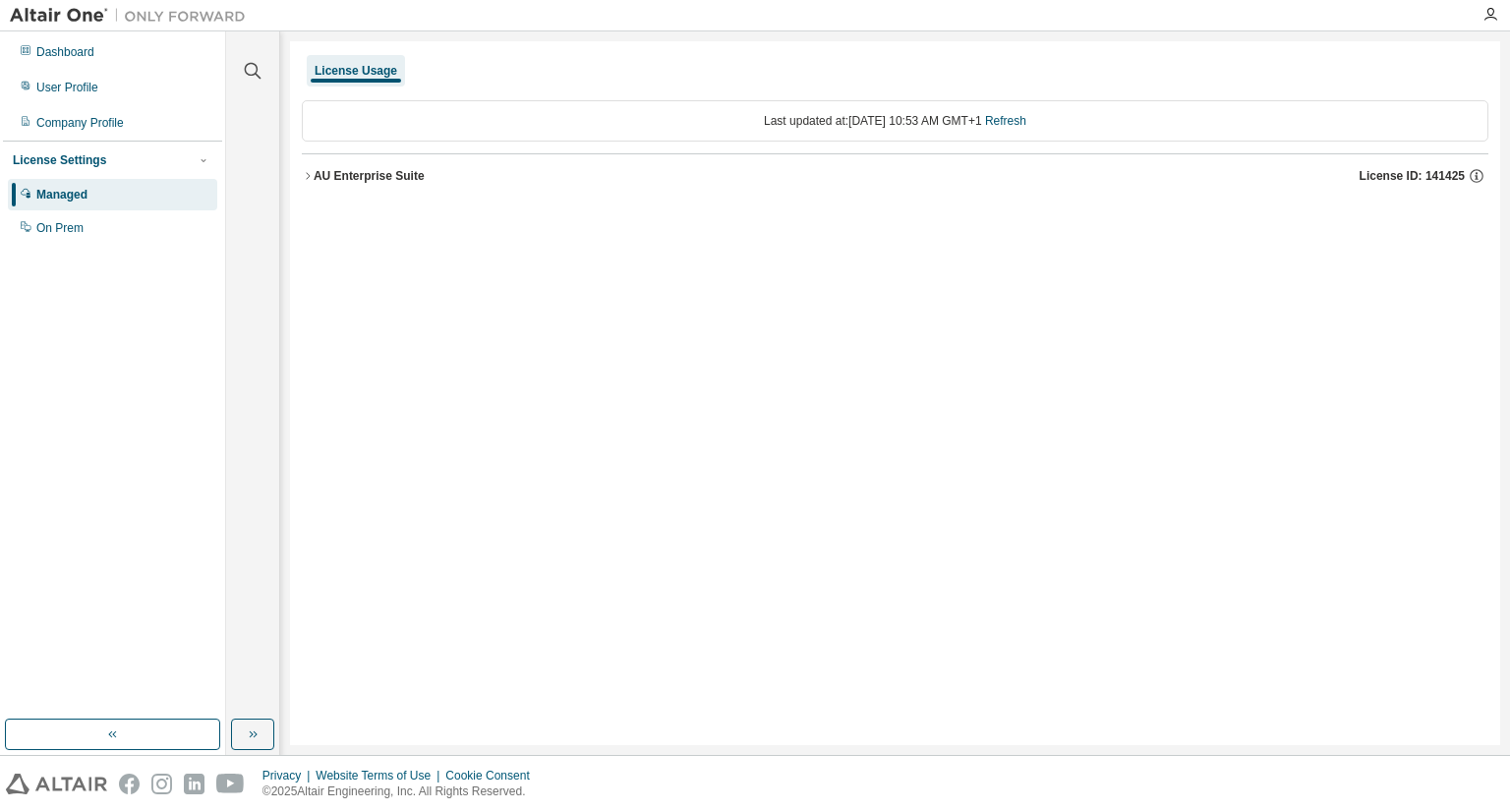
click at [318, 183] on div "AU Enterprise Suite License ID: 141425" at bounding box center [901, 176] width 1175 height 18
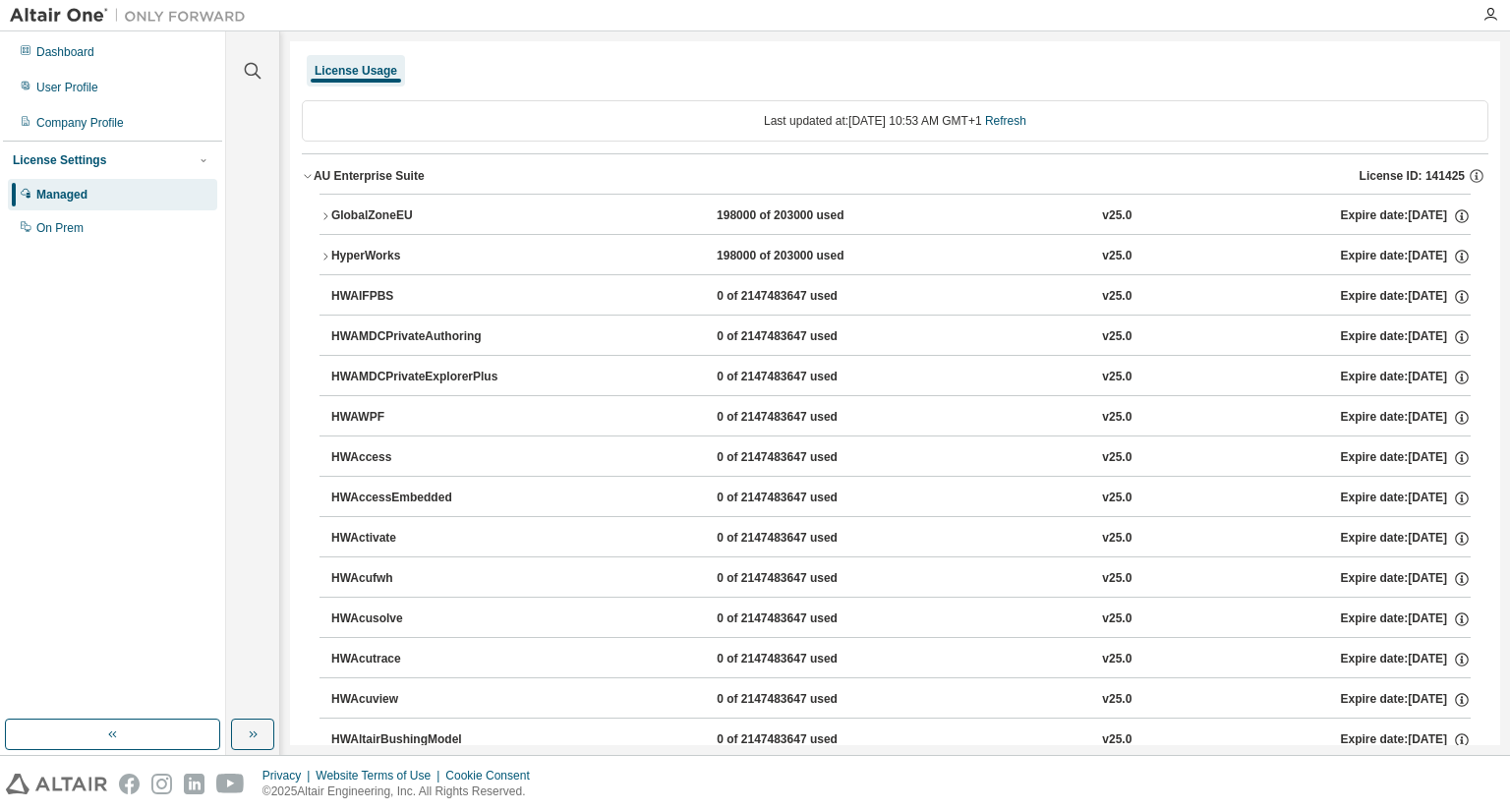
click at [334, 253] on div "HyperWorks" at bounding box center [420, 257] width 177 height 18
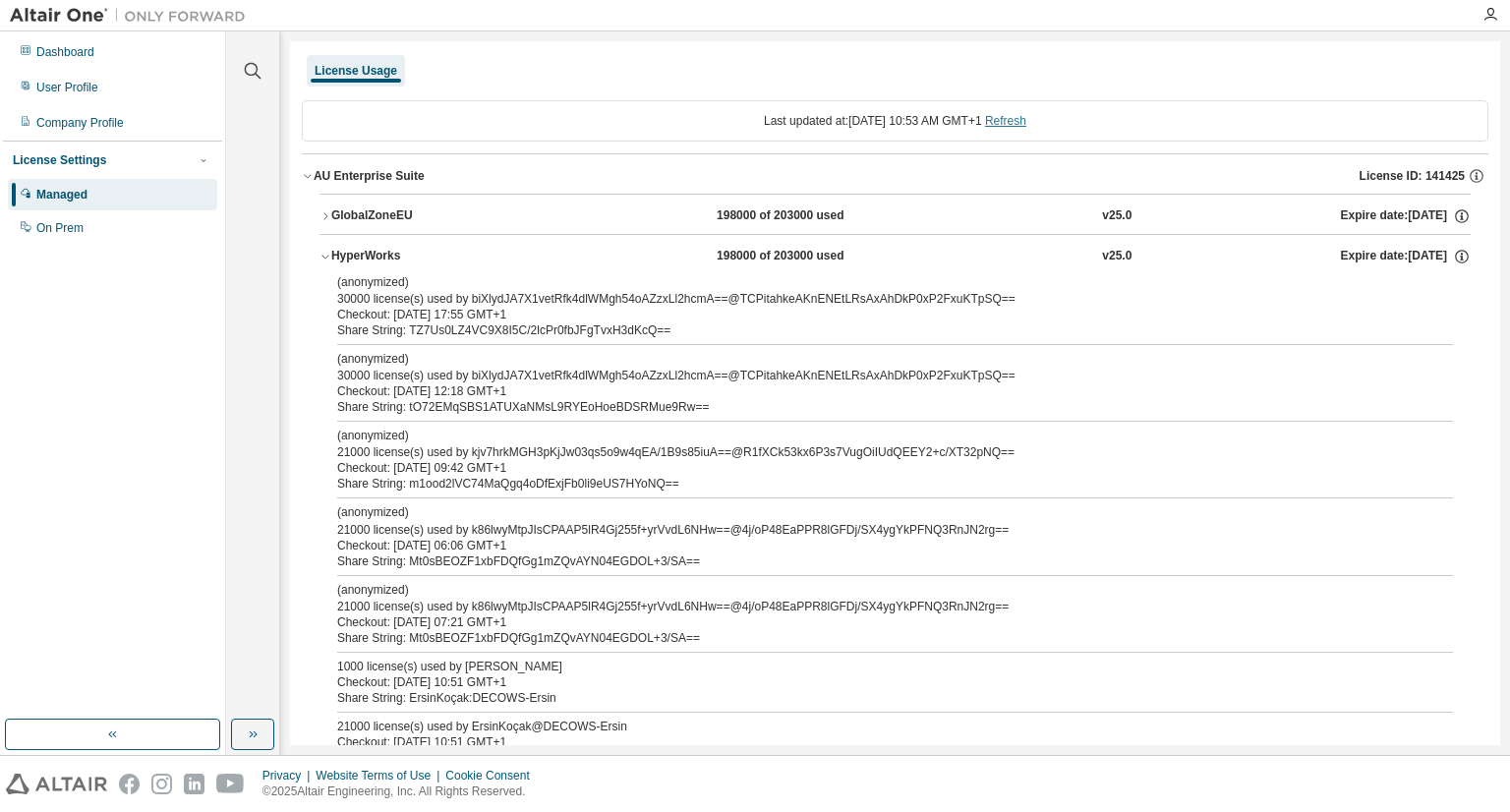
click at [1022, 127] on link "Refresh" at bounding box center [1004, 121] width 41 height 14
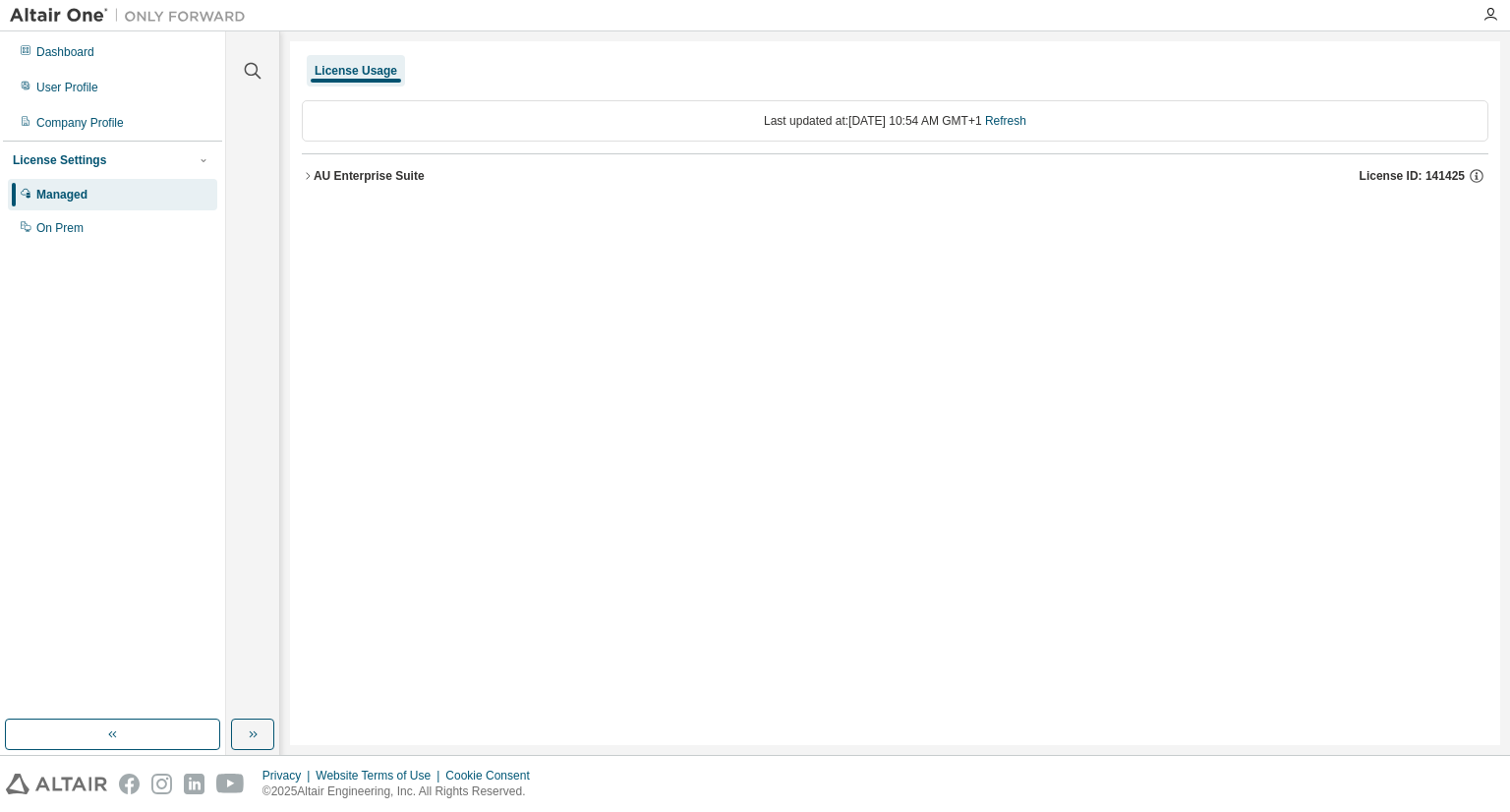
click at [315, 162] on button "AU Enterprise Suite License ID: 141425" at bounding box center [895, 175] width 1186 height 43
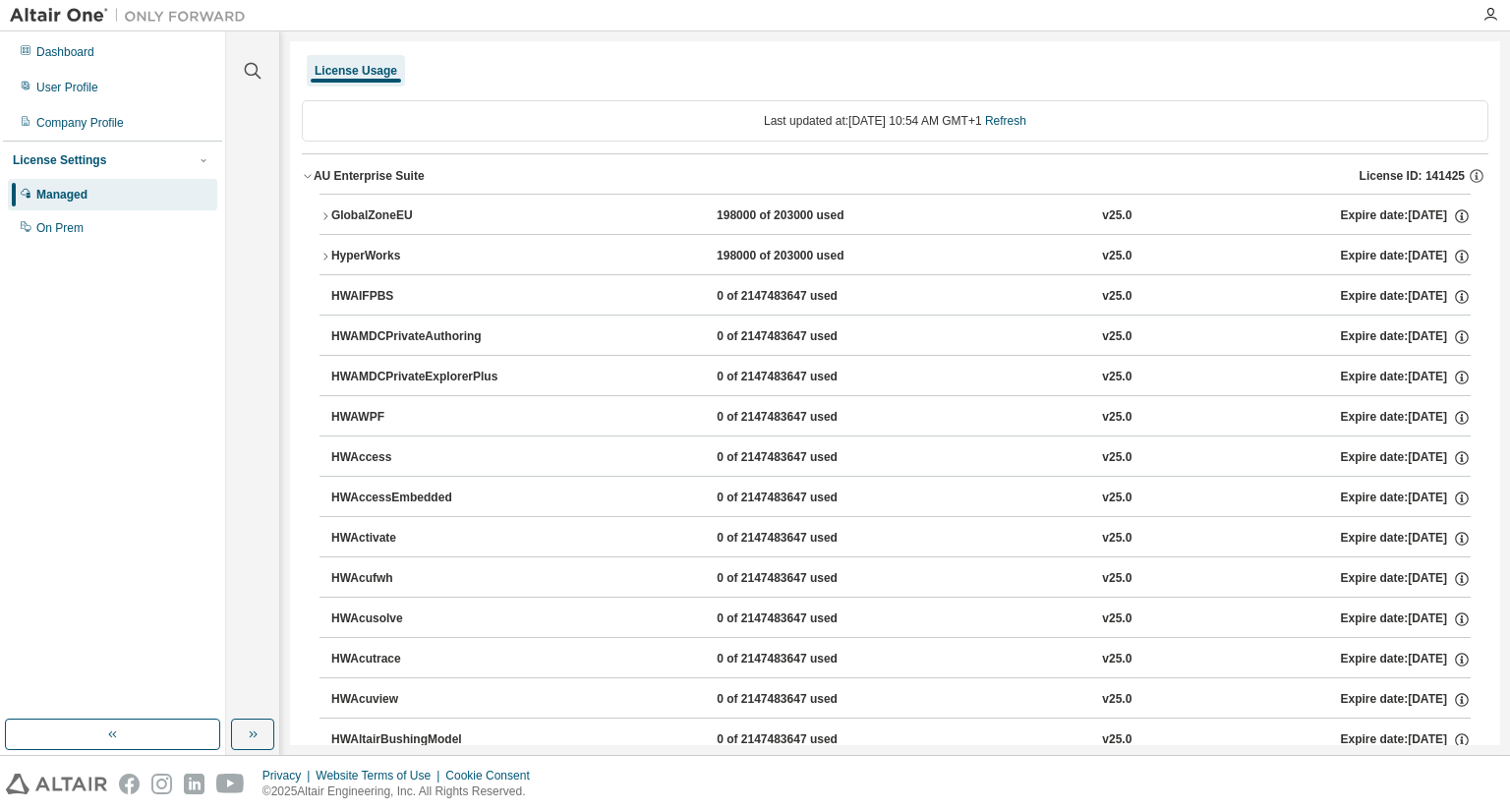
click at [326, 256] on icon "button" at bounding box center [325, 257] width 12 height 12
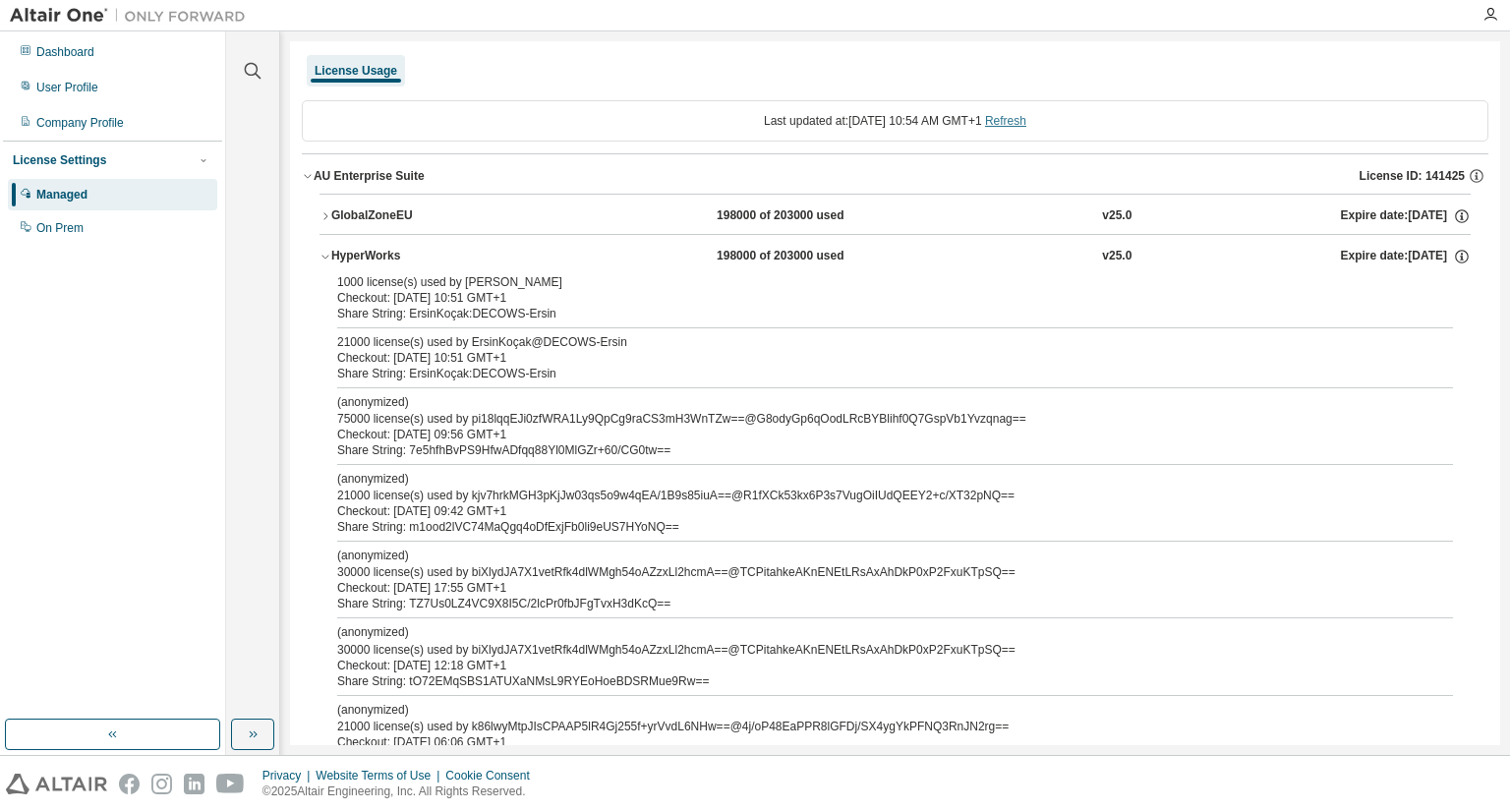
click at [1026, 117] on link "Refresh" at bounding box center [1004, 121] width 41 height 14
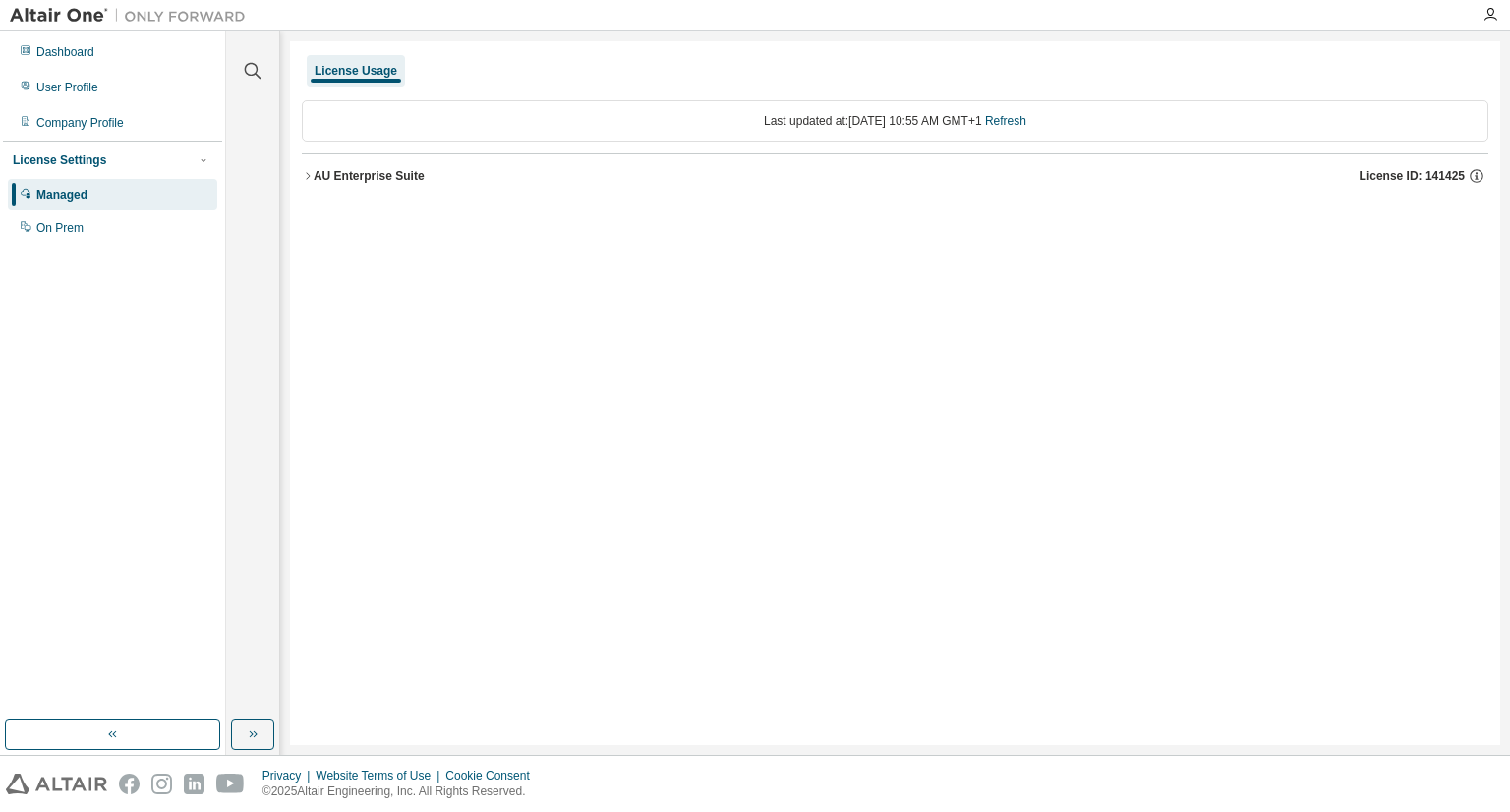
click at [357, 178] on div "AU Enterprise Suite" at bounding box center [369, 176] width 111 height 16
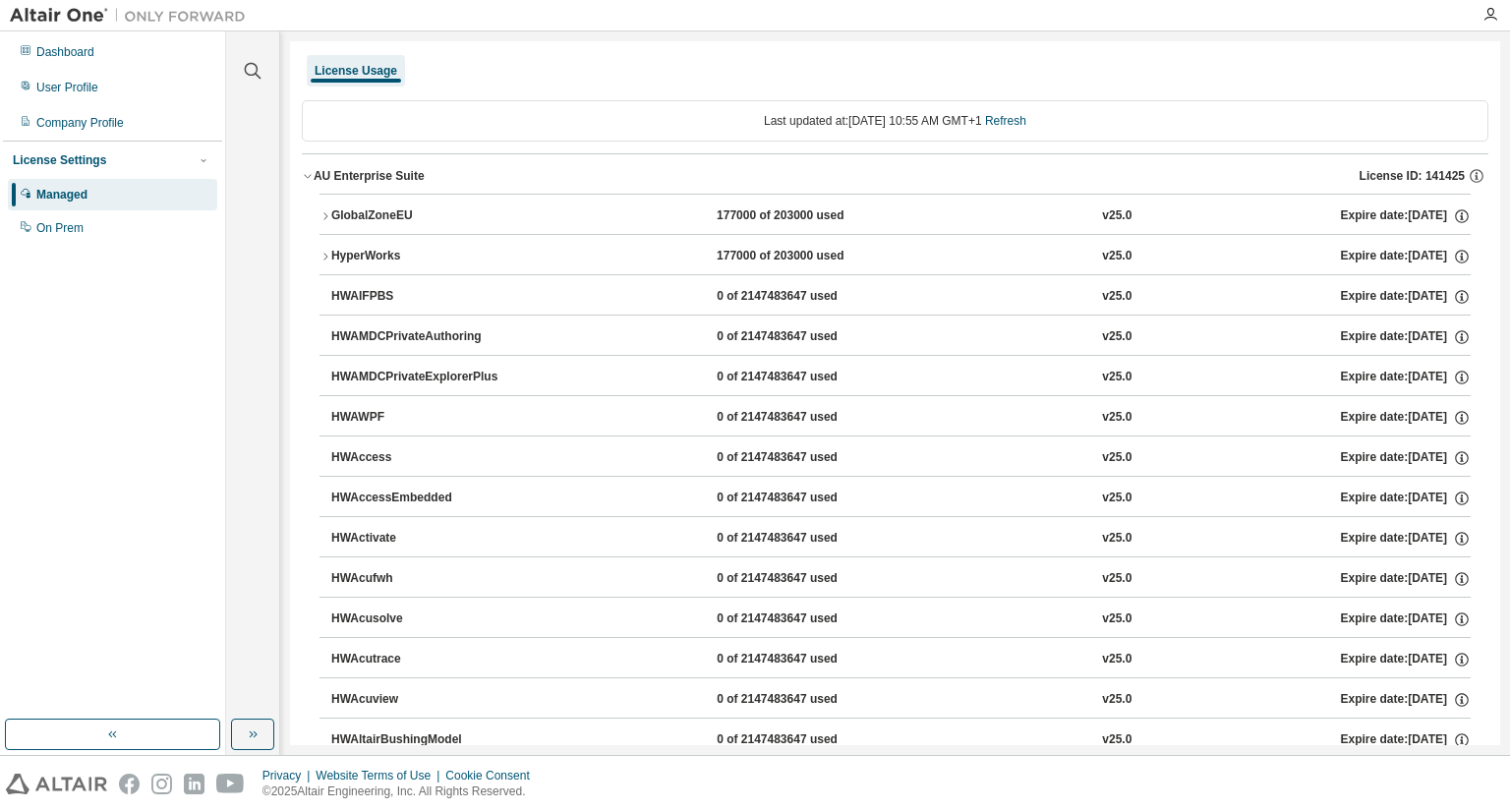
click at [364, 248] on div "HyperWorks" at bounding box center [420, 257] width 177 height 18
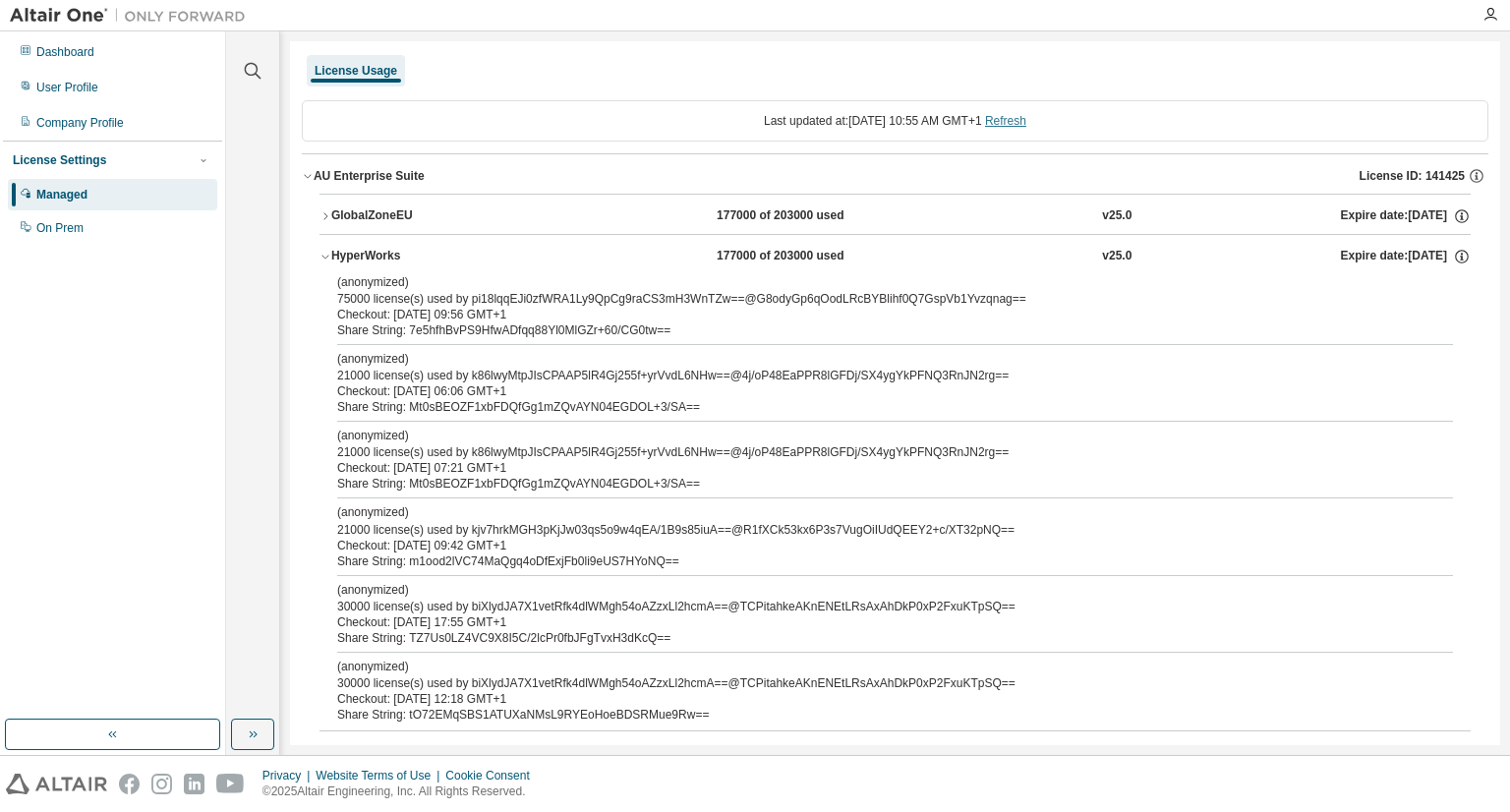
click at [1026, 120] on link "Refresh" at bounding box center [1004, 121] width 41 height 14
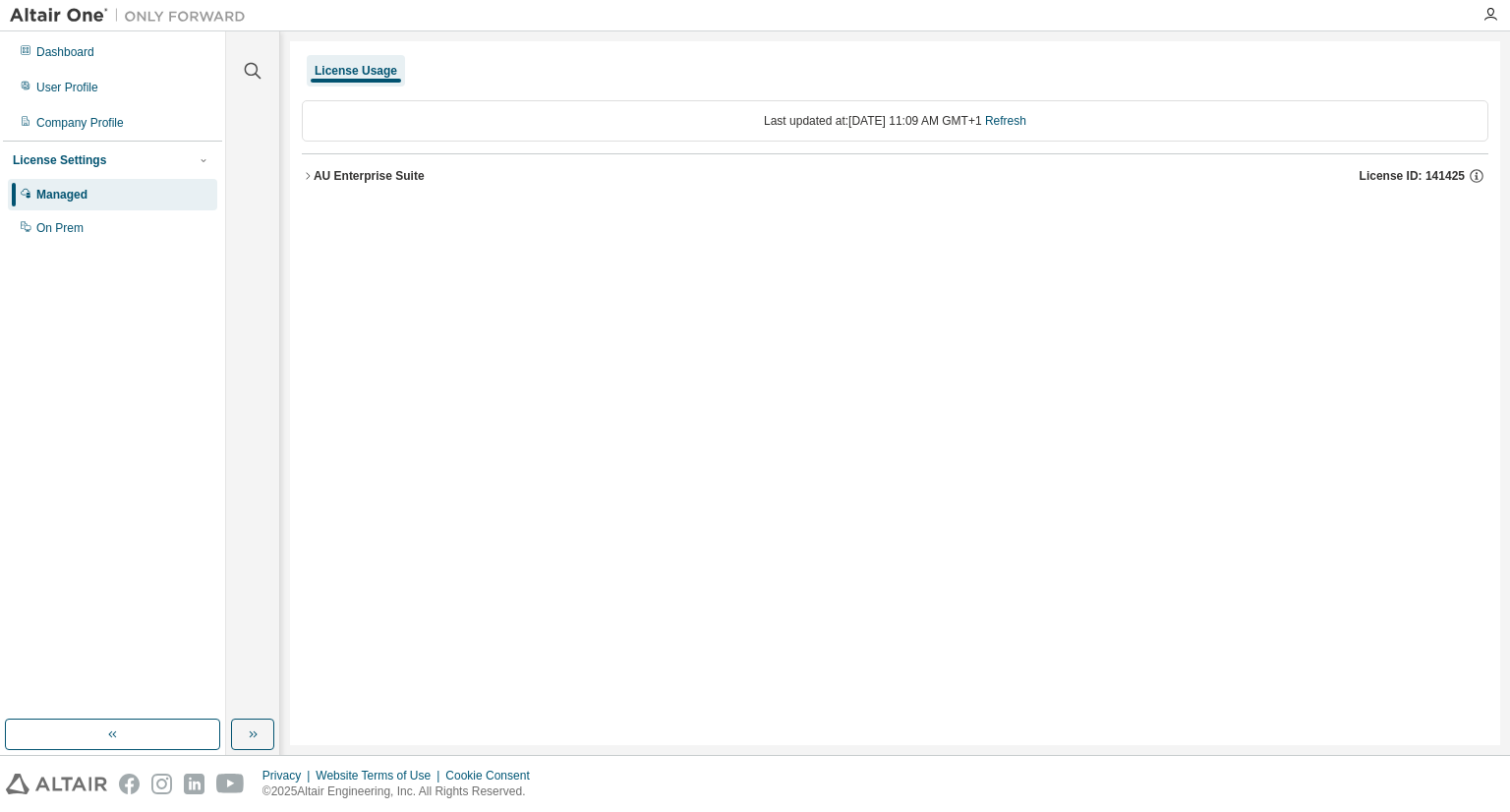
drag, startPoint x: 317, startPoint y: 178, endPoint x: 343, endPoint y: 236, distance: 63.6
click at [316, 178] on div "AU Enterprise Suite" at bounding box center [369, 176] width 111 height 16
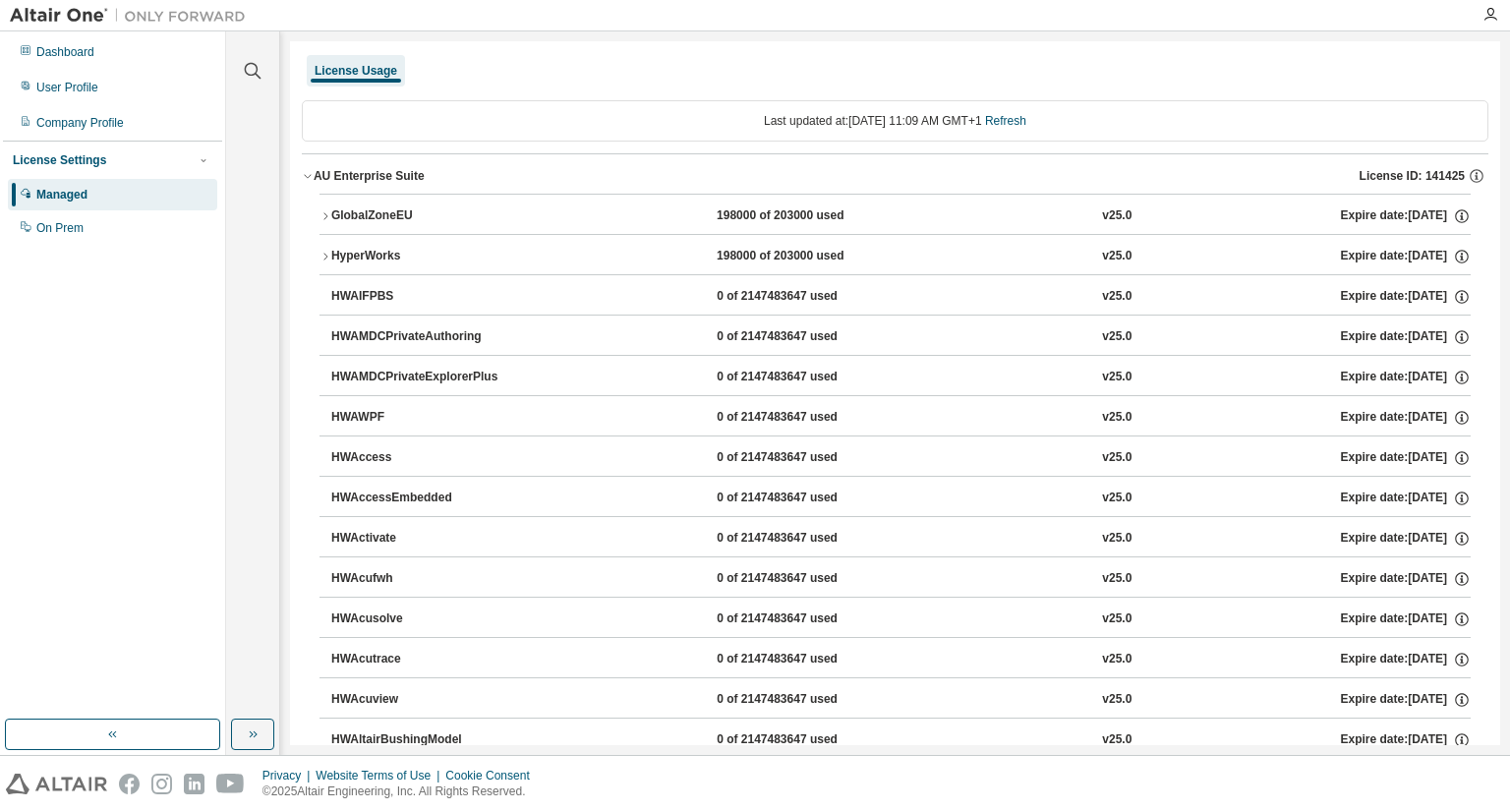
click at [326, 251] on icon "button" at bounding box center [325, 257] width 12 height 12
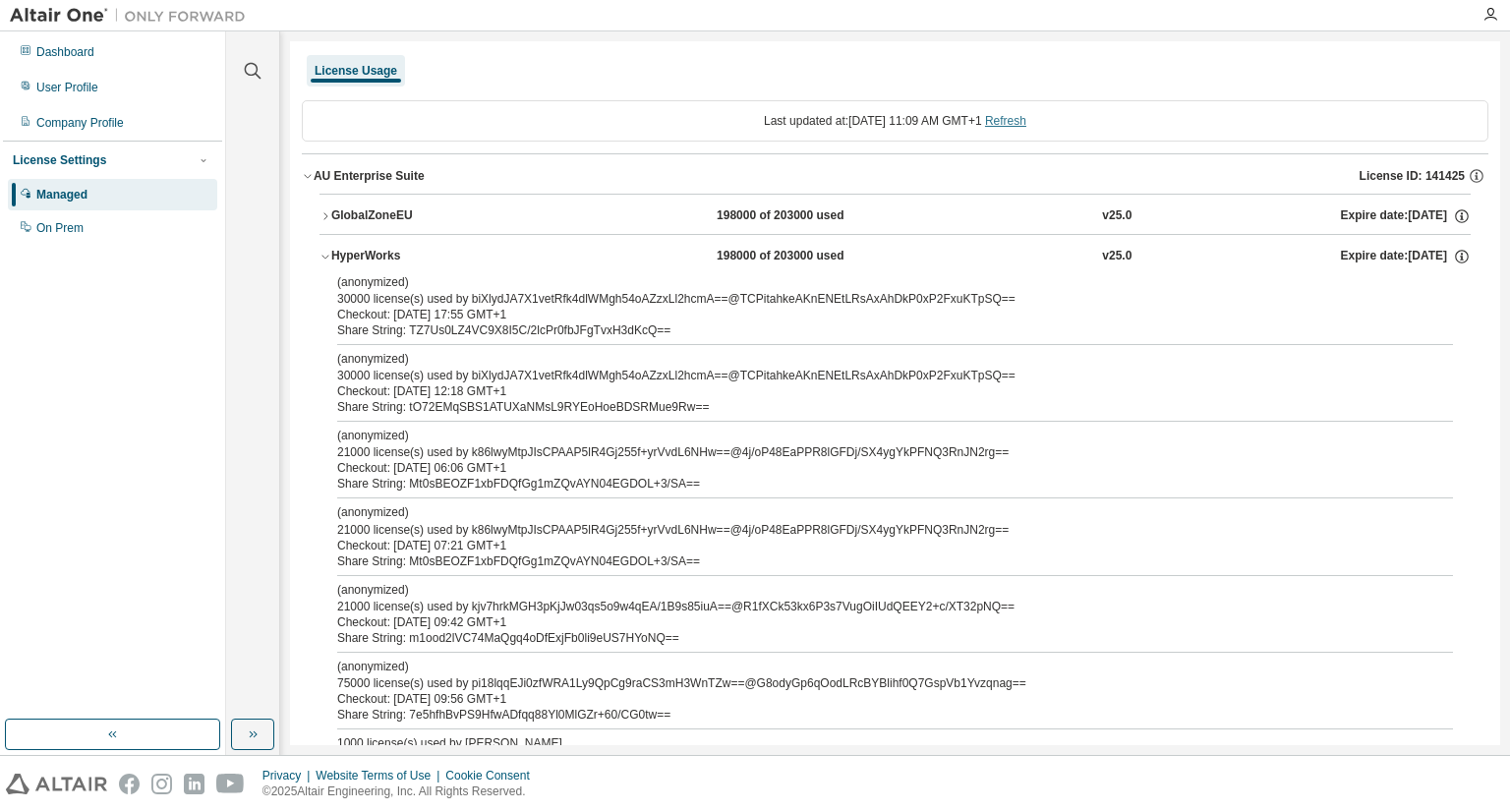
click at [1022, 116] on link "Refresh" at bounding box center [1004, 121] width 41 height 14
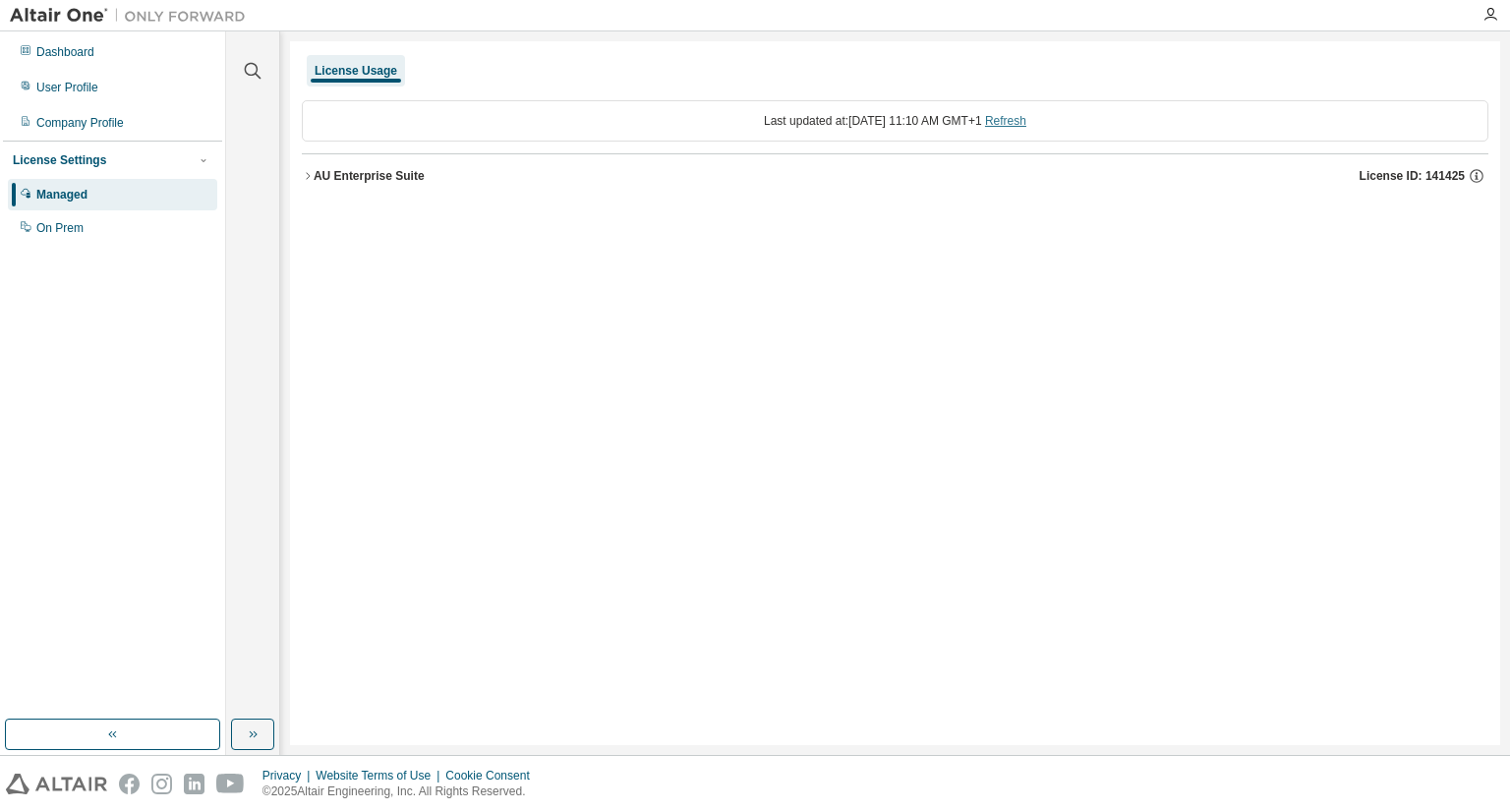
click at [1026, 122] on link "Refresh" at bounding box center [1004, 121] width 41 height 14
click at [315, 168] on div "AU Enterprise Suite" at bounding box center [369, 176] width 111 height 16
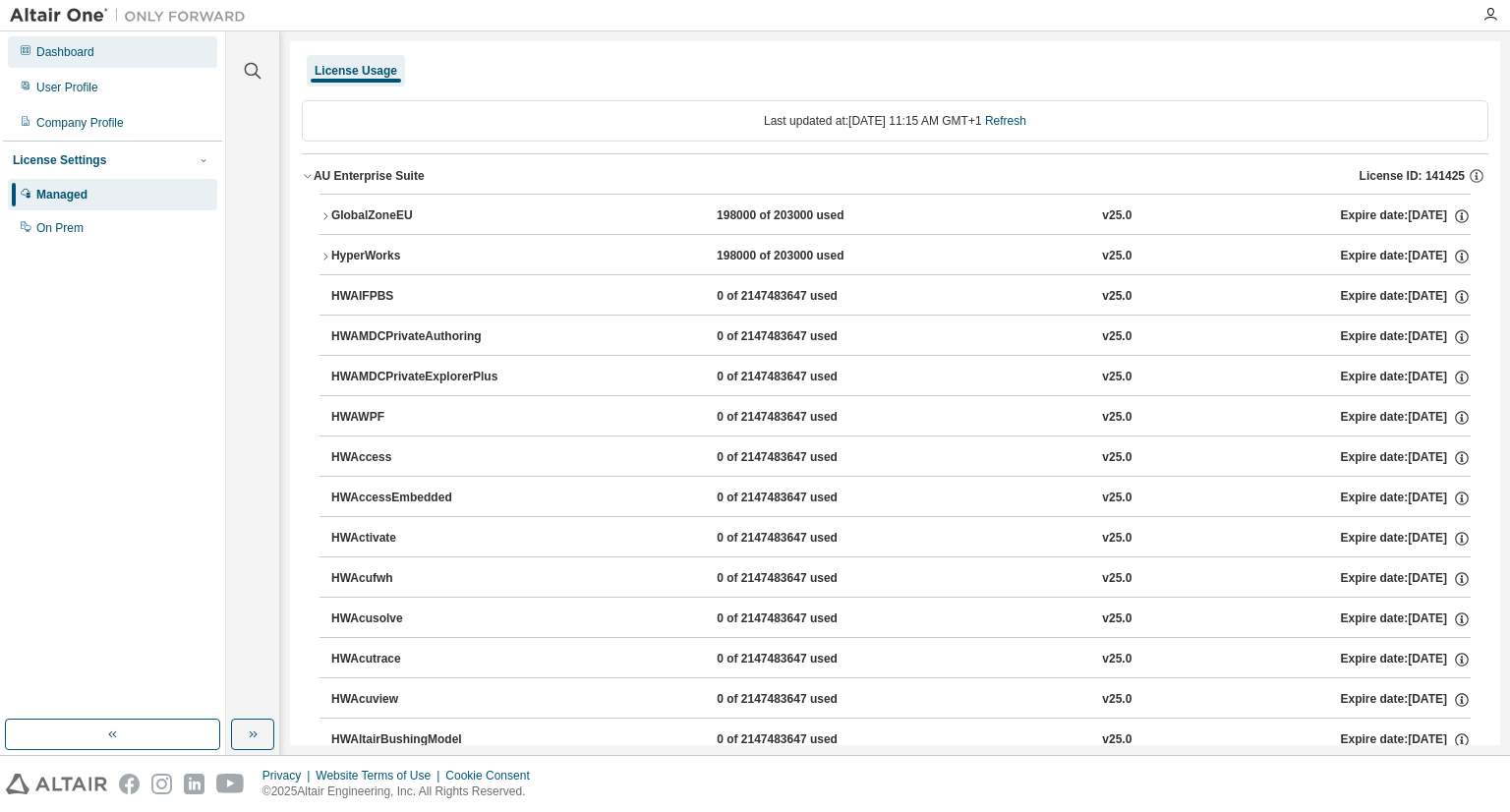
click at [92, 59] on div "Dashboard" at bounding box center [66, 52] width 58 height 16
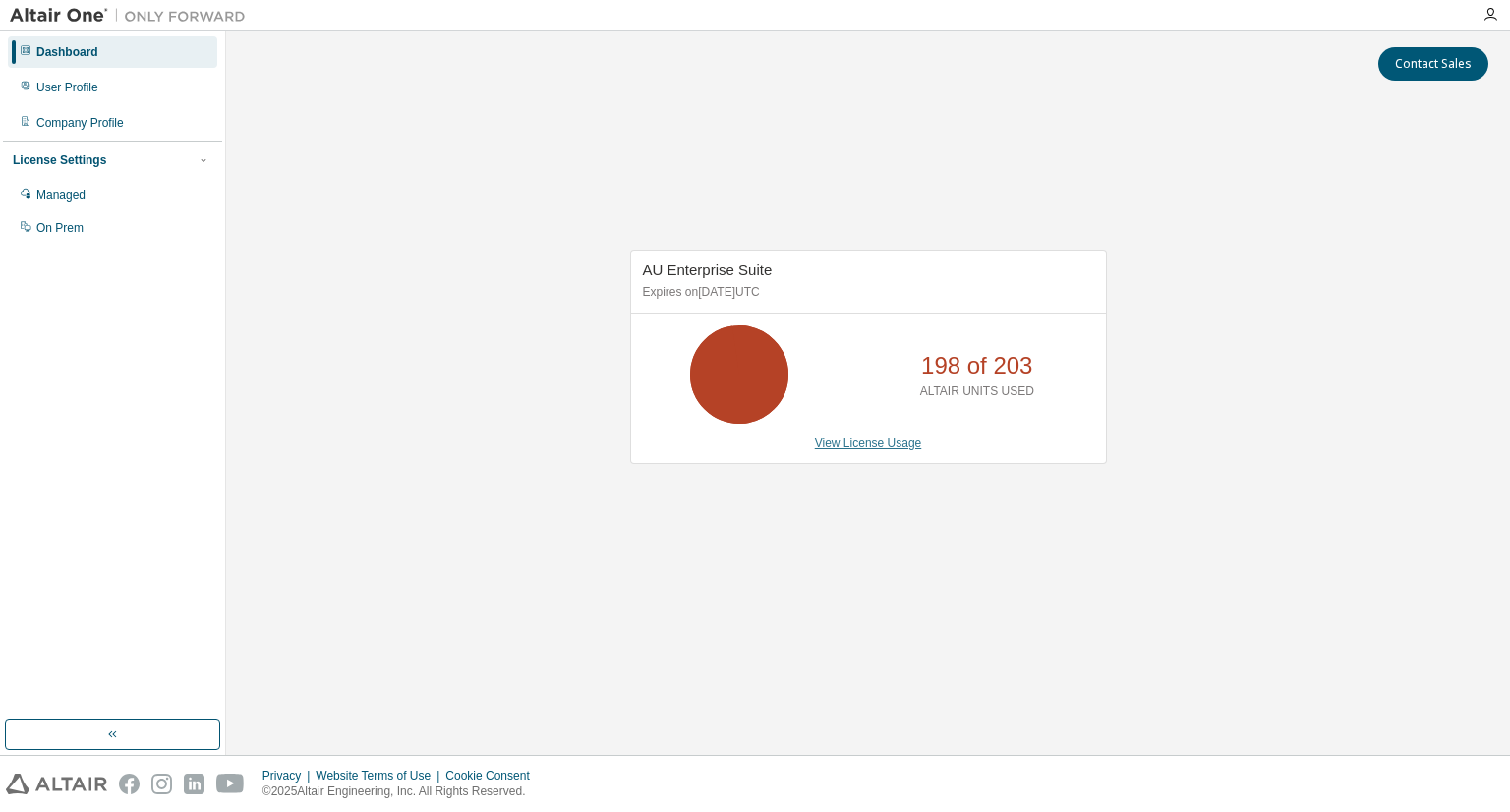
click at [877, 441] on link "View License Usage" at bounding box center [869, 443] width 108 height 14
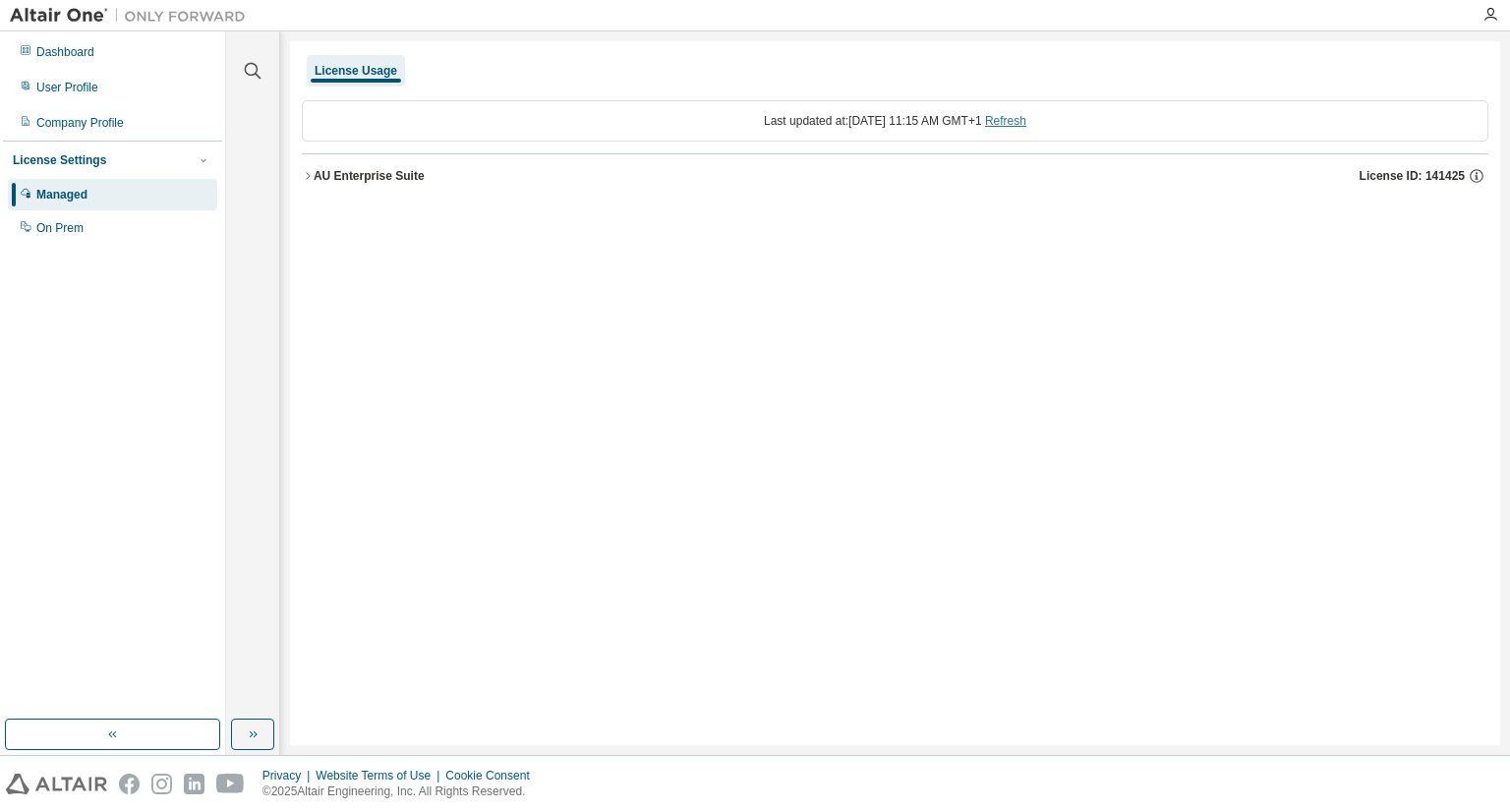
click at [1026, 120] on link "Refresh" at bounding box center [1004, 121] width 41 height 14
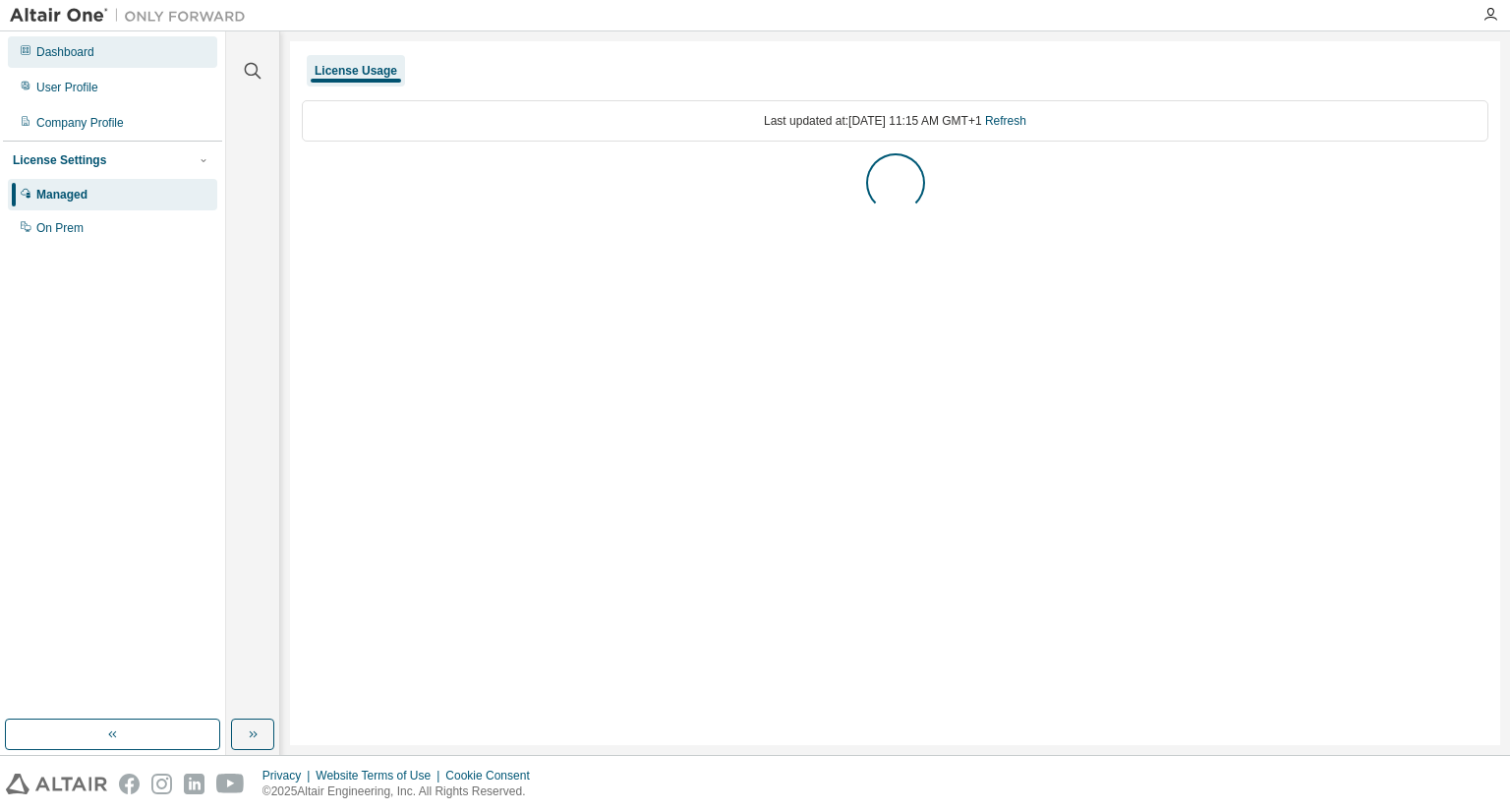
click at [75, 53] on div "Dashboard" at bounding box center [66, 52] width 58 height 16
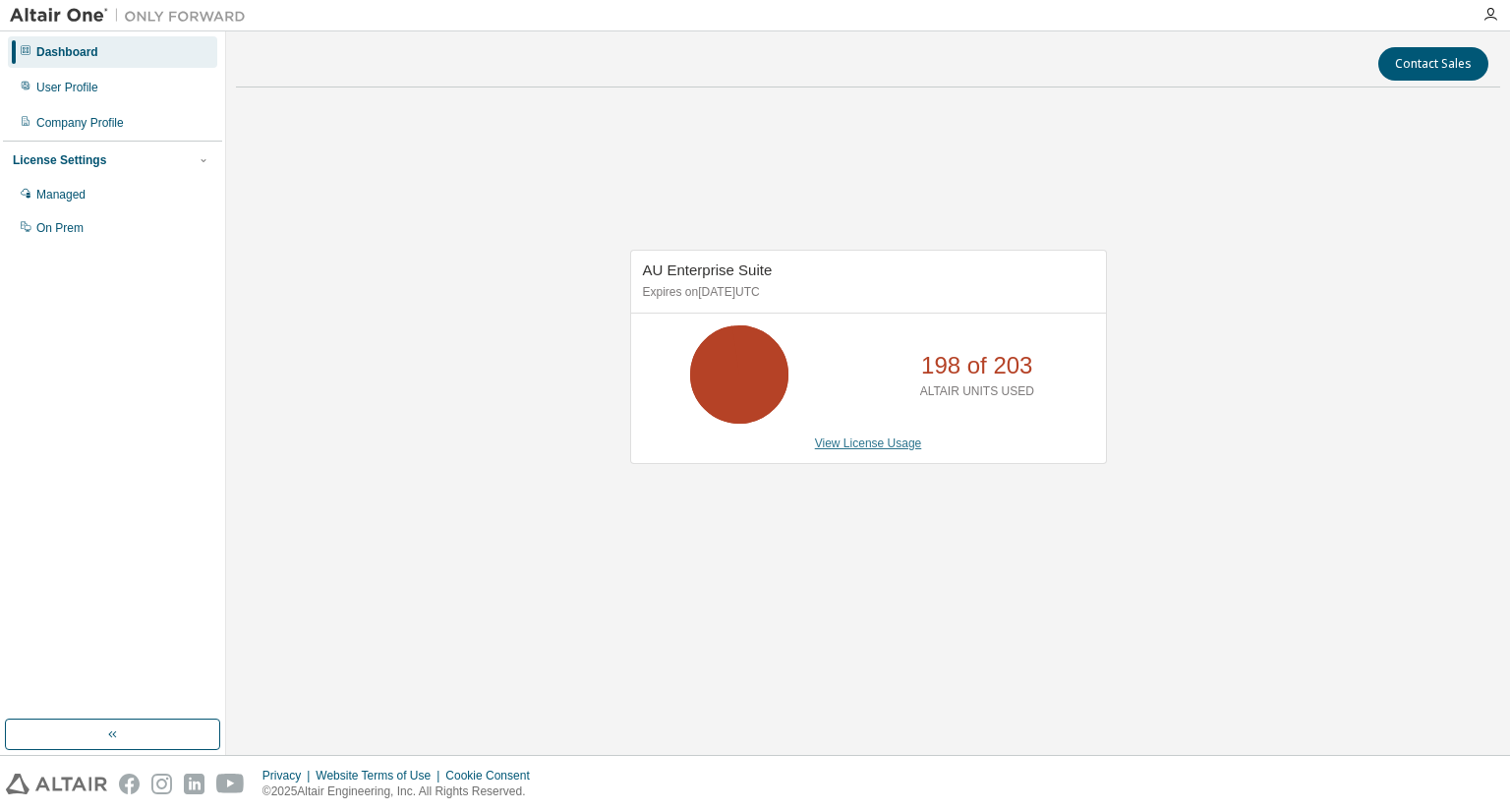
click at [897, 445] on link "View License Usage" at bounding box center [869, 443] width 108 height 14
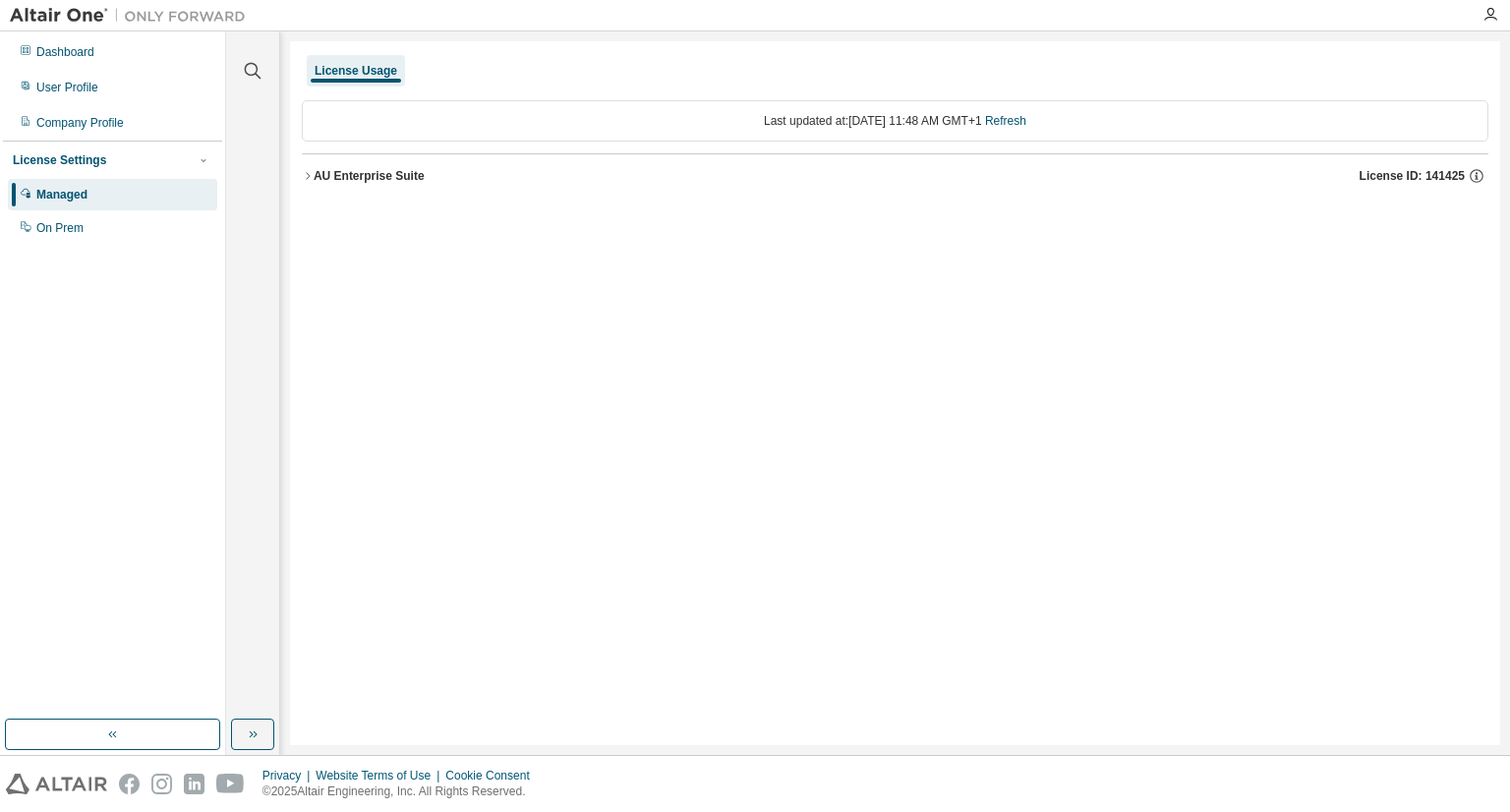
click at [314, 170] on div "AU Enterprise Suite" at bounding box center [369, 176] width 111 height 16
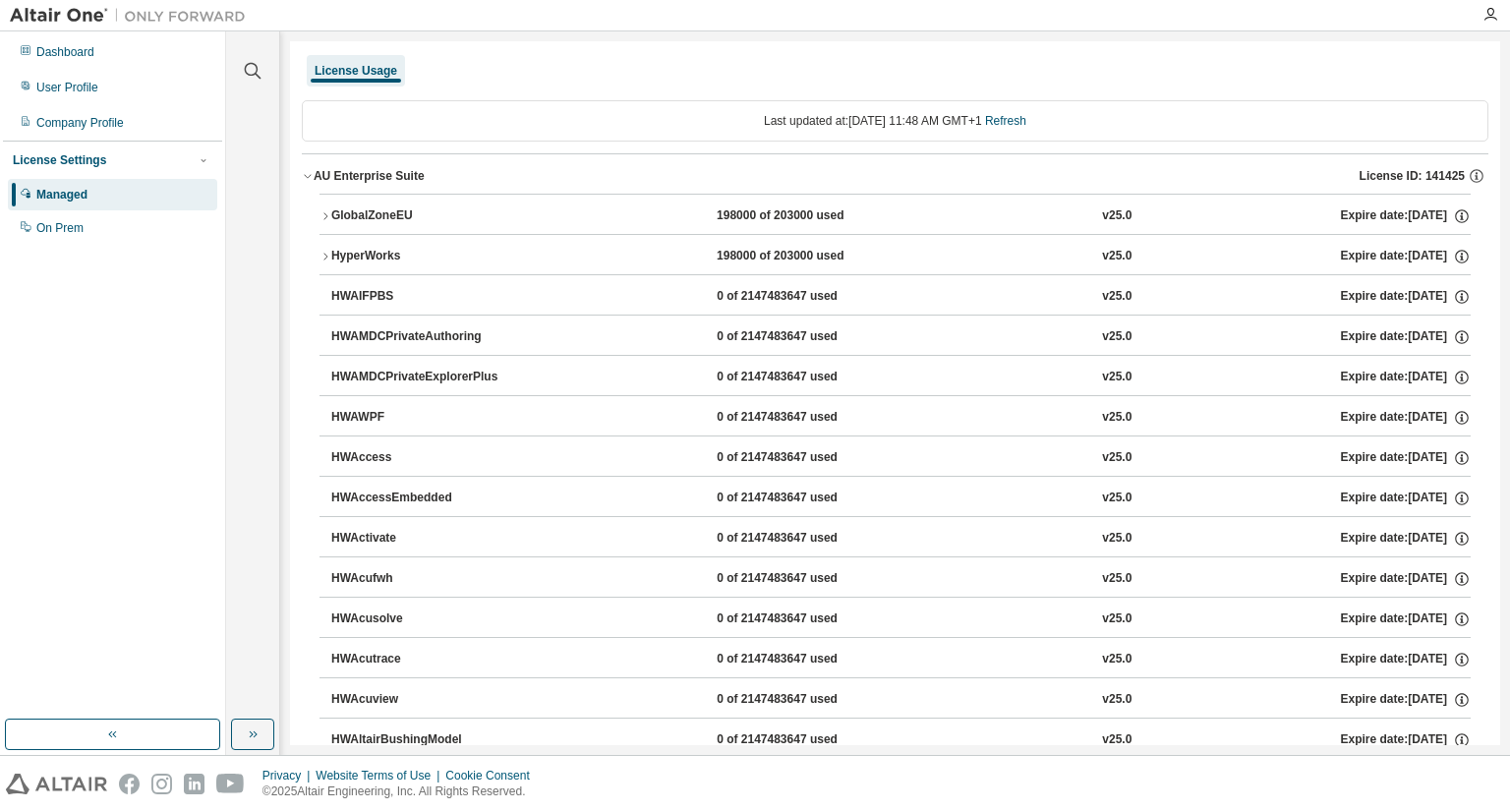
click at [336, 252] on div "HyperWorks" at bounding box center [420, 257] width 177 height 18
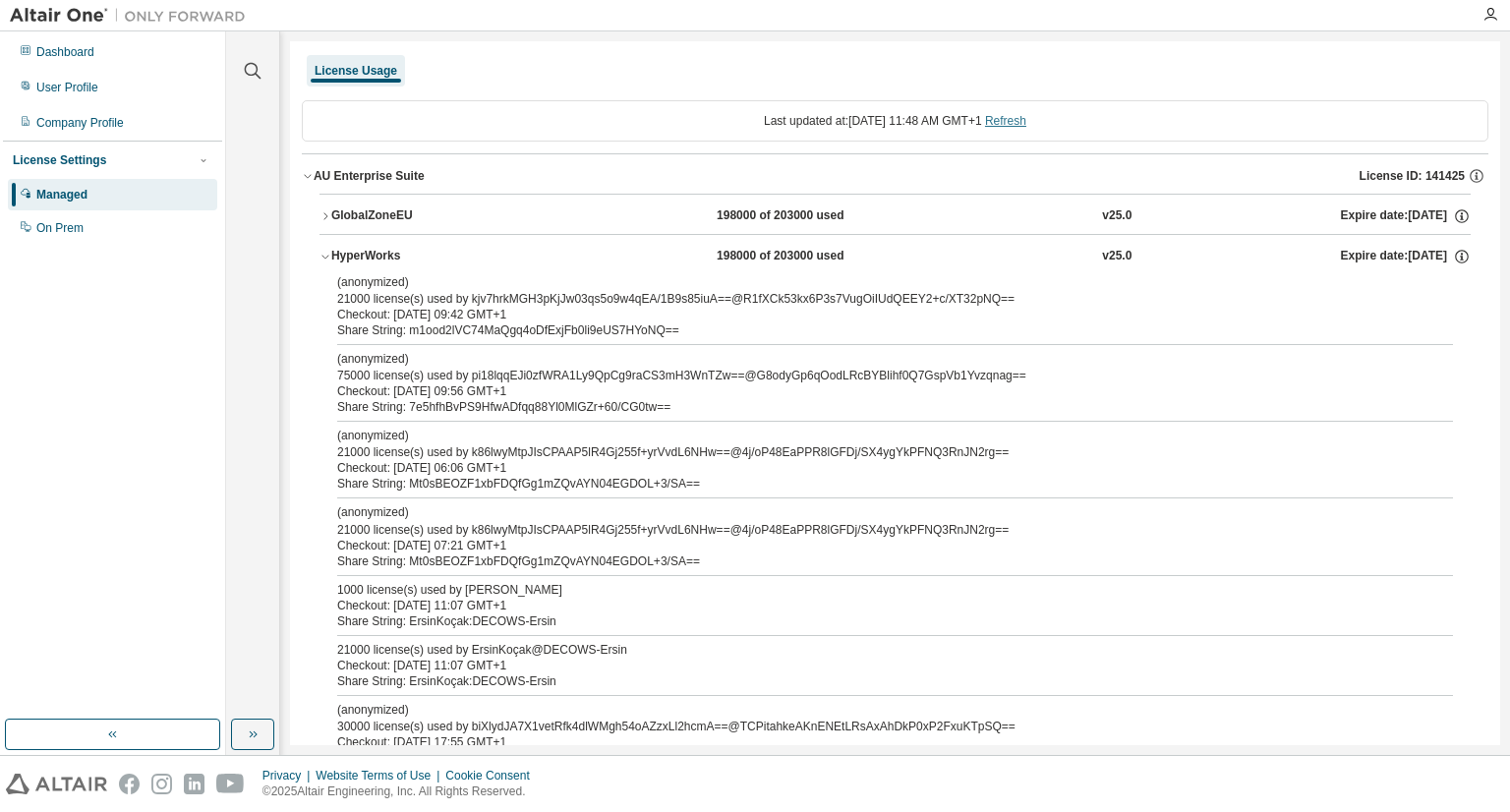
click at [1026, 116] on link "Refresh" at bounding box center [1004, 121] width 41 height 14
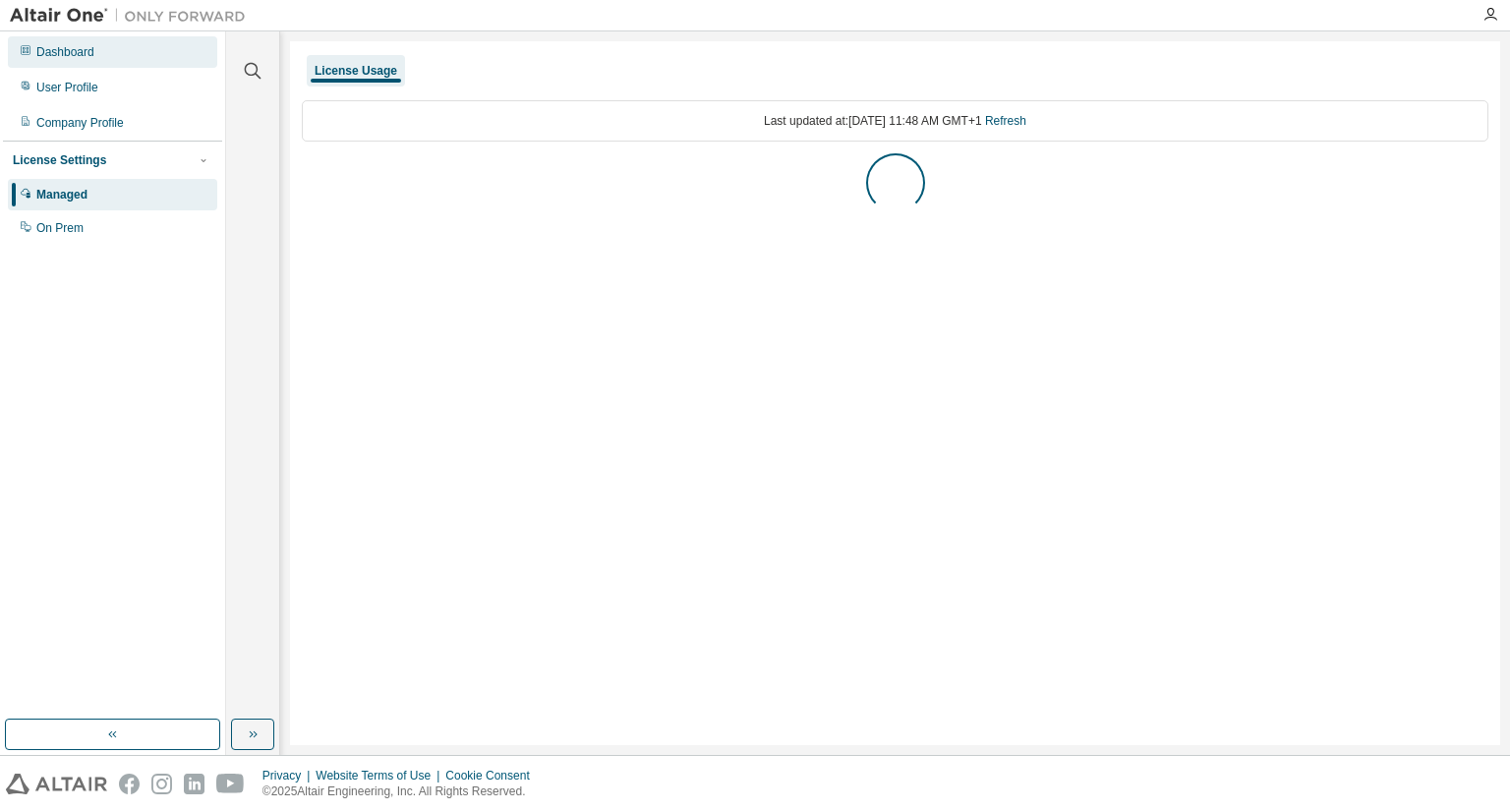
click at [95, 60] on div "Dashboard" at bounding box center [112, 53] width 209 height 32
